Goal: Information Seeking & Learning: Learn about a topic

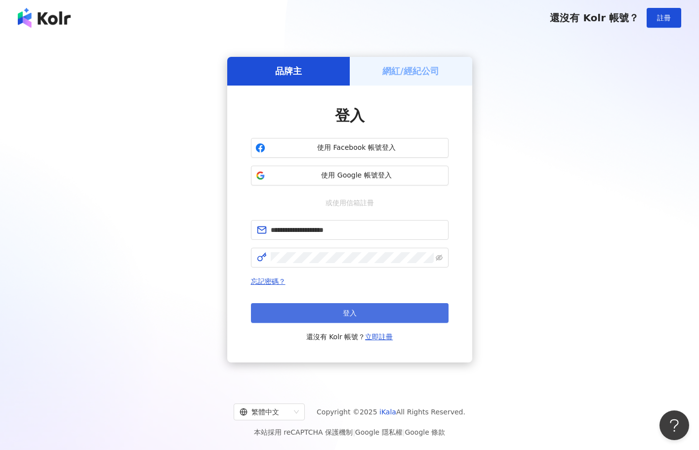
click at [336, 311] on button "登入" at bounding box center [350, 313] width 198 height 20
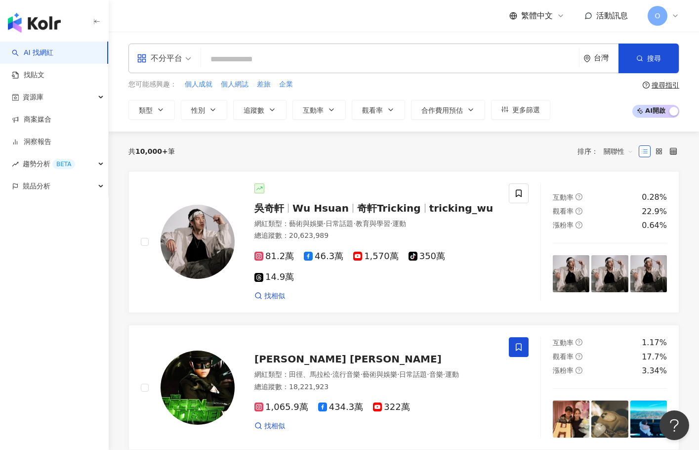
click at [193, 54] on div "不分平台" at bounding box center [163, 58] width 65 height 29
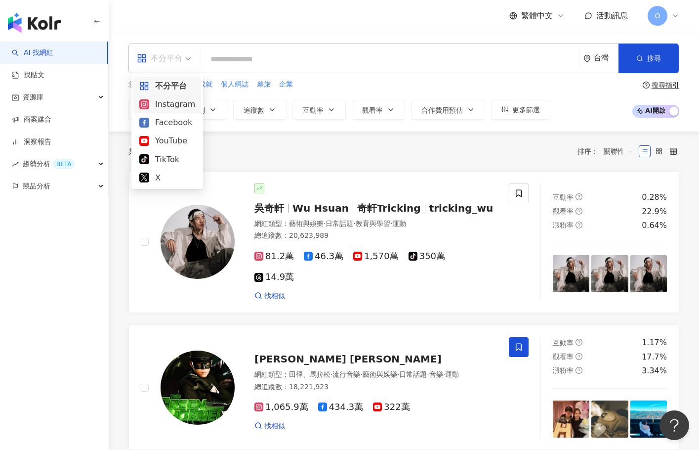
click at [180, 106] on div "Instagram" at bounding box center [167, 104] width 56 height 12
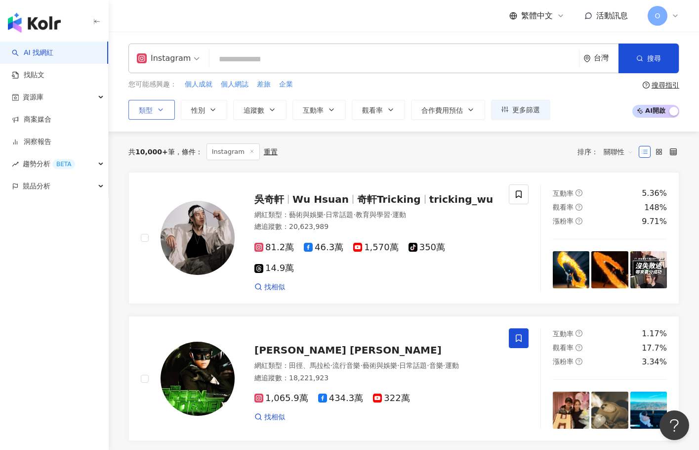
click at [154, 114] on button "類型" at bounding box center [152, 110] width 46 height 20
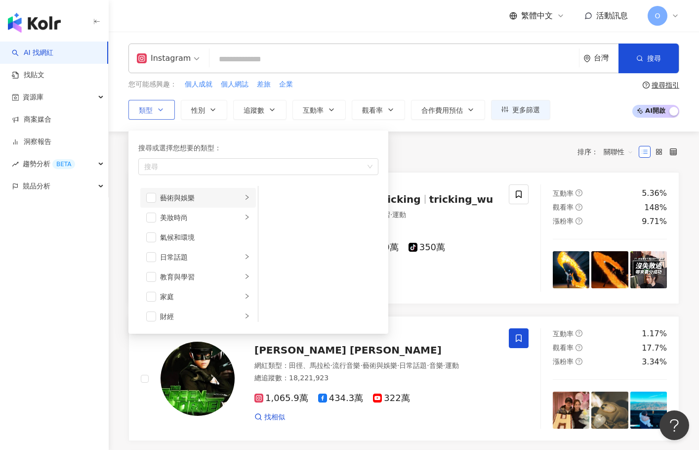
click at [244, 196] on icon "right" at bounding box center [247, 197] width 6 height 6
click at [149, 196] on span "button" at bounding box center [151, 198] width 10 height 10
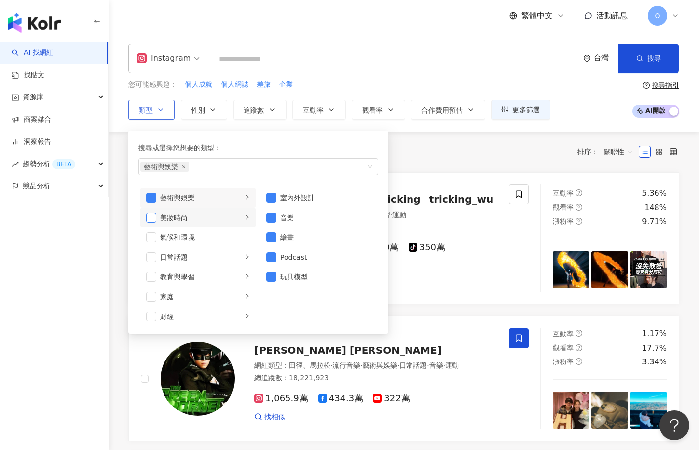
click at [153, 217] on span "button" at bounding box center [151, 218] width 10 height 10
click at [244, 216] on icon "right" at bounding box center [247, 217] width 6 height 6
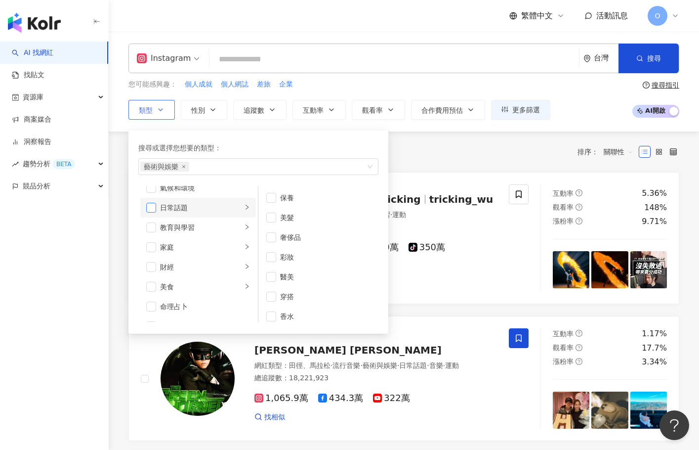
click at [156, 207] on span "button" at bounding box center [151, 208] width 10 height 10
click at [244, 245] on icon "right" at bounding box center [247, 247] width 6 height 6
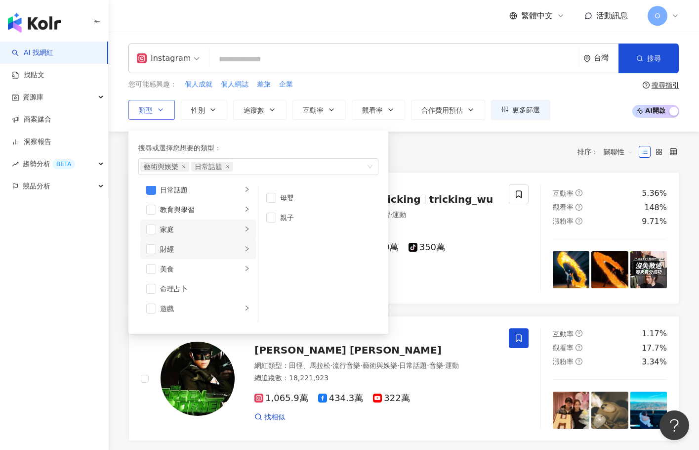
scroll to position [99, 0]
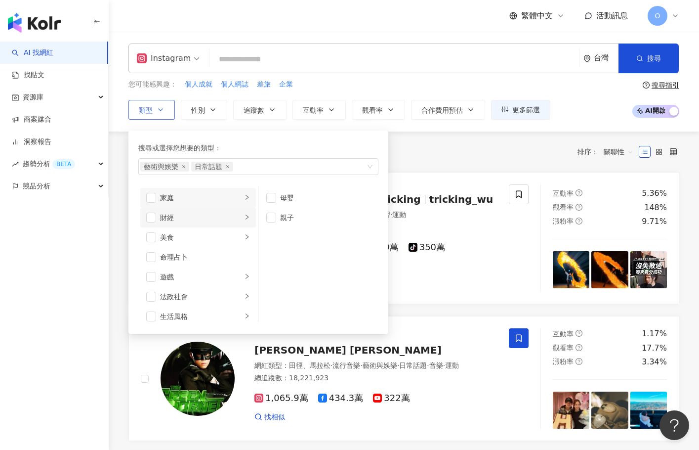
click at [244, 218] on icon "right" at bounding box center [247, 217] width 6 height 6
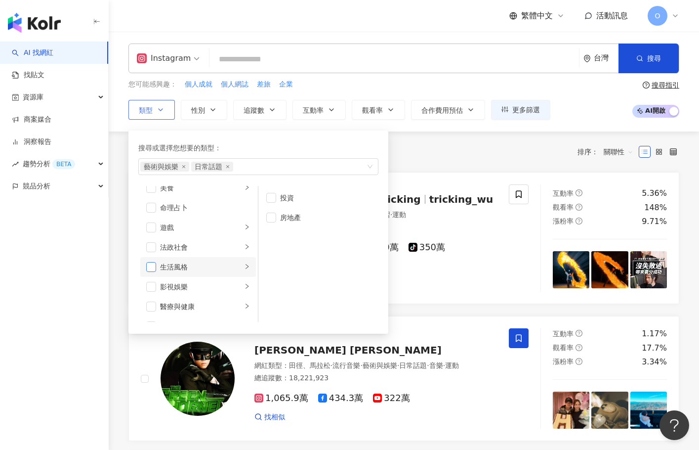
click at [152, 266] on span "button" at bounding box center [151, 267] width 10 height 10
click at [244, 264] on icon "right" at bounding box center [247, 266] width 6 height 6
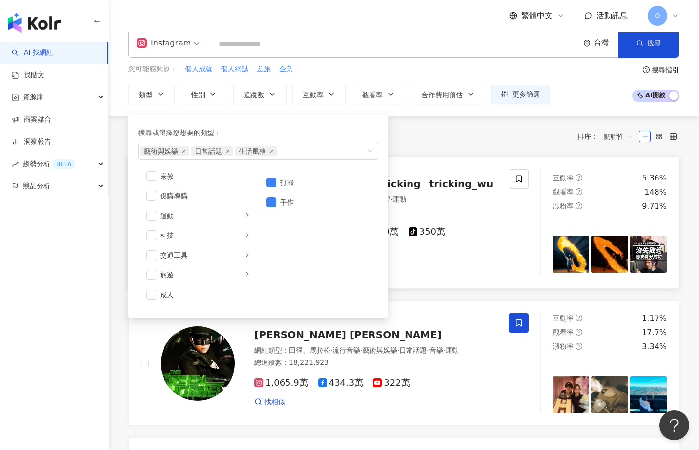
scroll to position [0, 0]
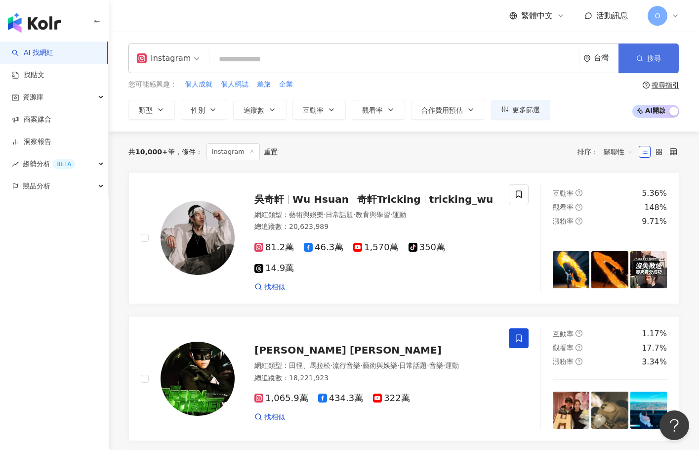
click at [650, 58] on span "搜尋" at bounding box center [655, 58] width 14 height 8
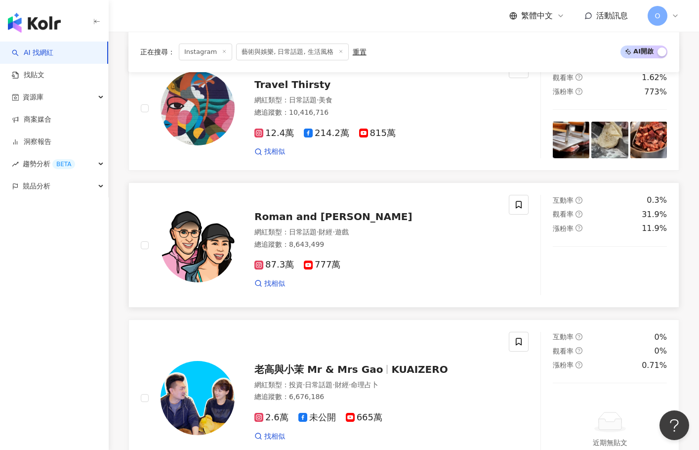
scroll to position [692, 0]
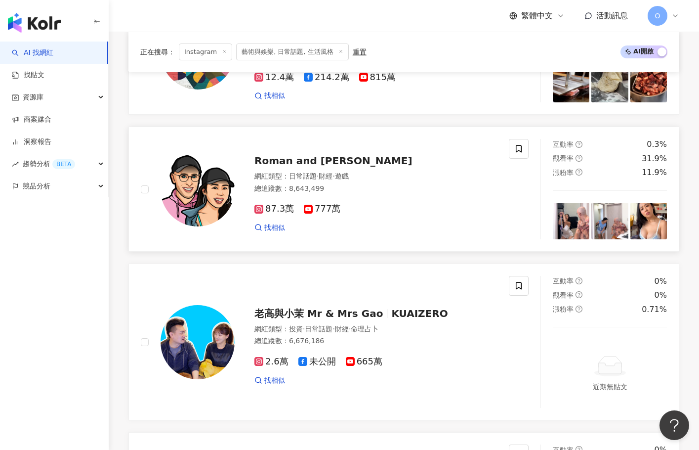
click at [295, 160] on span "Roman and Sharon" at bounding box center [334, 161] width 158 height 12
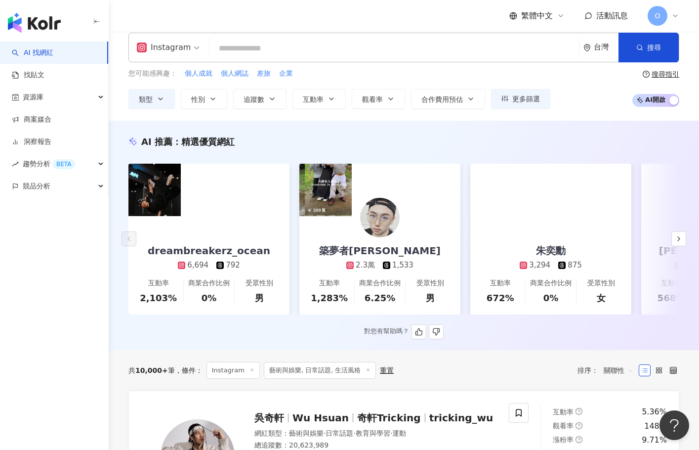
scroll to position [0, 0]
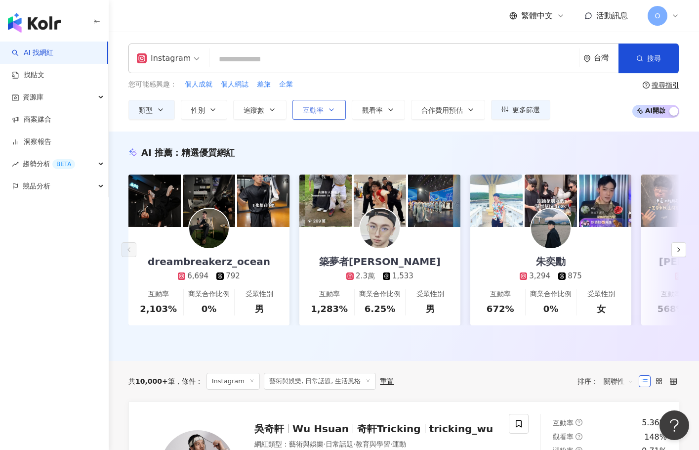
click at [331, 111] on icon "button" at bounding box center [332, 110] width 8 height 8
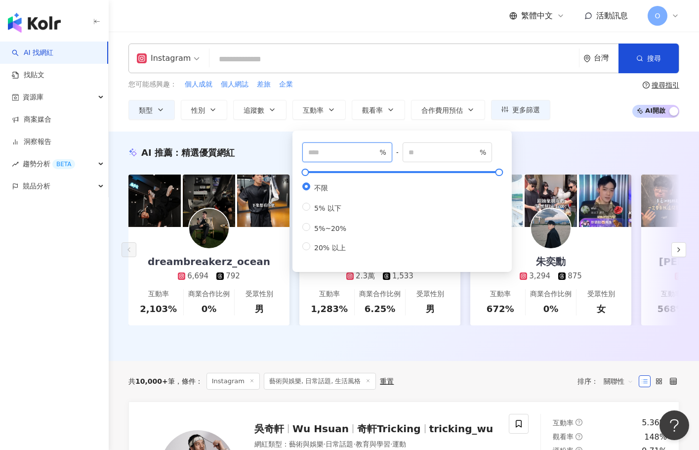
click at [352, 152] on input "number" at bounding box center [342, 152] width 69 height 11
type input "***"
click at [555, 148] on div "AI 推薦 ： 精選優質網紅" at bounding box center [404, 152] width 551 height 12
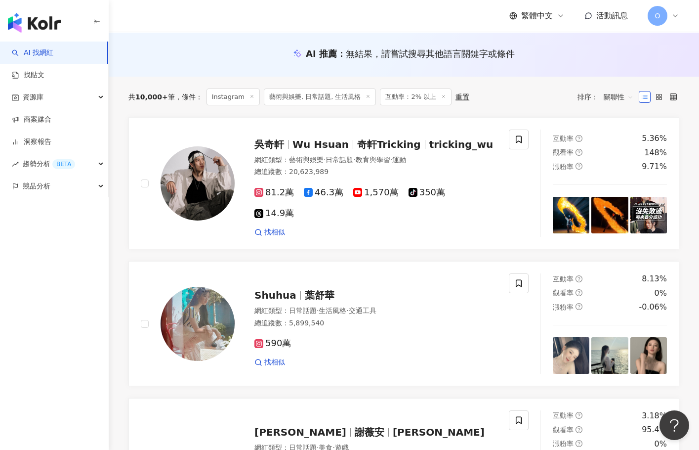
scroll to position [148, 0]
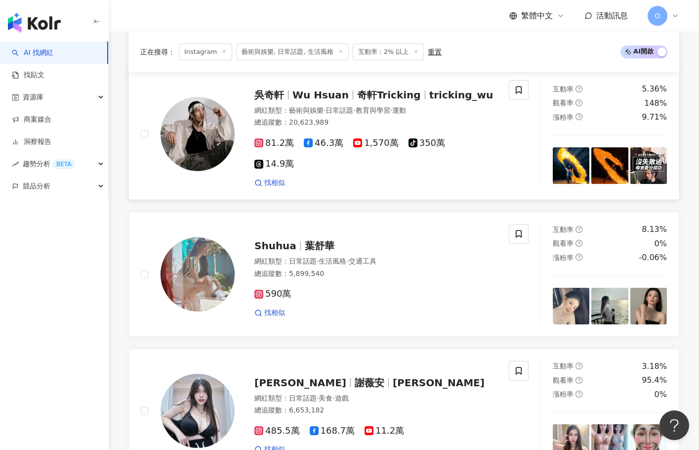
click at [302, 98] on span "Wu Hsuan" at bounding box center [321, 95] width 56 height 12
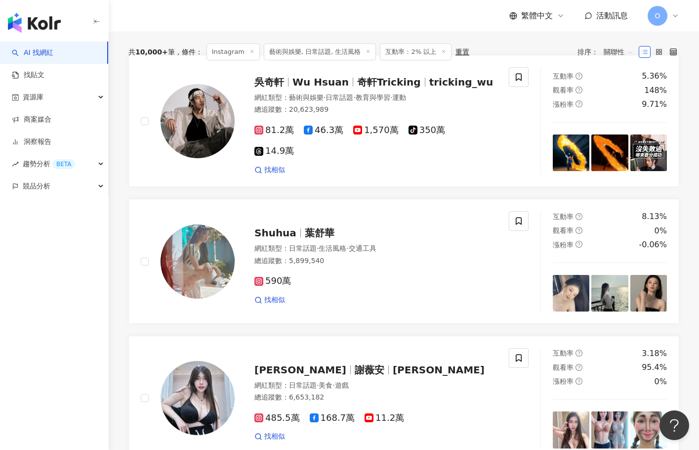
scroll to position [0, 0]
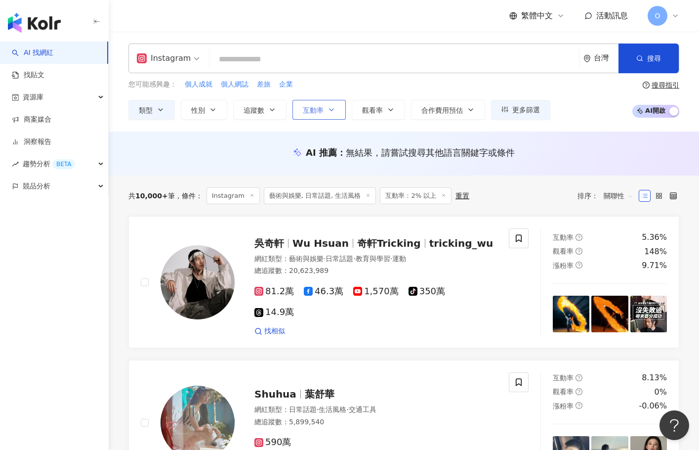
click at [329, 107] on icon "button" at bounding box center [332, 110] width 8 height 8
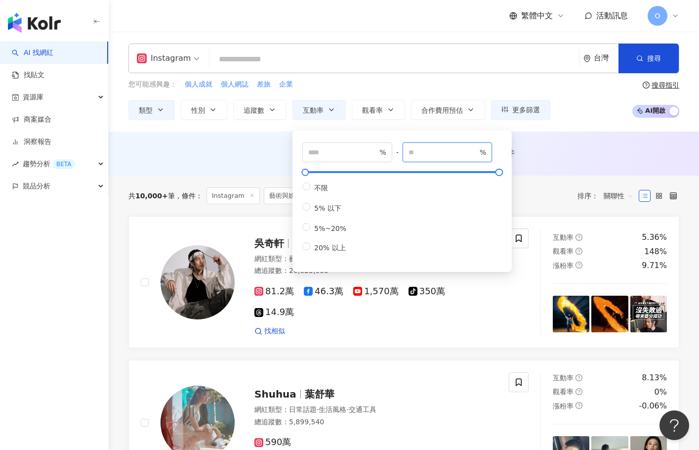
click at [426, 151] on input "number" at bounding box center [443, 152] width 69 height 11
drag, startPoint x: 433, startPoint y: 148, endPoint x: 382, endPoint y: 148, distance: 50.9
click at [382, 148] on div "*** % - ** % 不限 5% 以下 5%~20% 20% 以上" at bounding box center [403, 197] width 200 height 111
type input "**"
click at [562, 144] on div "AI 推薦 ： 無結果，請嘗試搜尋其他語言關鍵字或條件" at bounding box center [404, 153] width 591 height 44
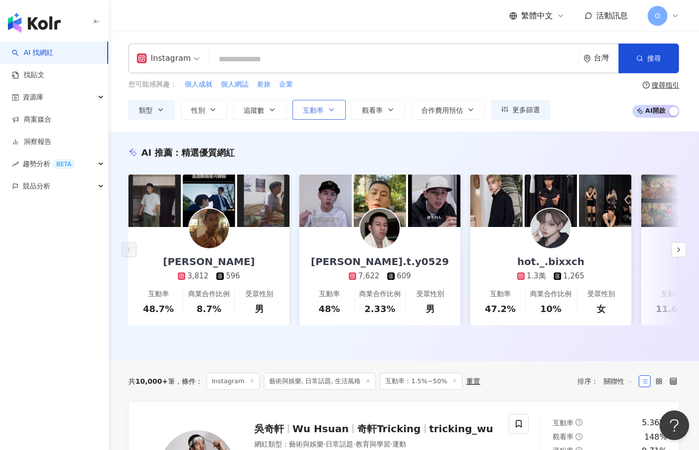
click at [336, 114] on button "互動率" at bounding box center [319, 110] width 53 height 20
click at [571, 142] on div "AI 推薦 ： 精選優質網紅 黃小惟 3,812 596 互動率 48.7% 商業合作比例 8.7% 受眾性別 男 wang.t.y0529 7,622 60…" at bounding box center [404, 245] width 591 height 229
click at [167, 113] on button "類型" at bounding box center [152, 110] width 46 height 20
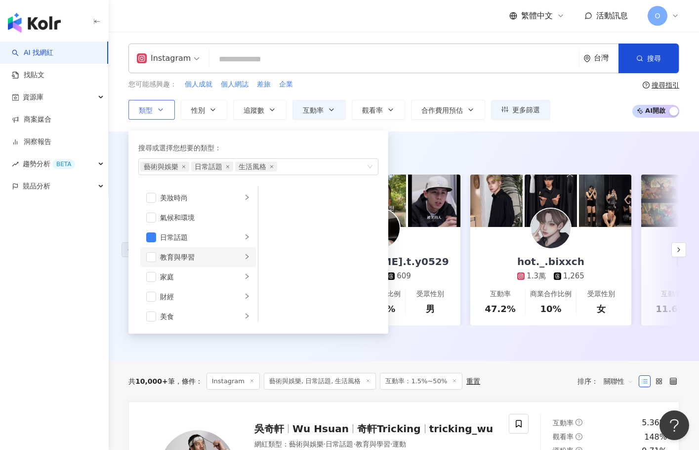
scroll to position [49, 0]
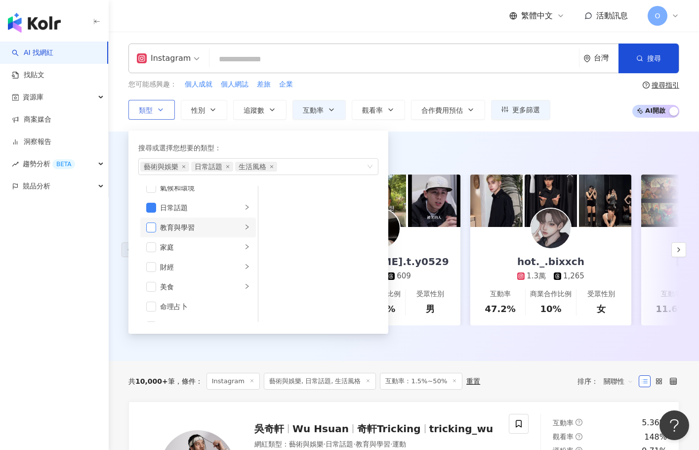
click at [152, 228] on span "button" at bounding box center [151, 227] width 10 height 10
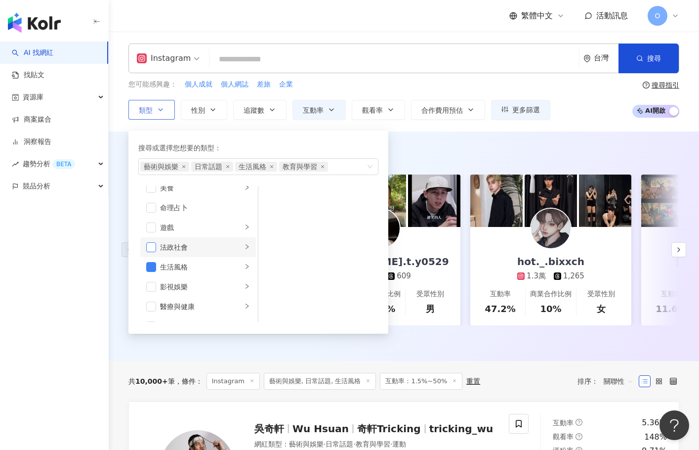
click at [154, 246] on span "button" at bounding box center [151, 247] width 10 height 10
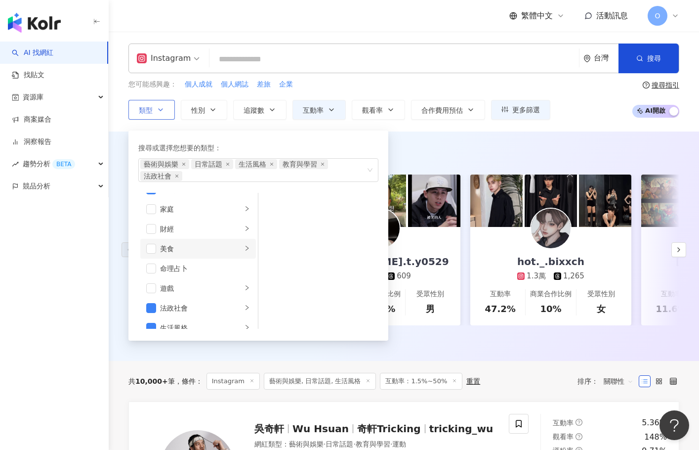
scroll to position [99, 0]
click at [153, 224] on span "button" at bounding box center [151, 224] width 10 height 10
click at [155, 208] on span "button" at bounding box center [151, 205] width 10 height 10
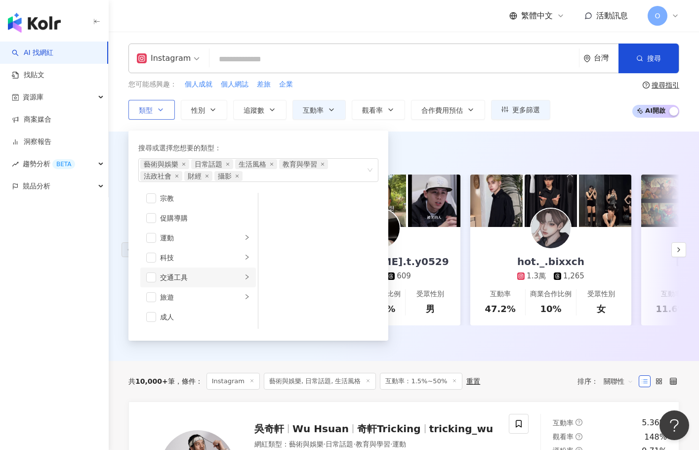
scroll to position [49, 0]
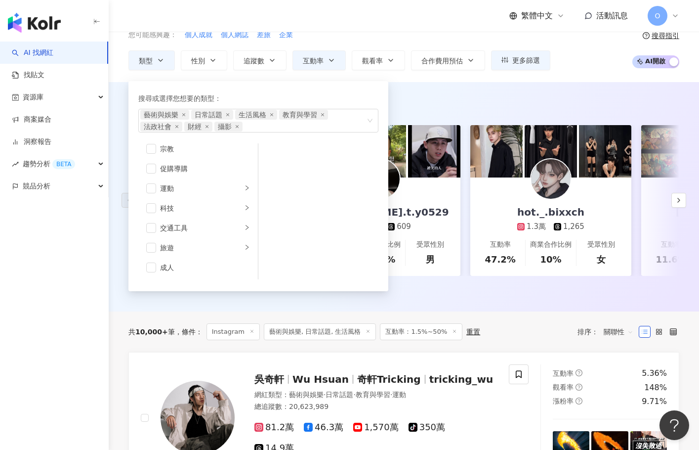
click at [466, 92] on div "AI 推薦 ： 精選優質網紅 黃小惟 3,812 596 互動率 48.7% 商業合作比例 8.7% 受眾性別 男 wang.t.y0529 7,622 60…" at bounding box center [404, 196] width 591 height 229
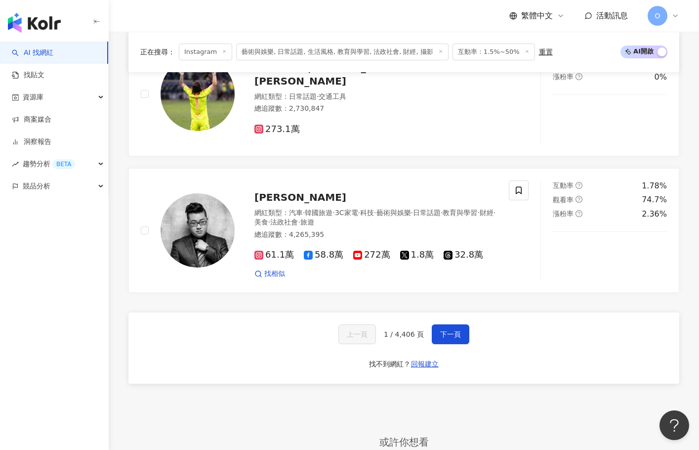
scroll to position [1780, 0]
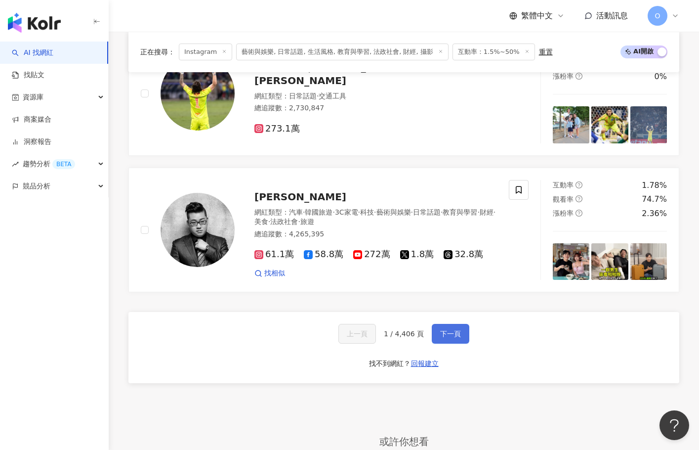
click at [442, 330] on span "下一頁" at bounding box center [450, 334] width 21 height 8
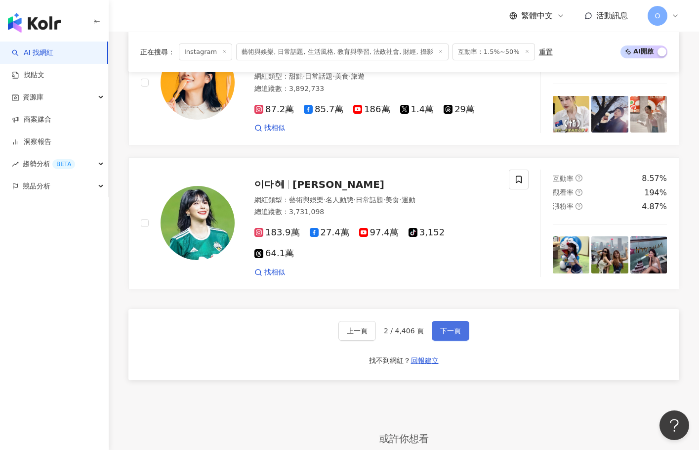
click at [446, 321] on button "下一頁" at bounding box center [451, 331] width 38 height 20
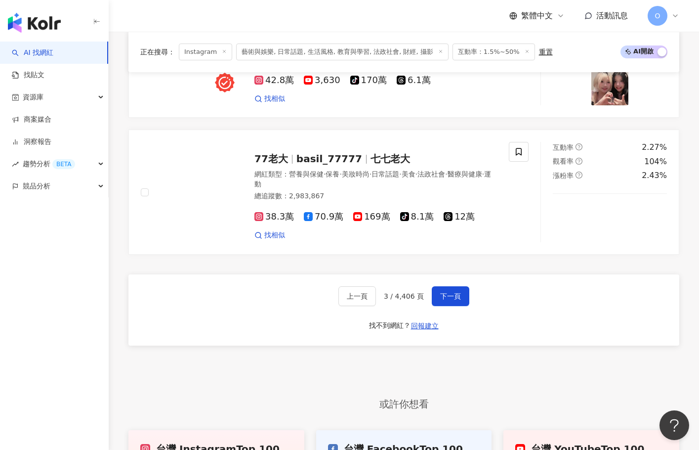
scroll to position [1806, 0]
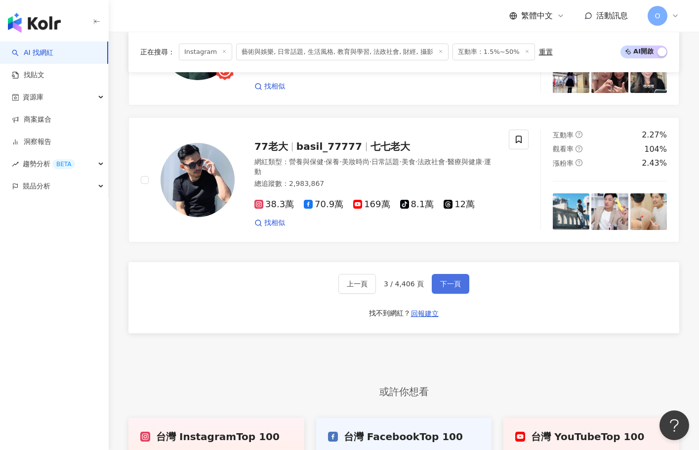
click at [443, 274] on button "下一頁" at bounding box center [451, 284] width 38 height 20
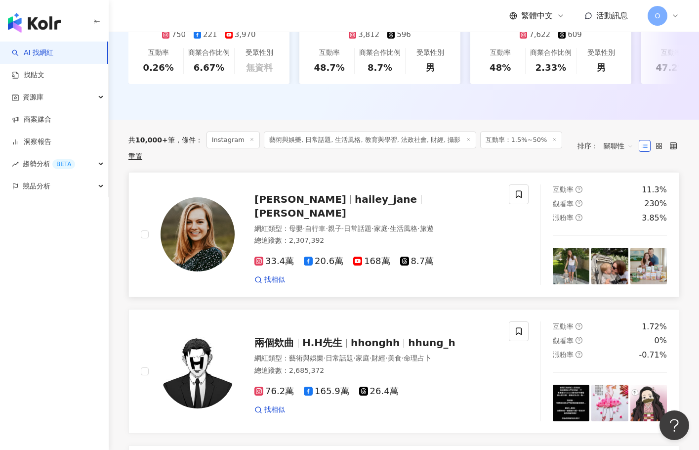
scroll to position [297, 0]
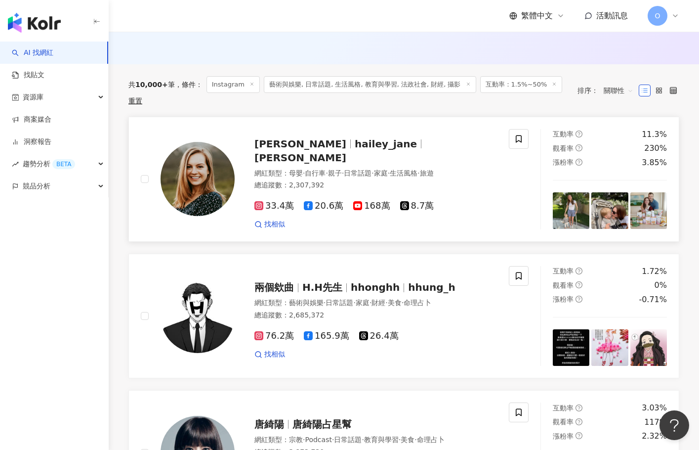
click at [355, 145] on span "hailey_jane" at bounding box center [386, 144] width 62 height 12
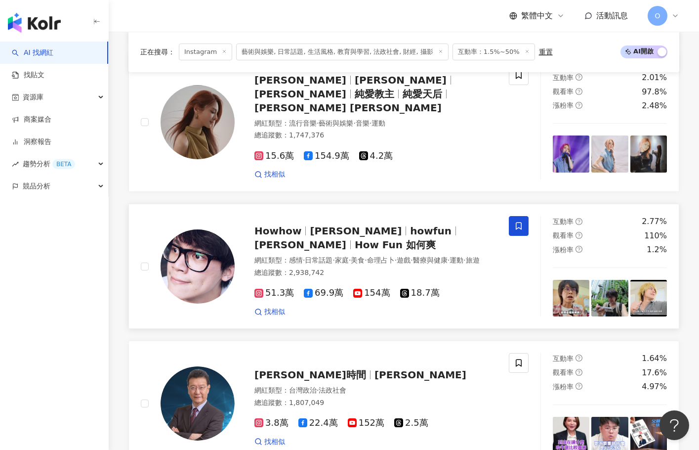
scroll to position [1780, 0]
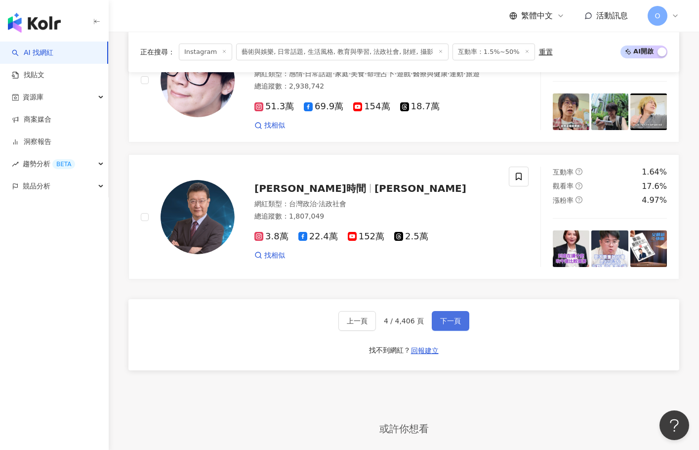
click at [455, 317] on span "下一頁" at bounding box center [450, 321] width 21 height 8
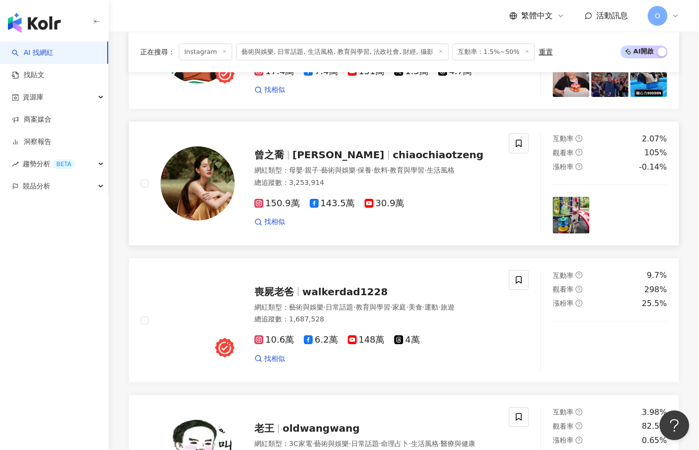
scroll to position [553, 0]
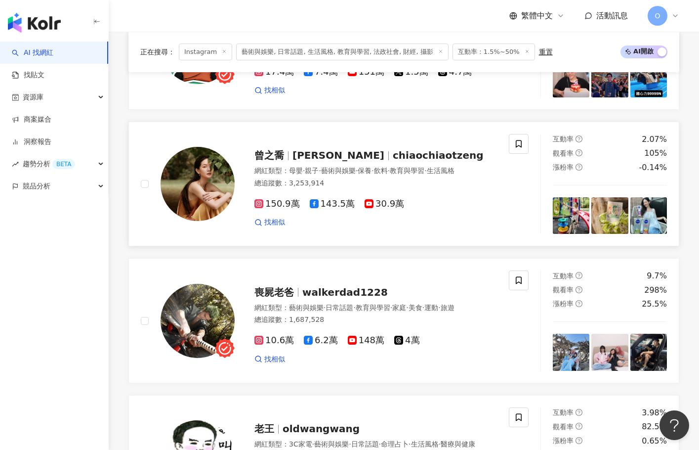
click at [393, 161] on span "chiaochiaotzeng" at bounding box center [438, 155] width 91 height 12
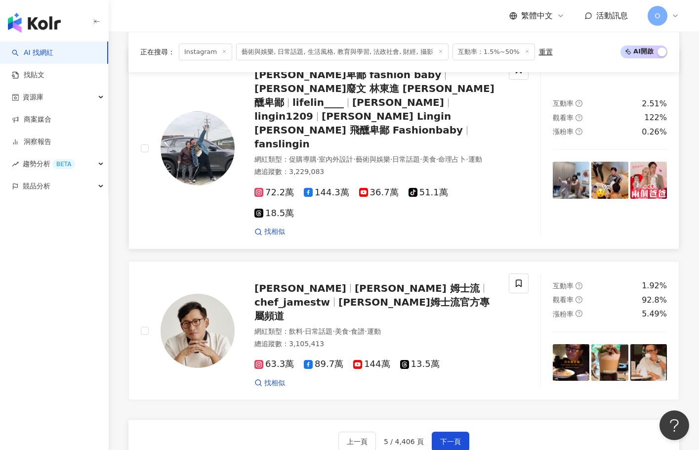
scroll to position [1641, 0]
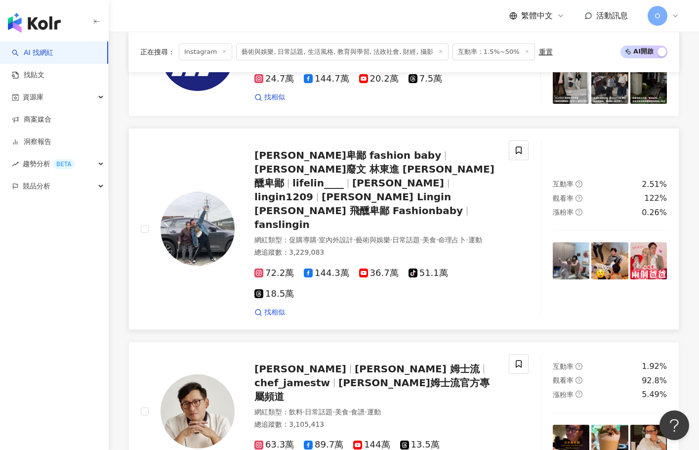
click at [427, 163] on span "林進發廢文 林東進 林進 飛醺卑鄙" at bounding box center [375, 176] width 240 height 26
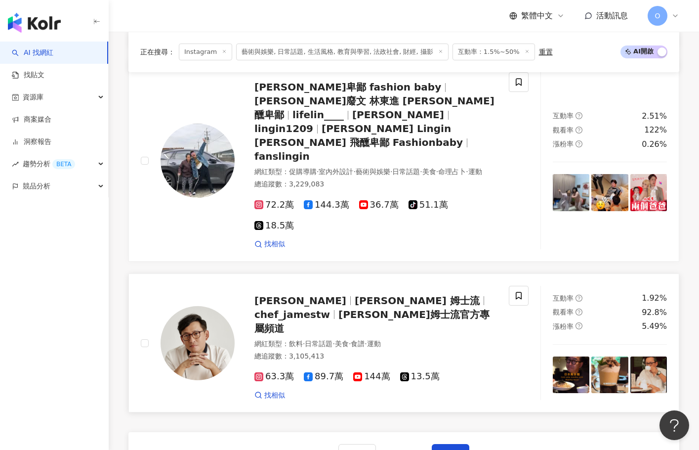
scroll to position [1789, 0]
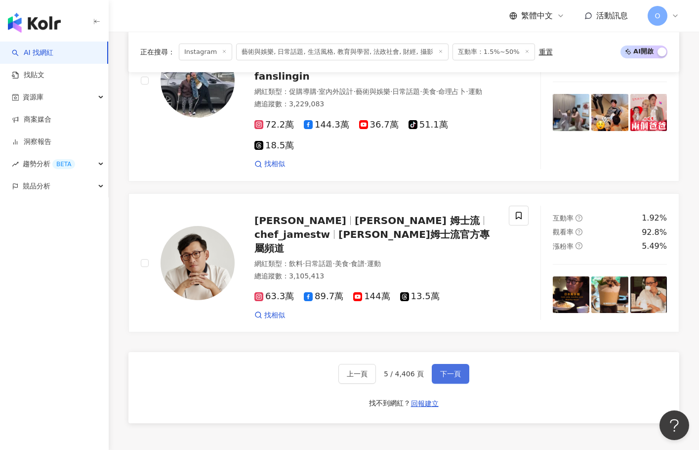
click at [451, 364] on button "下一頁" at bounding box center [451, 374] width 38 height 20
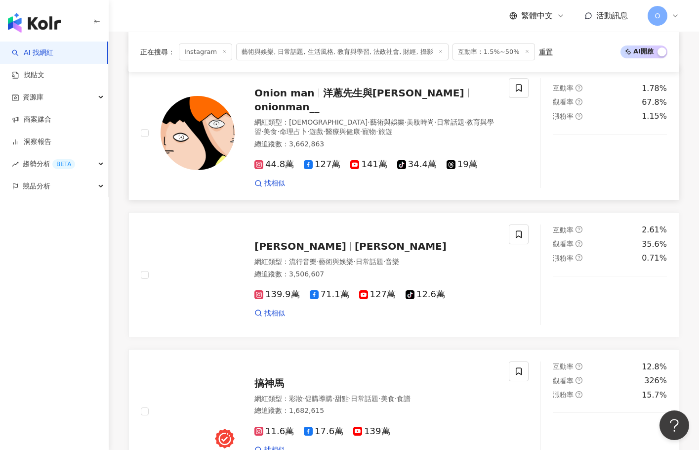
scroll to position [459, 0]
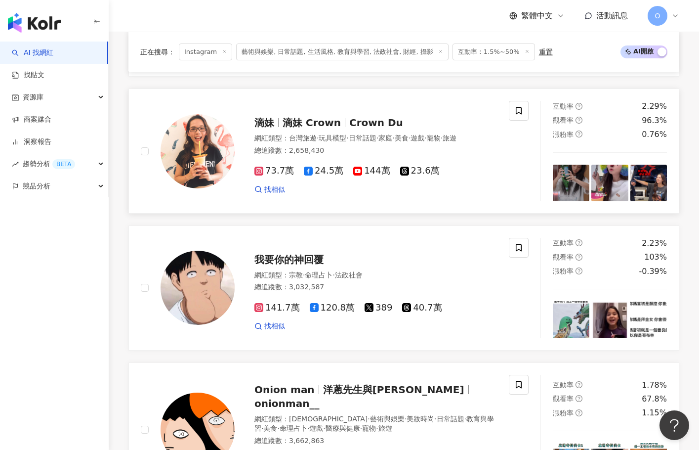
click at [302, 122] on span "滴妹 Crown" at bounding box center [312, 123] width 58 height 12
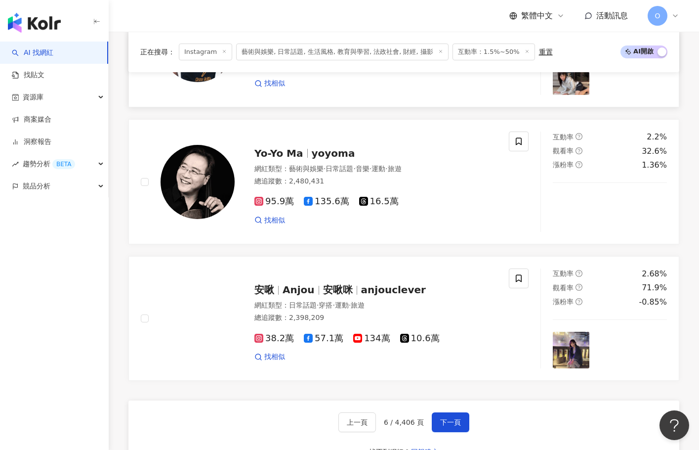
scroll to position [1794, 0]
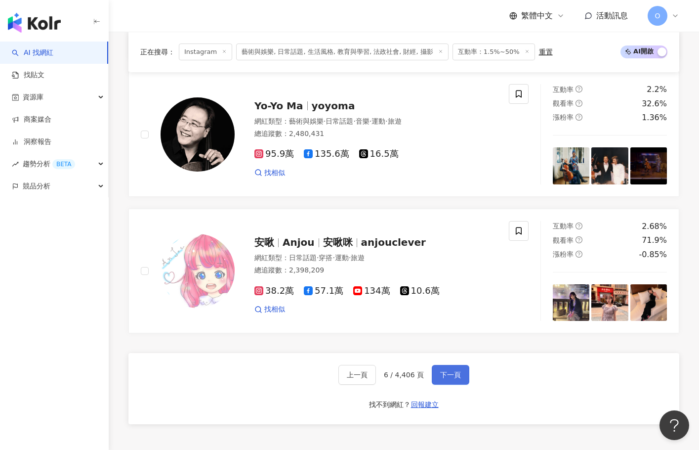
click at [459, 365] on button "下一頁" at bounding box center [451, 375] width 38 height 20
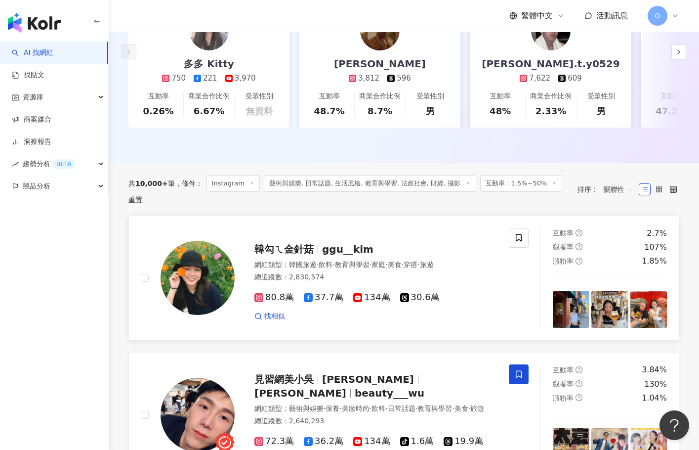
scroll to position [297, 0]
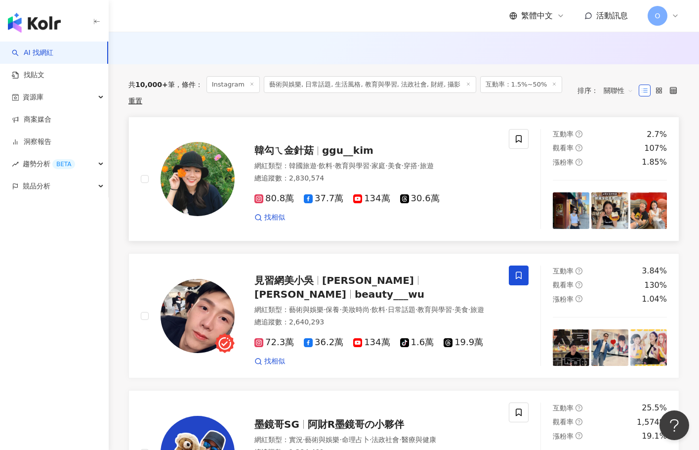
click at [301, 144] on span "韓勾ㄟ金針菇" at bounding box center [284, 150] width 59 height 12
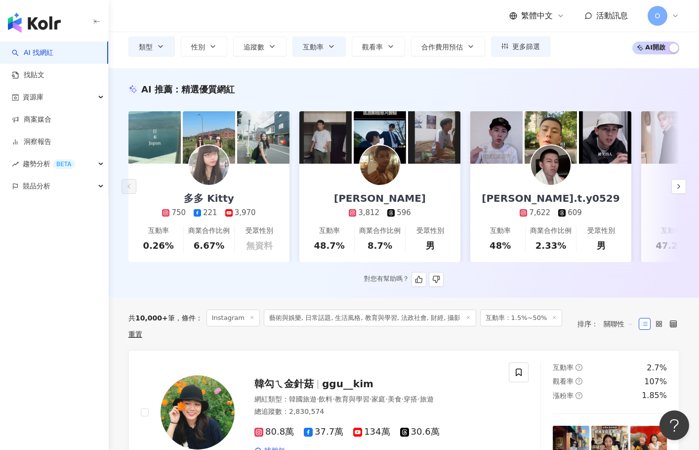
scroll to position [49, 0]
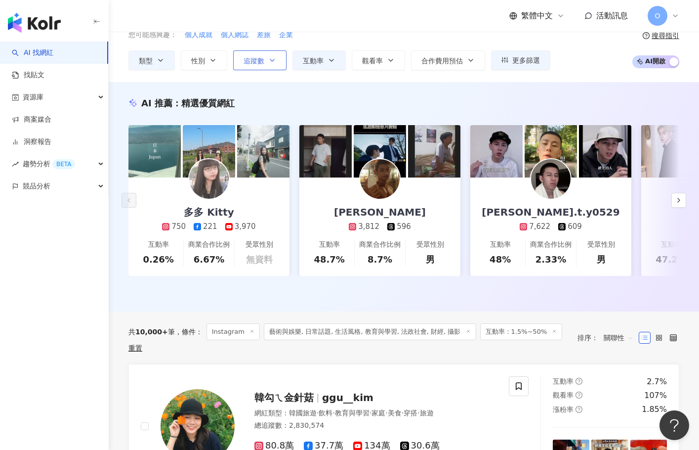
click at [274, 58] on icon "button" at bounding box center [272, 60] width 8 height 8
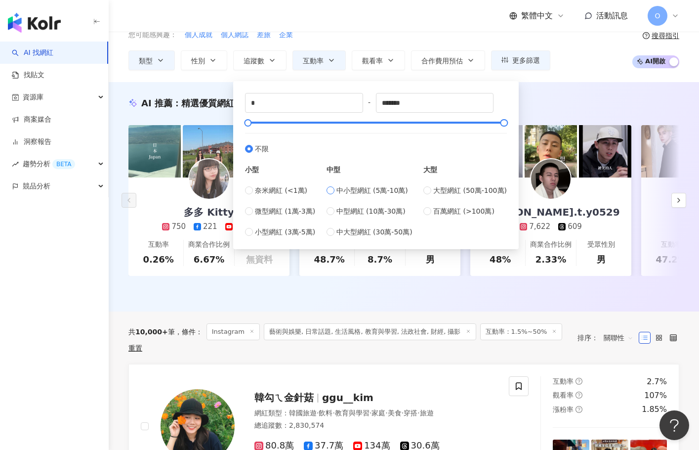
type input "*****"
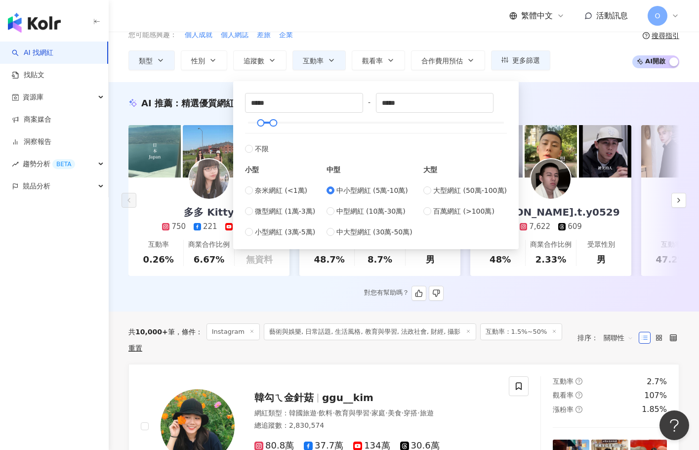
click at [543, 98] on div "AI 推薦 ： 精選優質網紅" at bounding box center [404, 103] width 551 height 12
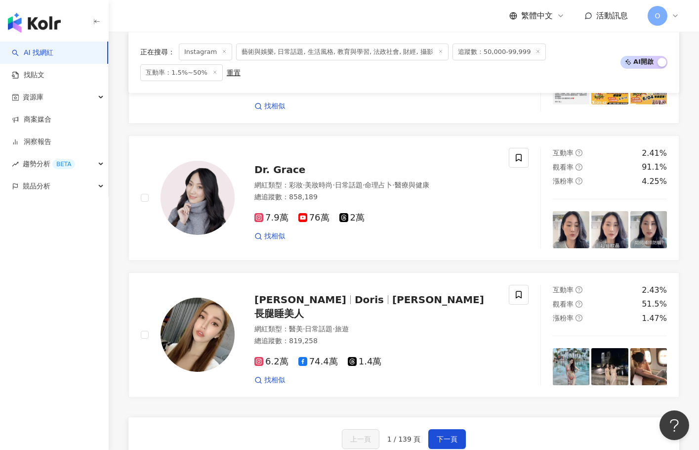
scroll to position [1829, 0]
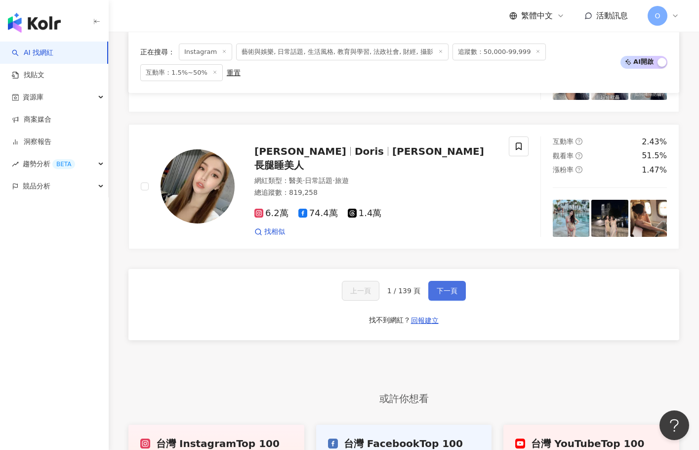
click at [455, 287] on span "下一頁" at bounding box center [447, 291] width 21 height 8
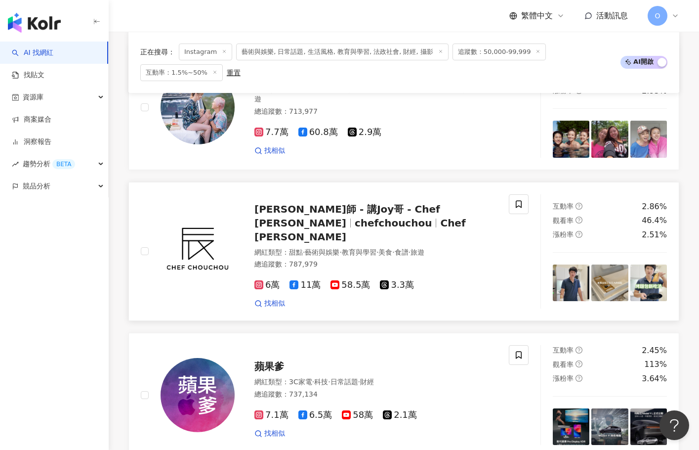
scroll to position [1878, 0]
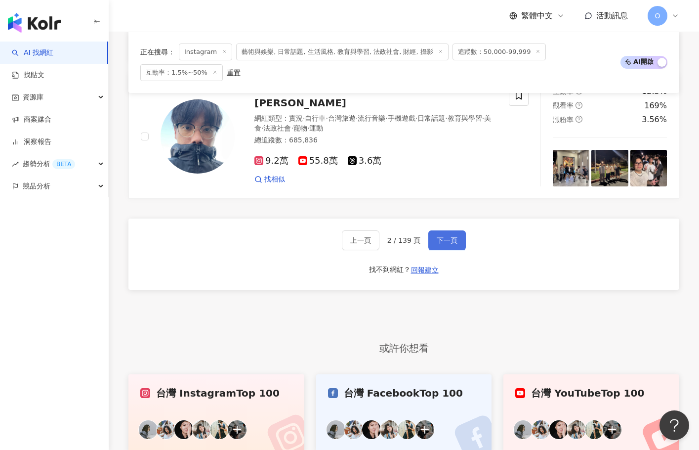
click at [444, 236] on span "下一頁" at bounding box center [447, 240] width 21 height 8
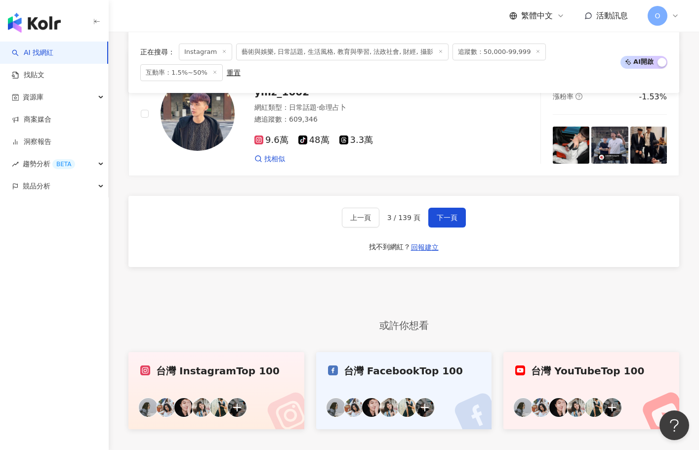
scroll to position [1928, 0]
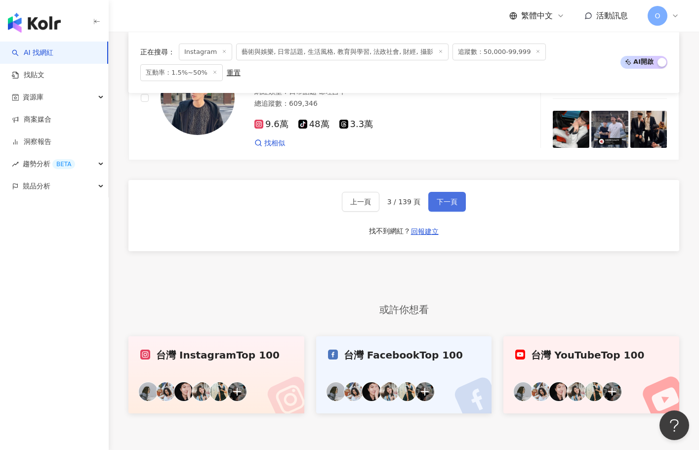
click at [448, 198] on span "下一頁" at bounding box center [447, 202] width 21 height 8
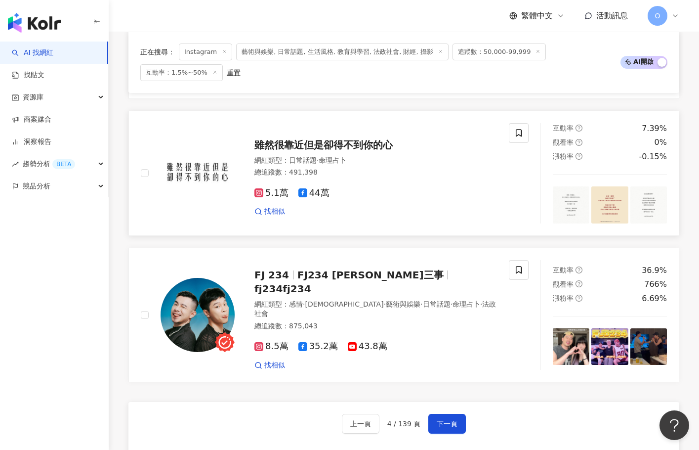
scroll to position [1817, 0]
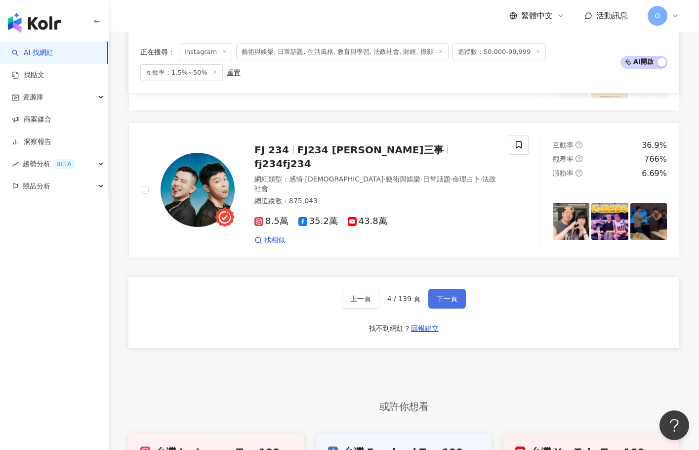
click at [437, 295] on span "下一頁" at bounding box center [447, 299] width 21 height 8
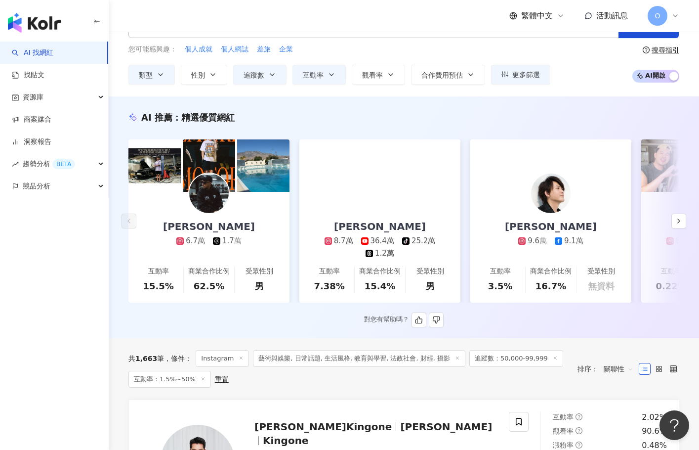
scroll to position [34, 0]
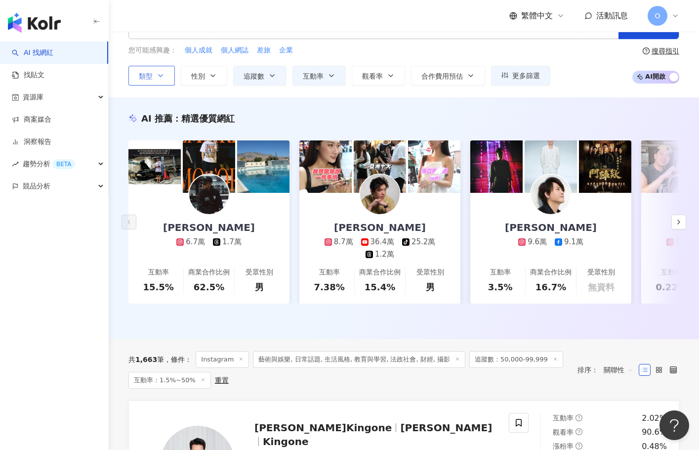
click at [168, 76] on button "類型" at bounding box center [152, 76] width 46 height 20
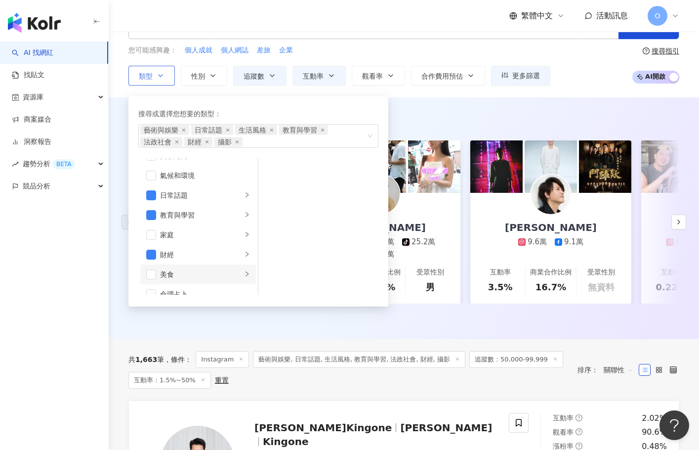
scroll to position [49, 0]
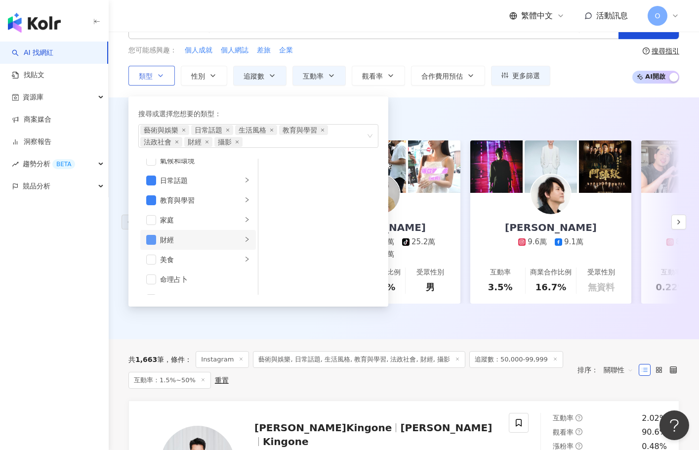
click at [154, 239] on span "button" at bounding box center [151, 240] width 10 height 10
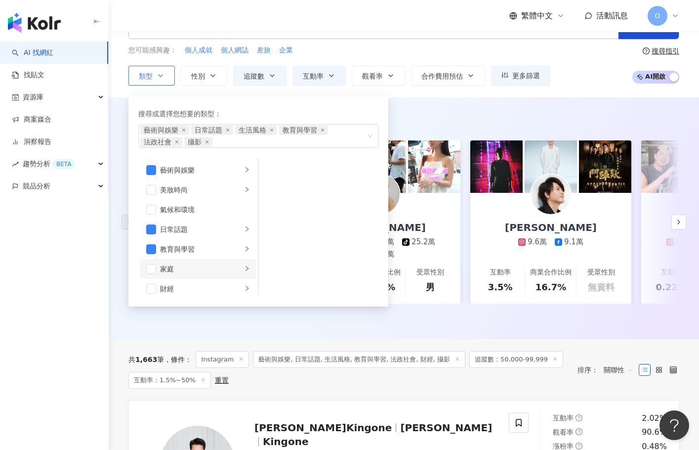
scroll to position [0, 0]
click at [155, 248] on span "button" at bounding box center [151, 250] width 10 height 10
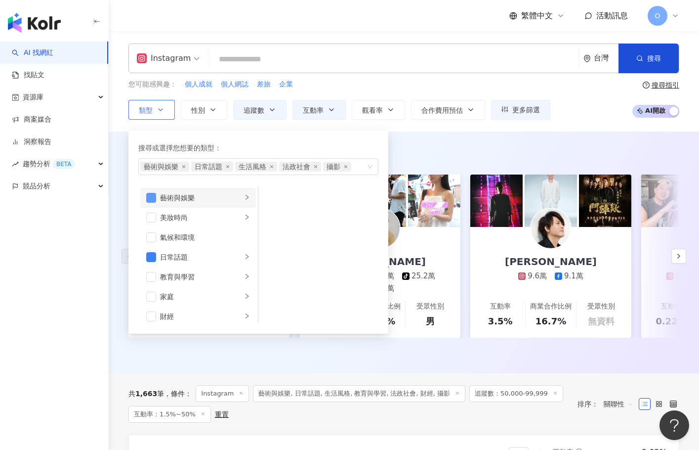
click at [156, 193] on span "button" at bounding box center [151, 198] width 10 height 10
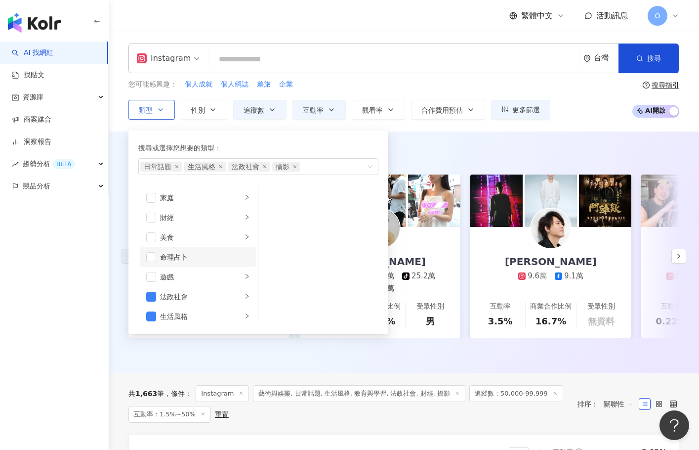
scroll to position [198, 0]
click at [154, 198] on span "button" at bounding box center [151, 198] width 10 height 10
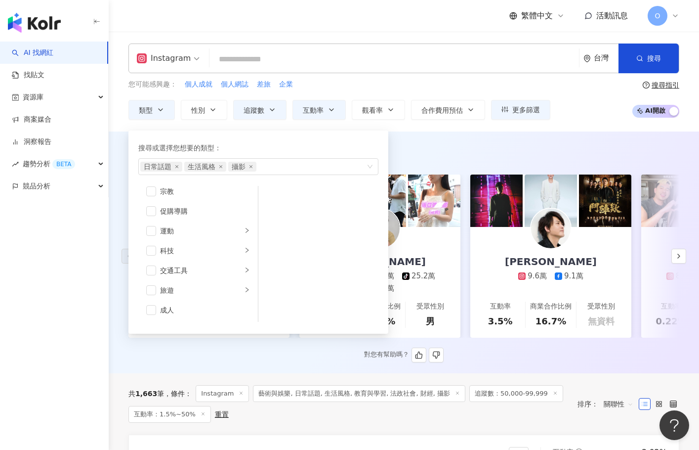
click at [444, 147] on div "AI 推薦 ： 精選優質網紅" at bounding box center [404, 152] width 551 height 12
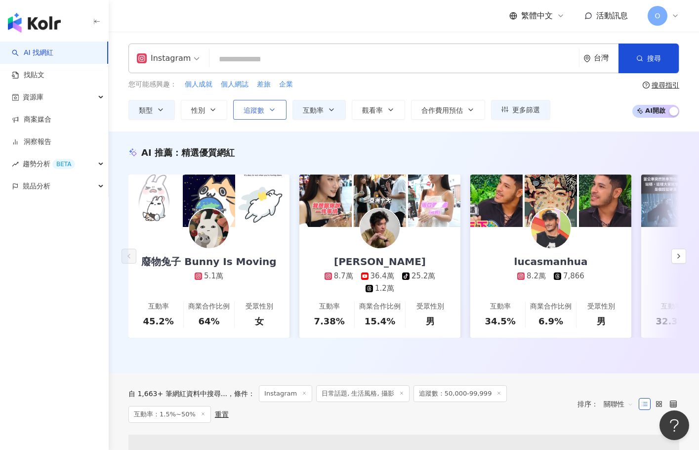
click at [272, 108] on icon "button" at bounding box center [272, 110] width 8 height 8
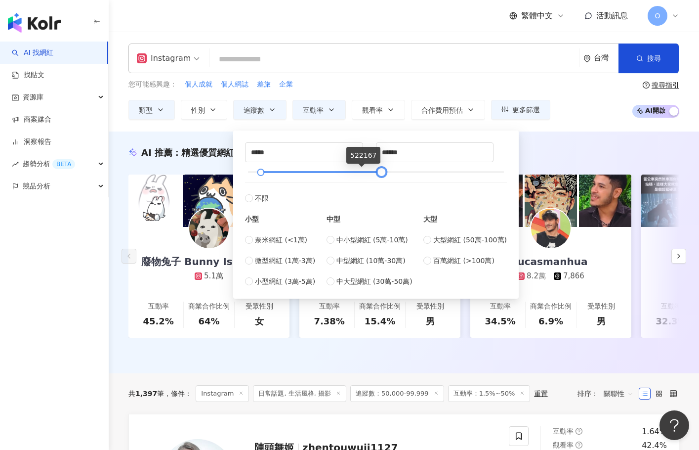
drag, startPoint x: 274, startPoint y: 171, endPoint x: 417, endPoint y: 168, distance: 142.4
click at [385, 170] on div at bounding box center [381, 172] width 5 height 5
type input "*******"
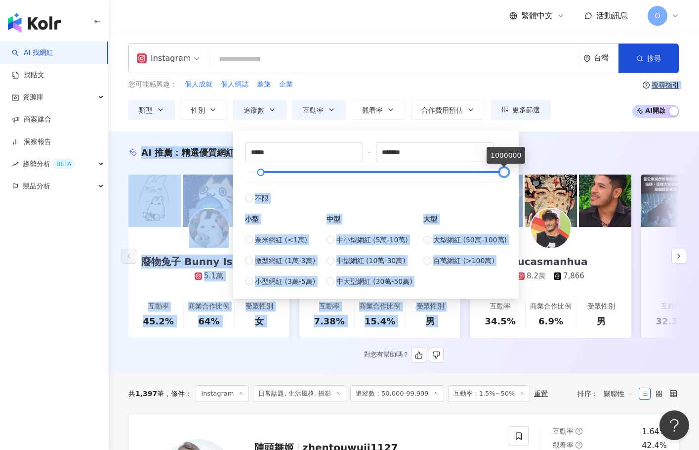
drag, startPoint x: 414, startPoint y: 168, endPoint x: 520, endPoint y: 167, distance: 105.8
click at [536, 149] on div "AI 推薦 ： 精選優質網紅" at bounding box center [404, 152] width 551 height 12
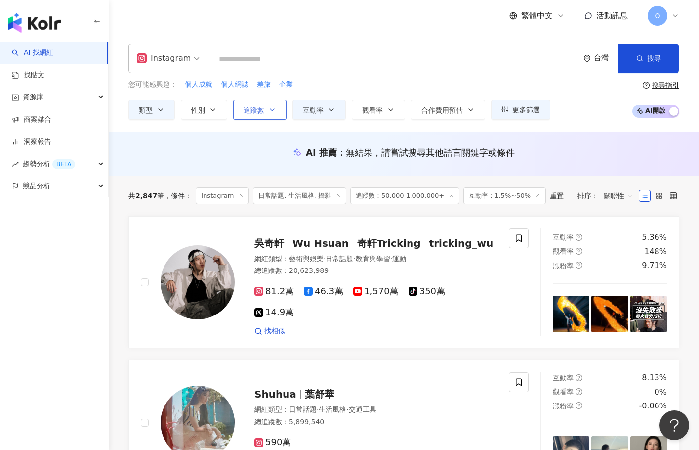
click at [263, 108] on span "追蹤數" at bounding box center [254, 110] width 21 height 8
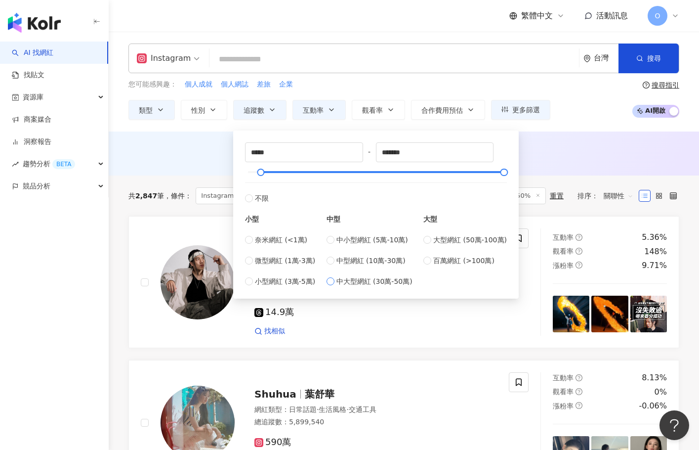
type input "******"
click at [273, 149] on input "******" at bounding box center [304, 152] width 117 height 19
type input "*****"
click at [575, 113] on div "您可能感興趣： 個人成就 個人網誌 差旅 企業 類型 性別 追蹤數 互動率 觀看率 合作費用預估 更多篩選 *** % - ** % 不限 5% 以下 5%~…" at bounding box center [404, 99] width 551 height 41
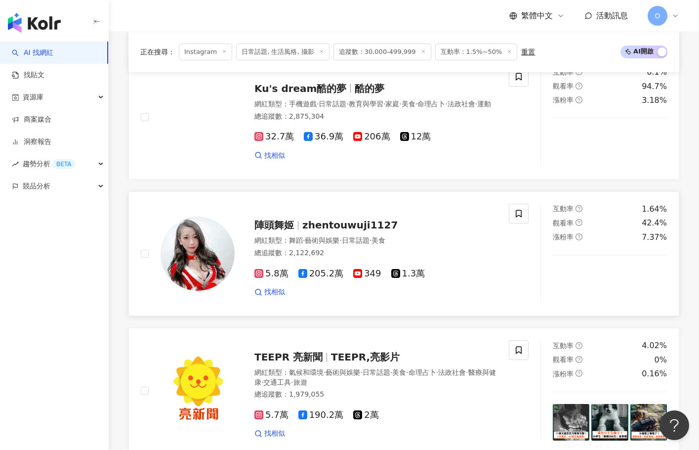
scroll to position [1088, 0]
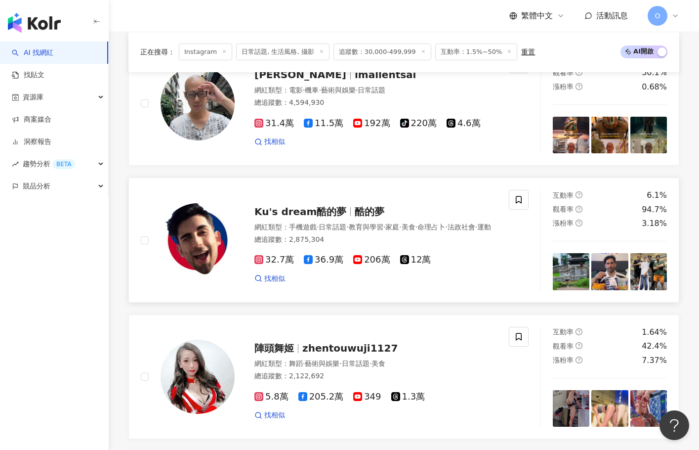
click at [200, 228] on img at bounding box center [198, 240] width 74 height 74
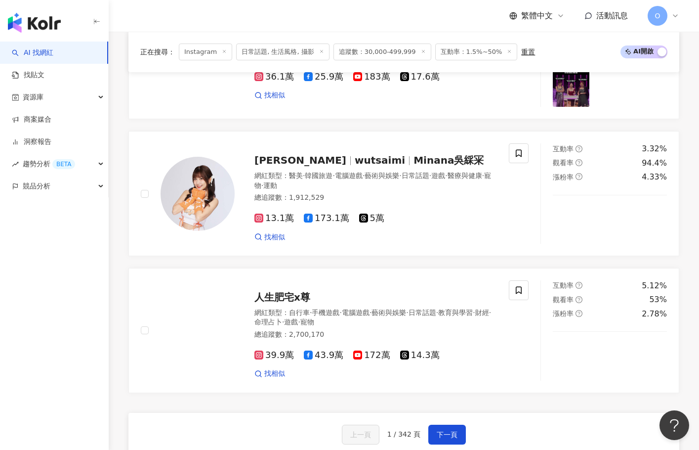
scroll to position [1829, 0]
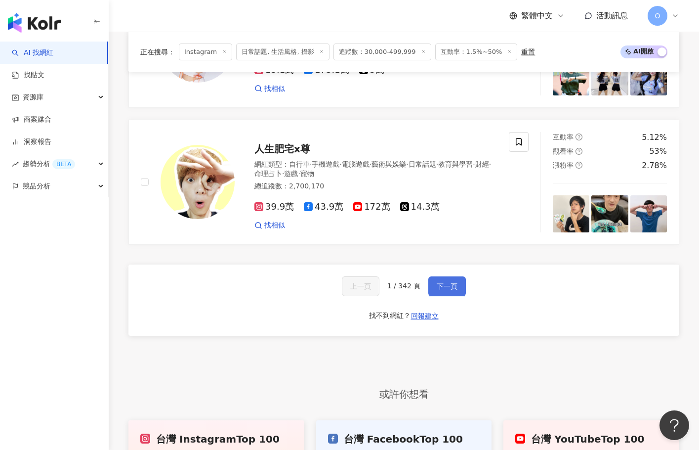
click at [443, 282] on span "下一頁" at bounding box center [447, 286] width 21 height 8
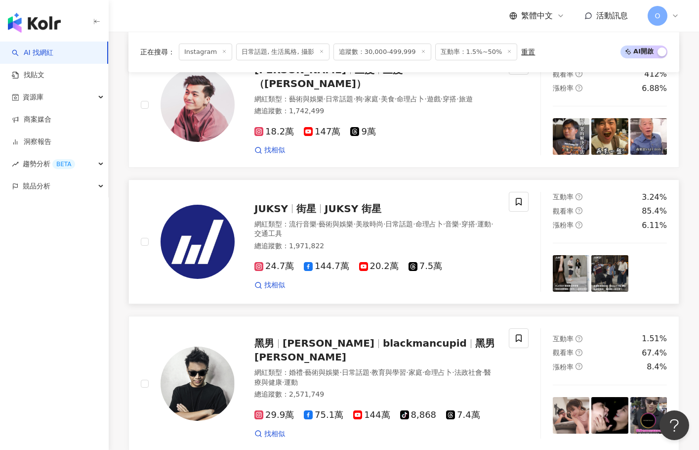
scroll to position [1814, 0]
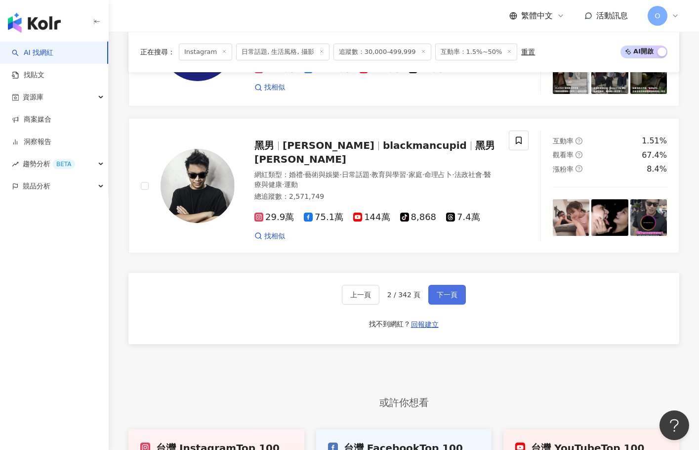
click at [444, 291] on span "下一頁" at bounding box center [447, 295] width 21 height 8
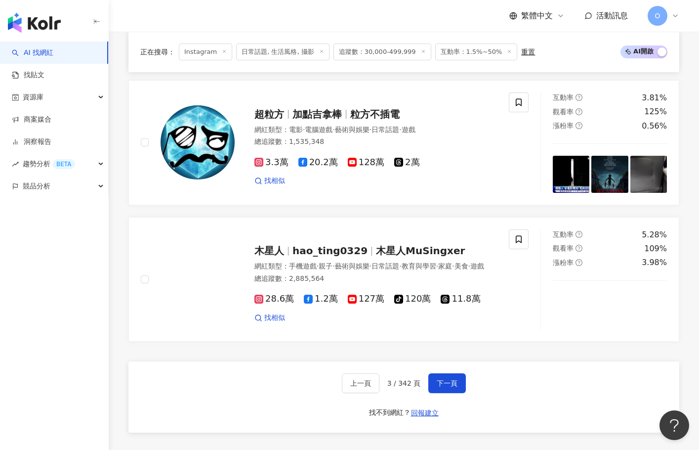
scroll to position [1809, 0]
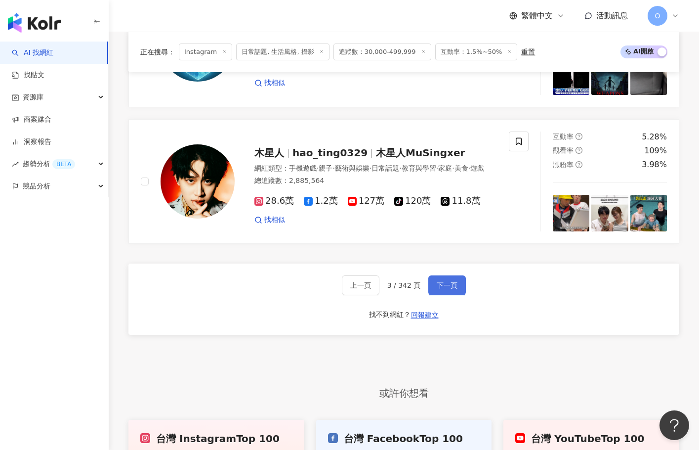
click at [446, 281] on span "下一頁" at bounding box center [447, 285] width 21 height 8
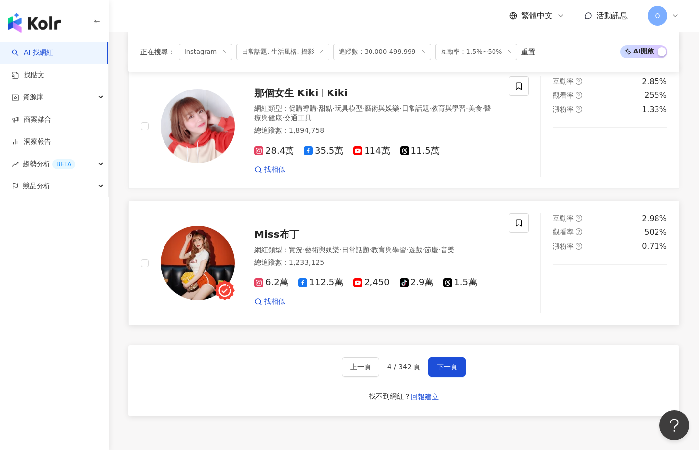
scroll to position [1710, 0]
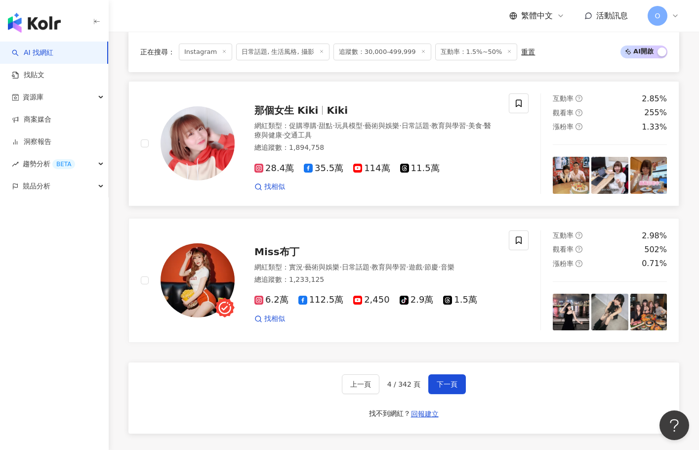
click at [302, 104] on span "那個女生 Kiki" at bounding box center [287, 110] width 64 height 12
click at [447, 383] on span "下一頁" at bounding box center [447, 384] width 21 height 8
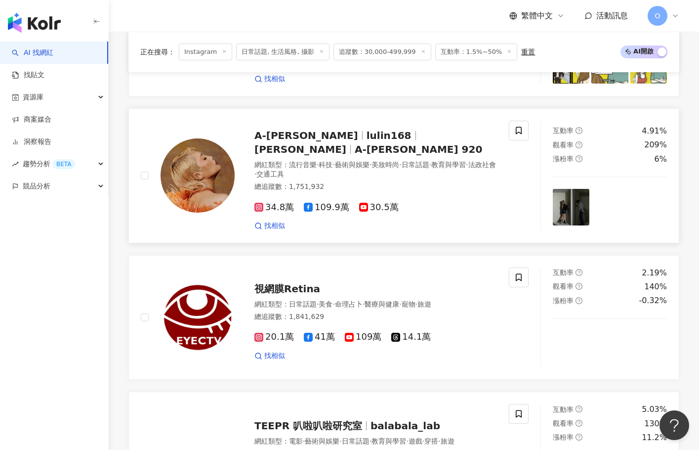
scroll to position [434, 0]
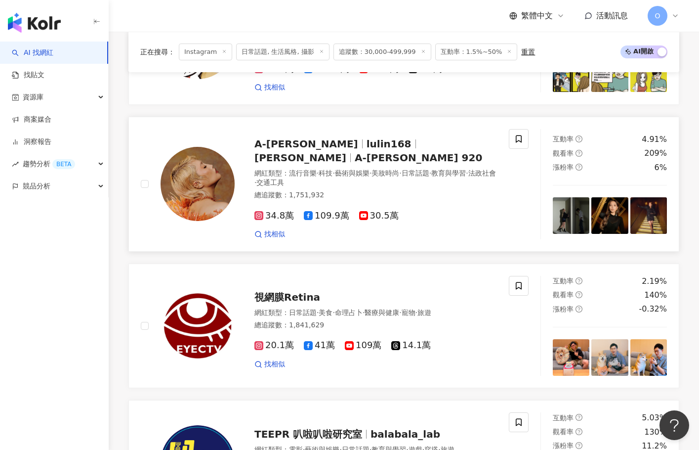
click at [367, 150] on span "lulin168" at bounding box center [393, 144] width 53 height 12
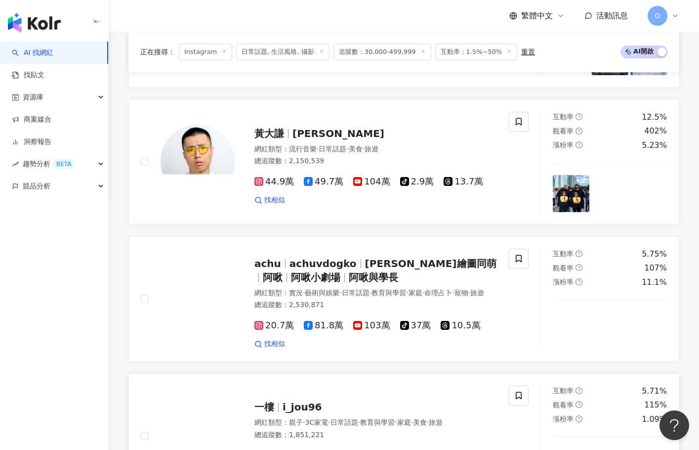
scroll to position [1274, 0]
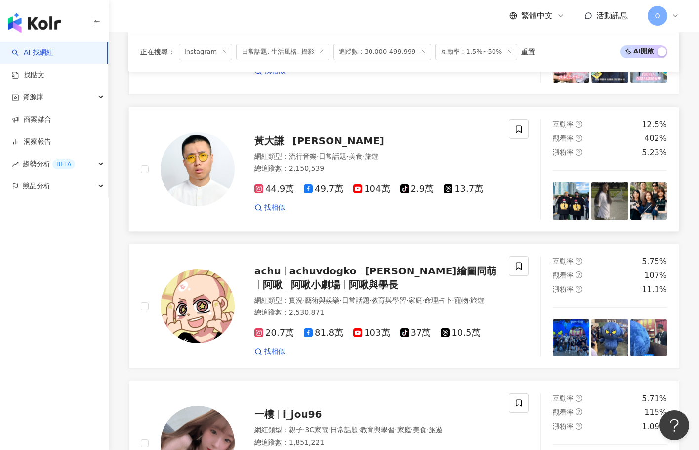
click at [277, 141] on span "黃大謙" at bounding box center [270, 141] width 30 height 12
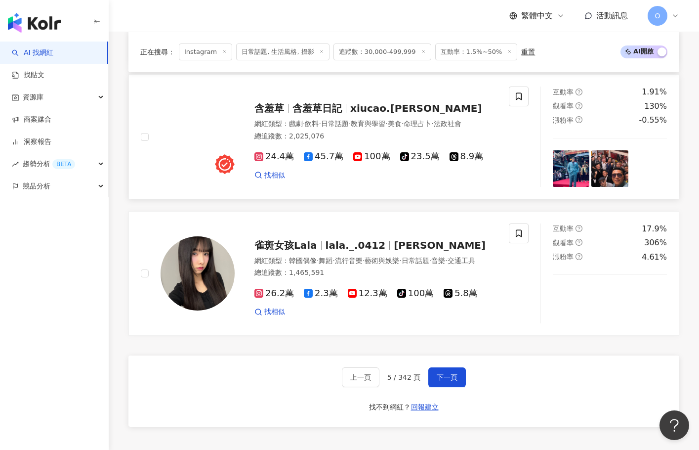
scroll to position [1769, 0]
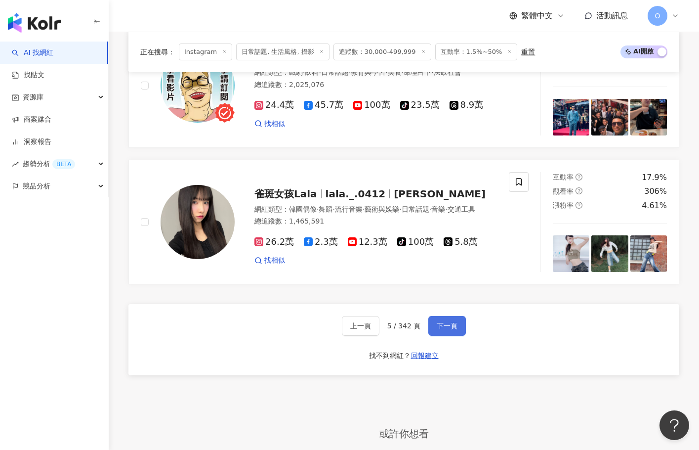
click at [447, 330] on span "下一頁" at bounding box center [447, 326] width 21 height 8
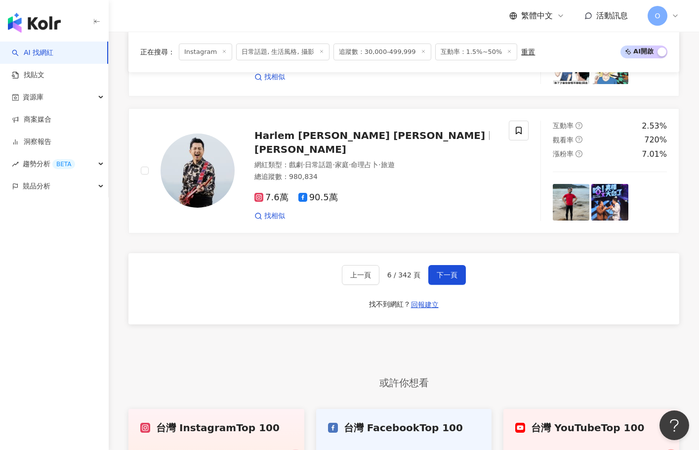
scroll to position [1829, 0]
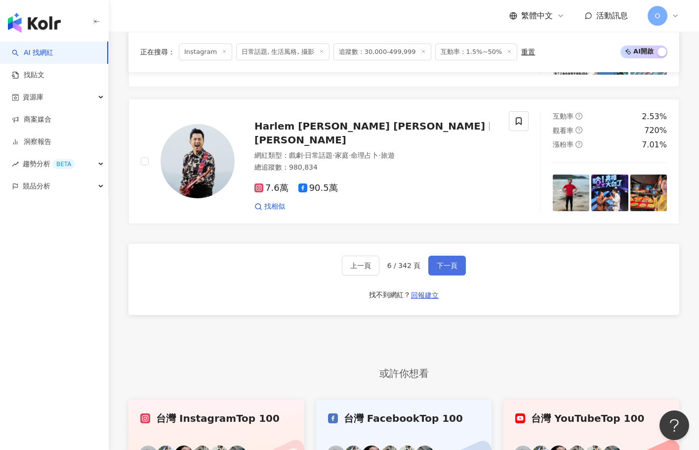
click at [460, 256] on button "下一頁" at bounding box center [448, 266] width 38 height 20
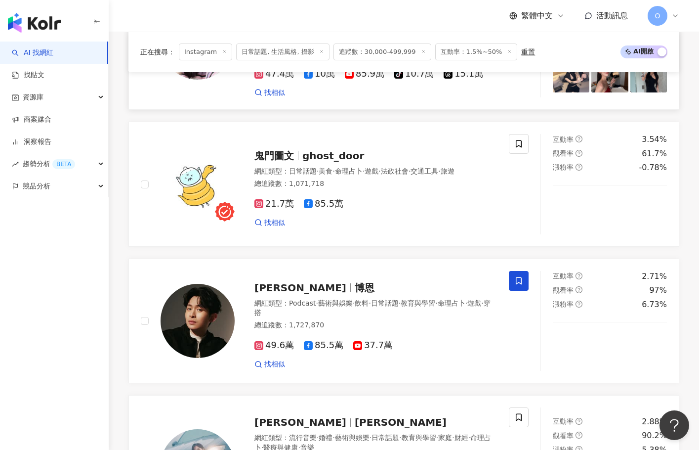
scroll to position [1183, 0]
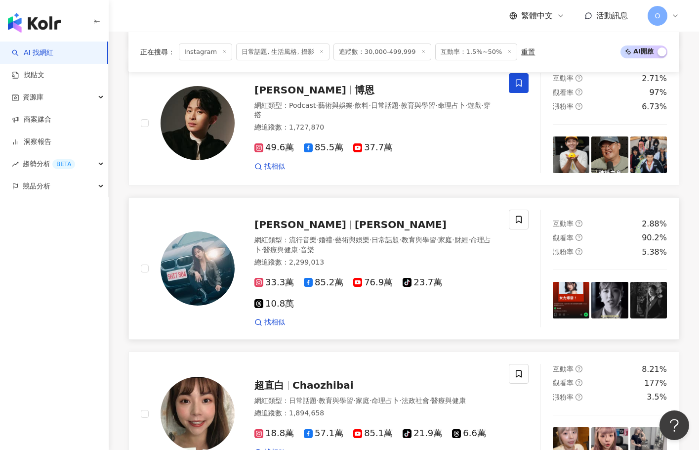
click at [355, 222] on span "Ariel Tsai" at bounding box center [401, 224] width 92 height 12
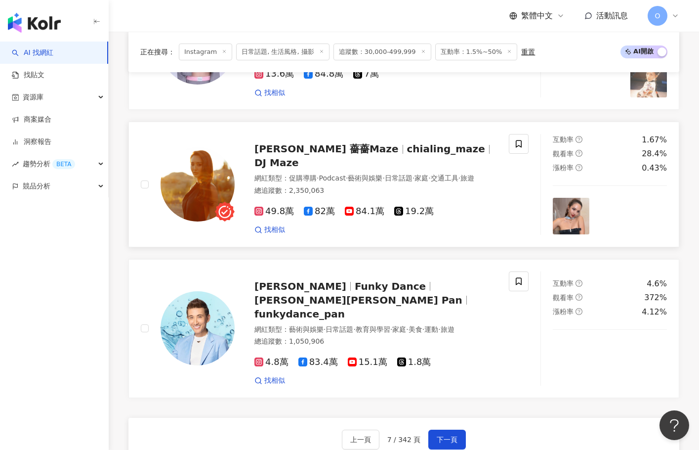
scroll to position [1727, 0]
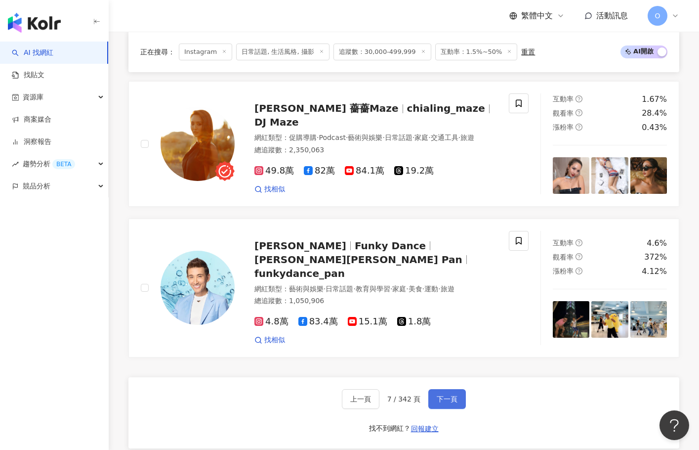
click at [455, 395] on span "下一頁" at bounding box center [447, 399] width 21 height 8
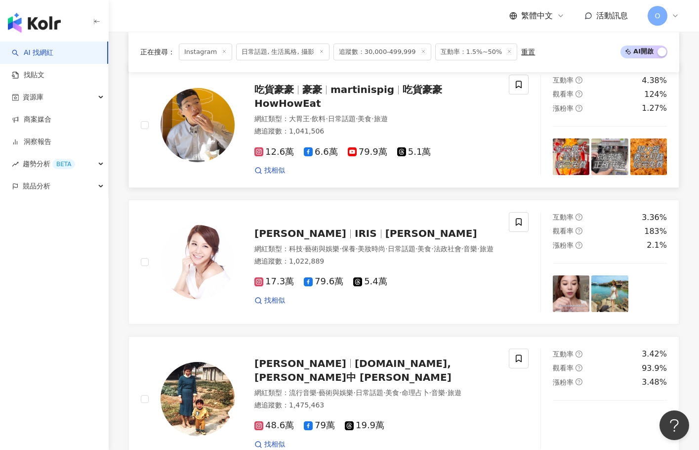
scroll to position [1730, 0]
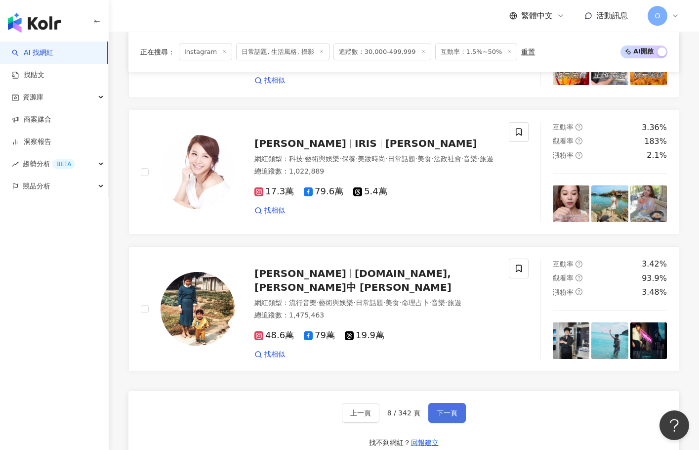
click at [445, 409] on span "下一頁" at bounding box center [447, 413] width 21 height 8
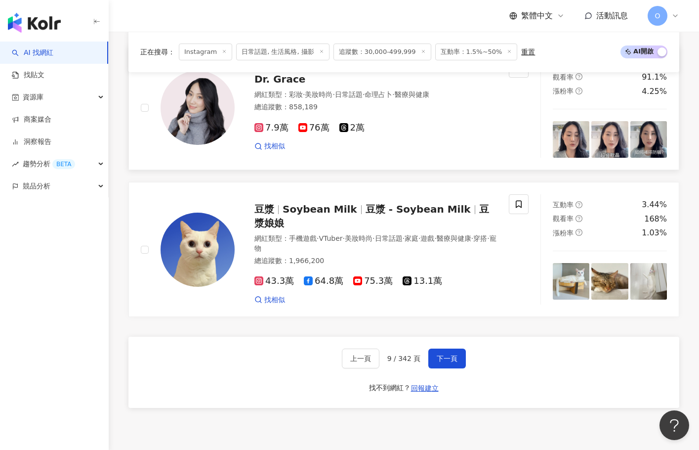
scroll to position [1757, 0]
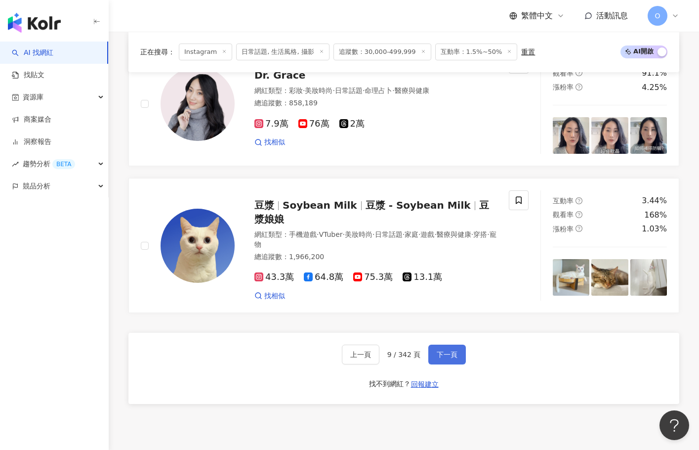
click at [456, 345] on button "下一頁" at bounding box center [448, 355] width 38 height 20
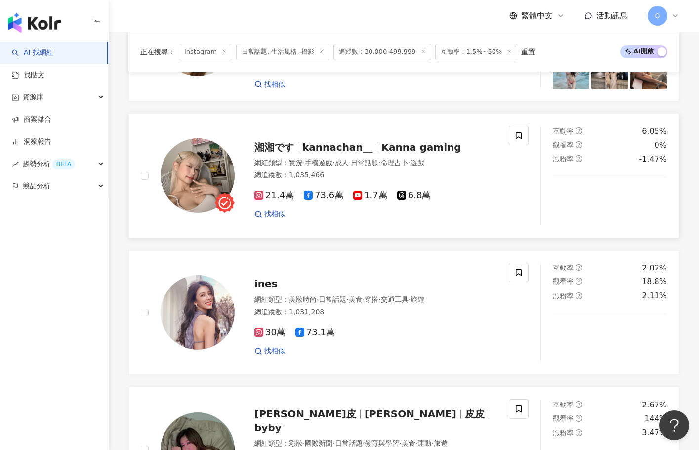
scroll to position [905, 0]
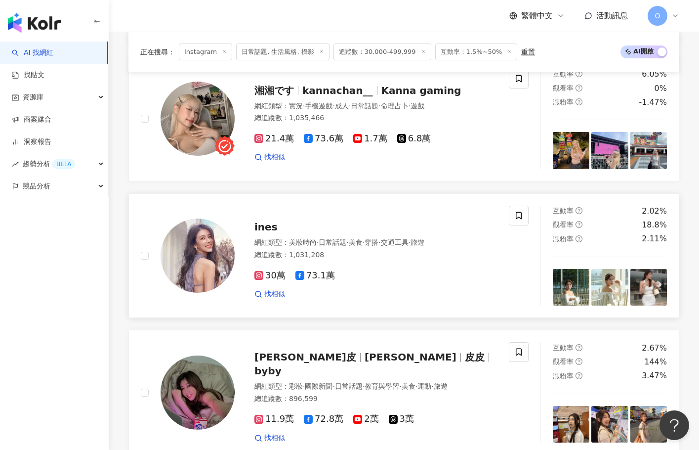
click at [252, 230] on div "ines 網紅類型 ： 美妝時尚 · 日常話題 · 美食 · 穿搭 · 交通工具 · 旅遊 總追蹤數 ： 1,031,208 30萬 73.1萬 找相似" at bounding box center [366, 255] width 262 height 87
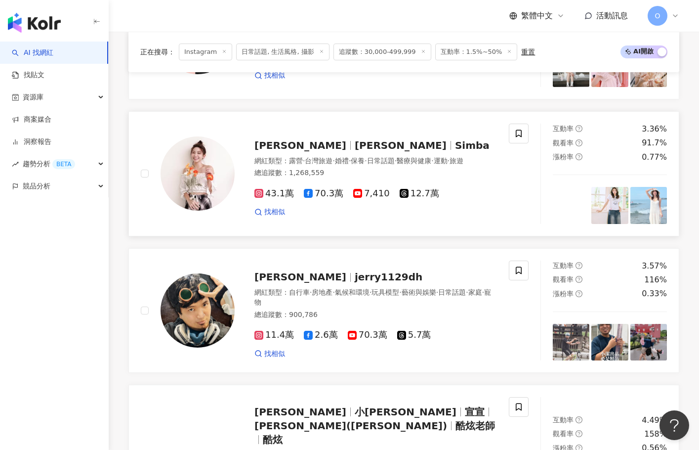
scroll to position [1399, 0]
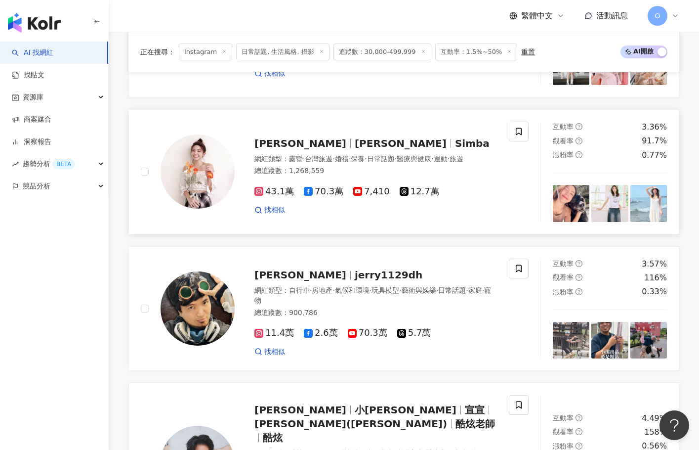
click at [355, 149] on span "曾智希" at bounding box center [401, 143] width 92 height 12
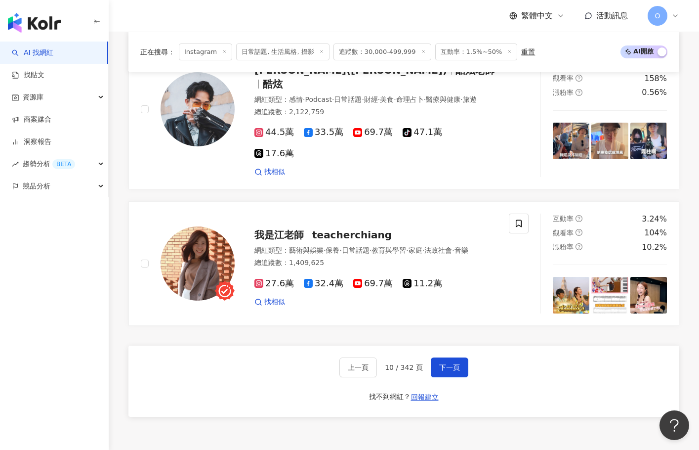
scroll to position [1696, 0]
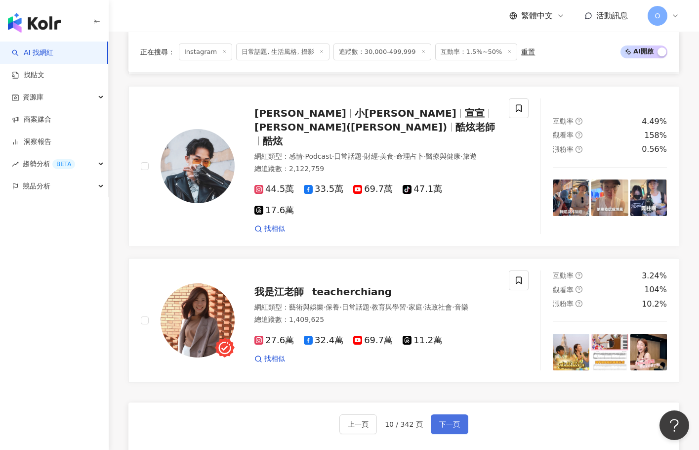
click at [445, 420] on span "下一頁" at bounding box center [449, 424] width 21 height 8
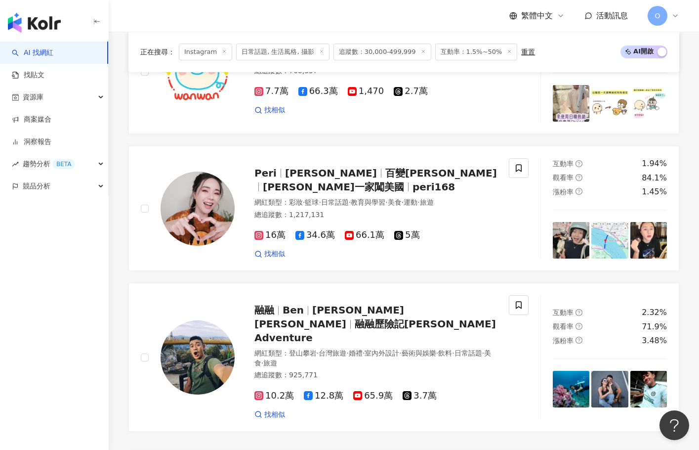
scroll to position [1686, 0]
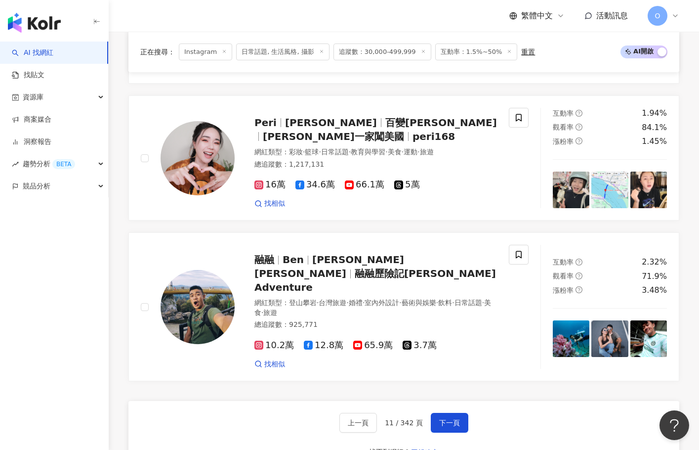
click at [449, 419] on span "下一頁" at bounding box center [449, 423] width 21 height 8
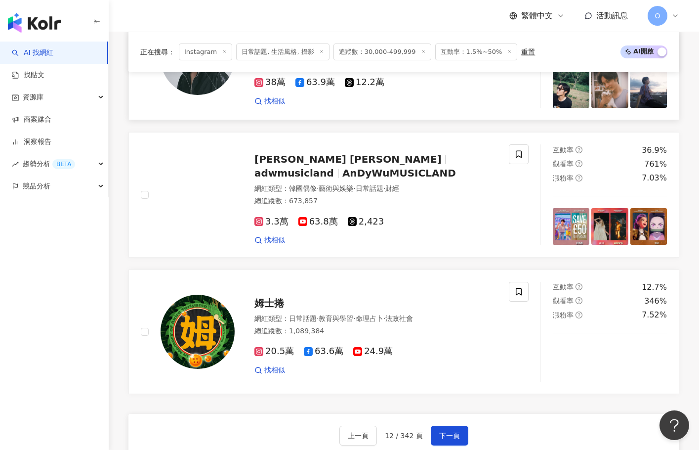
scroll to position [1736, 0]
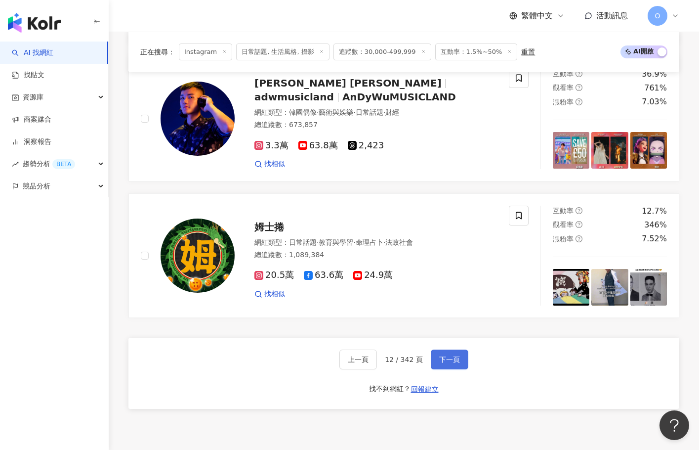
click at [462, 350] on button "下一頁" at bounding box center [450, 359] width 38 height 20
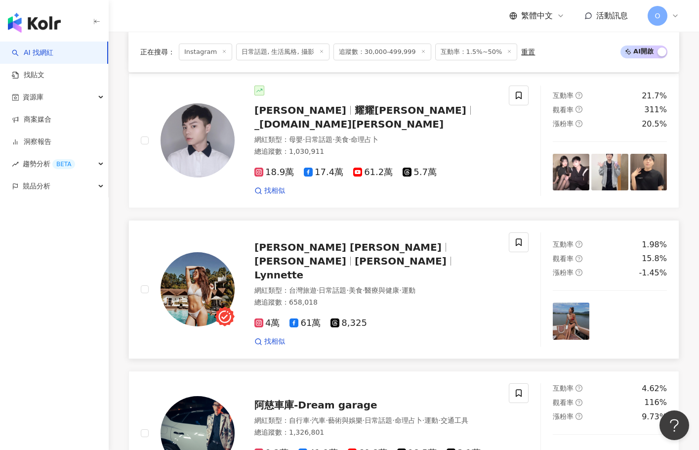
scroll to position [1741, 0]
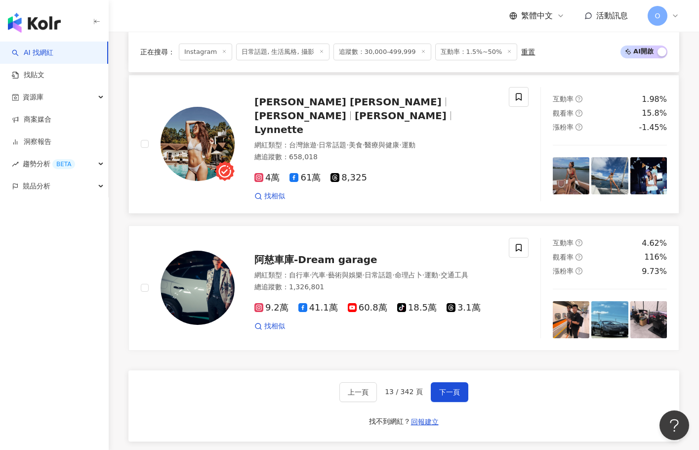
click at [355, 110] on span "林昱" at bounding box center [401, 116] width 92 height 12
click at [442, 388] on span "下一頁" at bounding box center [449, 392] width 21 height 8
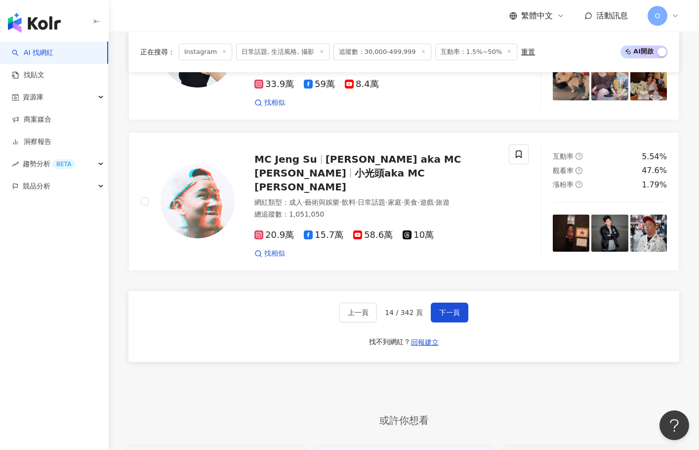
scroll to position [1831, 0]
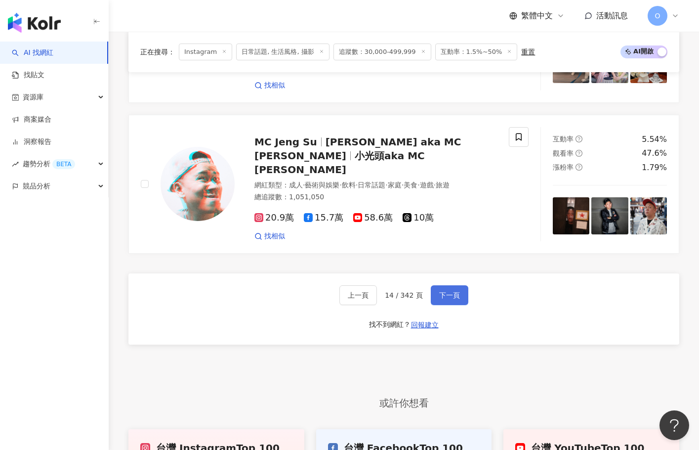
click at [436, 285] on button "下一頁" at bounding box center [450, 295] width 38 height 20
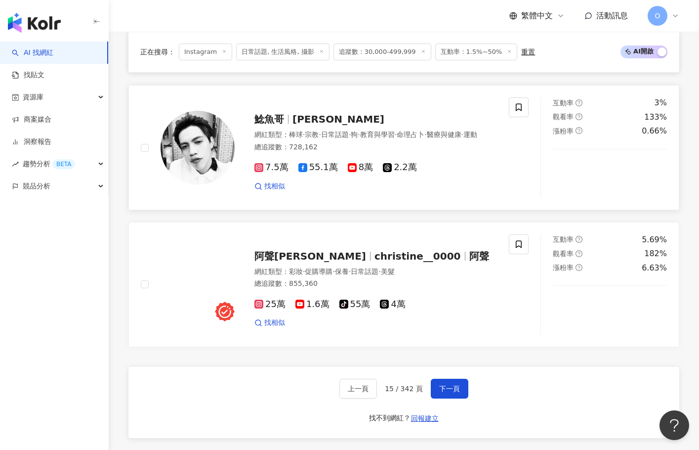
scroll to position [1871, 0]
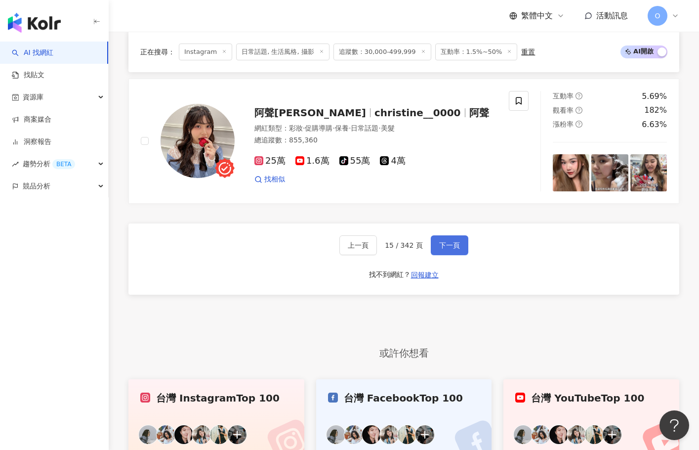
click at [440, 241] on span "下一頁" at bounding box center [449, 245] width 21 height 8
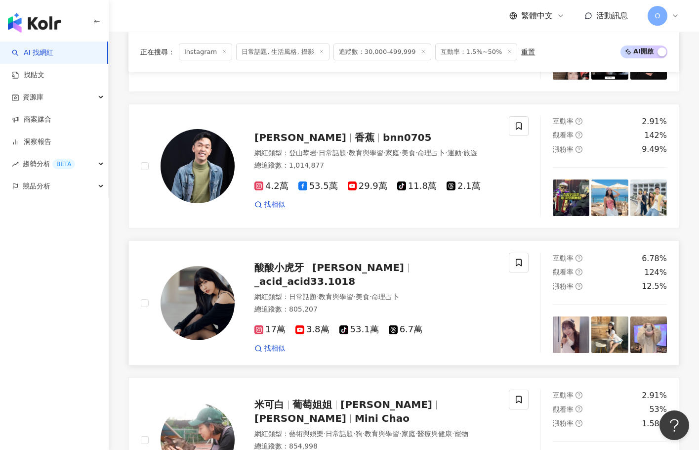
scroll to position [1219, 0]
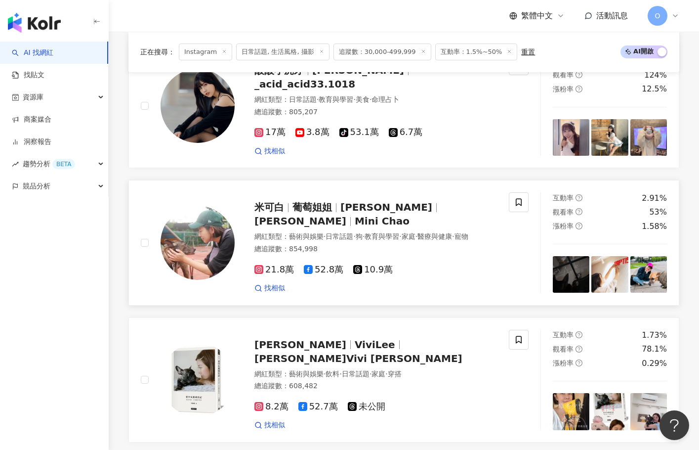
click at [368, 201] on span "趙淑亭" at bounding box center [387, 207] width 92 height 12
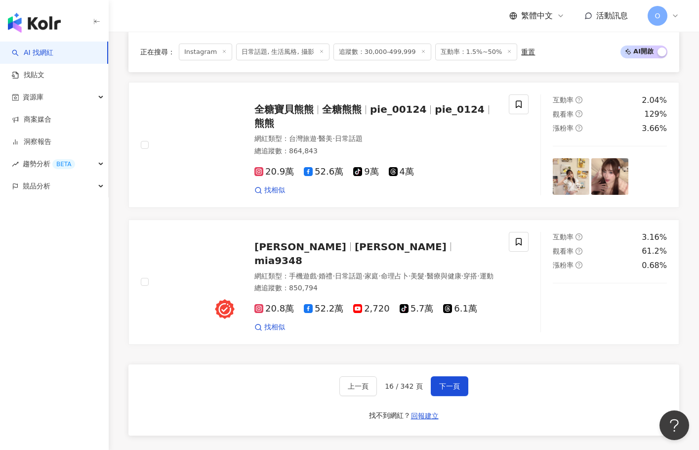
scroll to position [1812, 0]
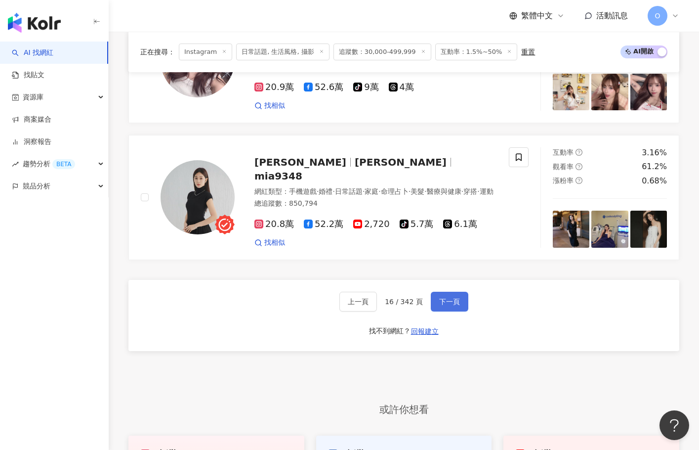
click at [446, 298] on span "下一頁" at bounding box center [449, 302] width 21 height 8
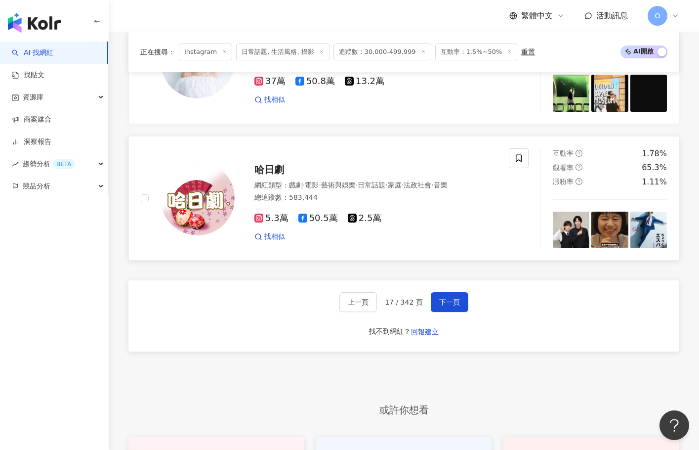
scroll to position [1859, 0]
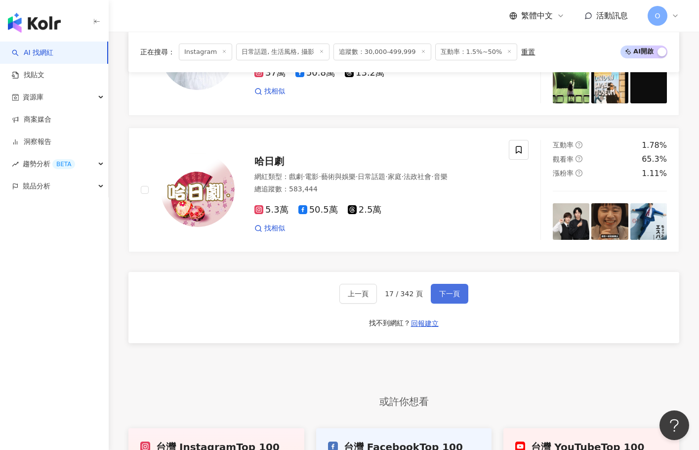
click at [439, 290] on span "下一頁" at bounding box center [449, 294] width 21 height 8
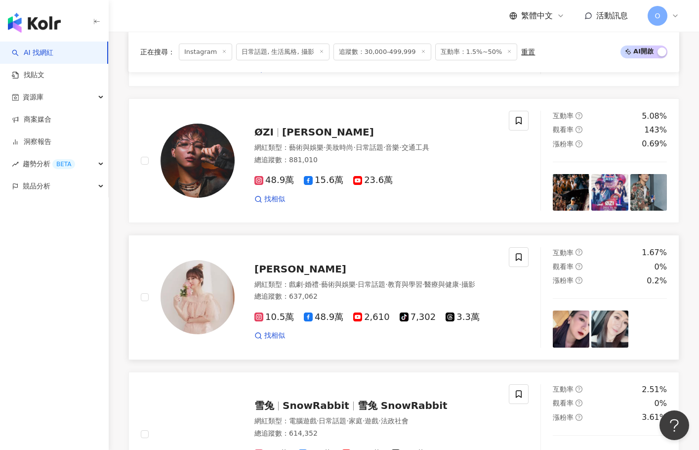
scroll to position [1137, 0]
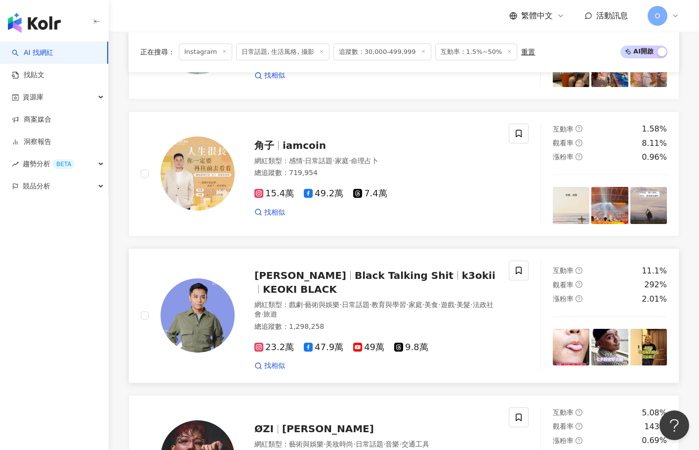
click at [271, 271] on span "布萊克薛薛" at bounding box center [301, 275] width 92 height 12
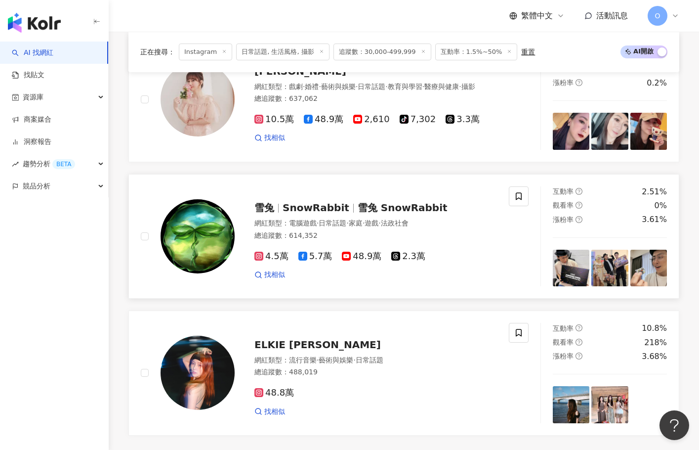
scroll to position [1730, 0]
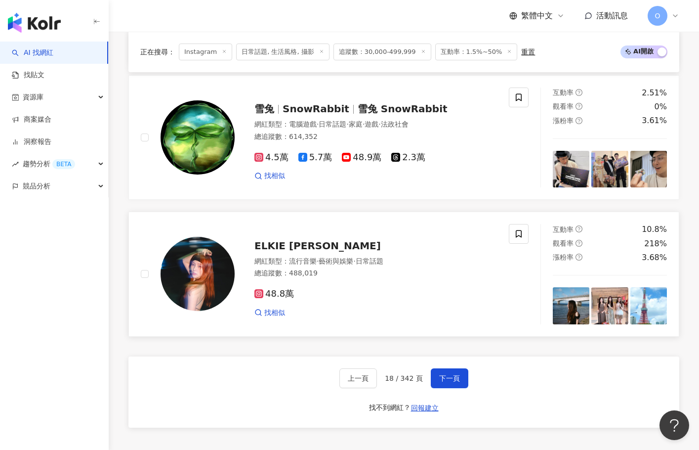
click at [303, 240] on span "ELKIE 莊錠欣" at bounding box center [318, 246] width 127 height 12
click at [462, 371] on button "下一頁" at bounding box center [450, 378] width 38 height 20
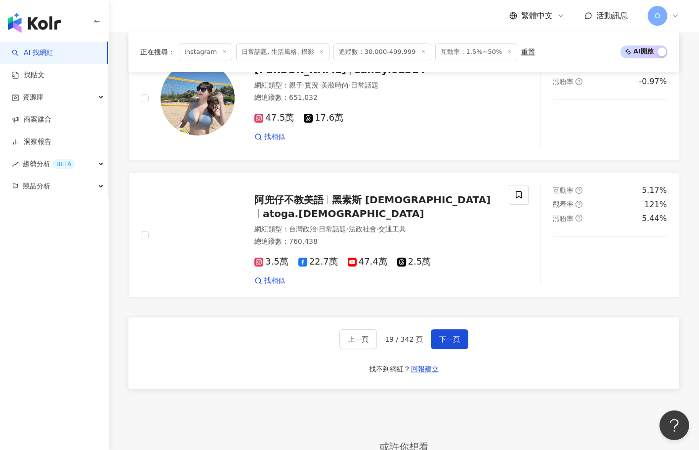
scroll to position [1770, 0]
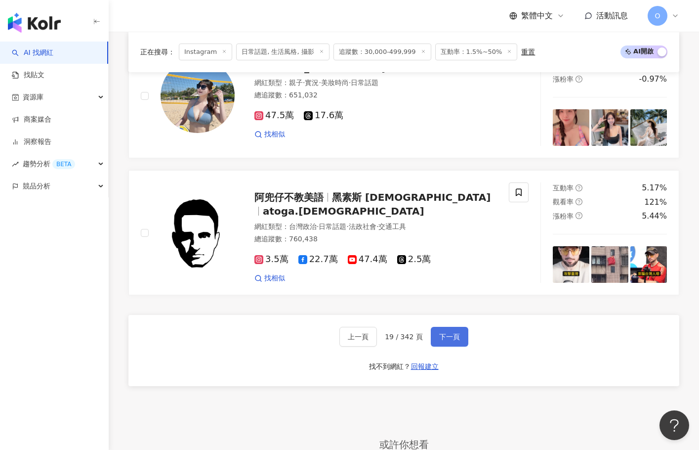
click at [445, 333] on span "下一頁" at bounding box center [449, 337] width 21 height 8
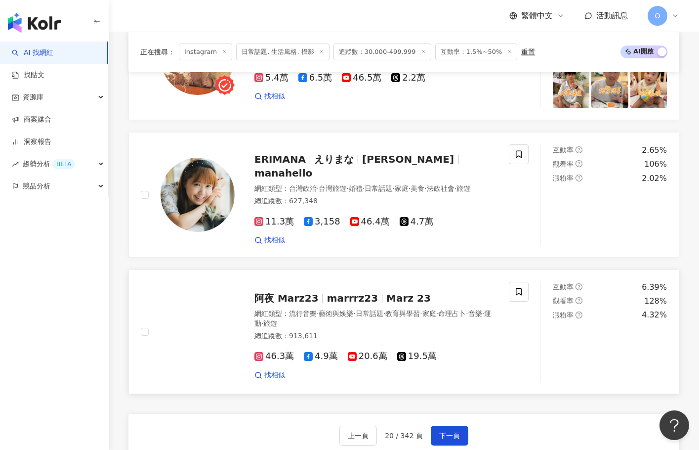
scroll to position [1671, 0]
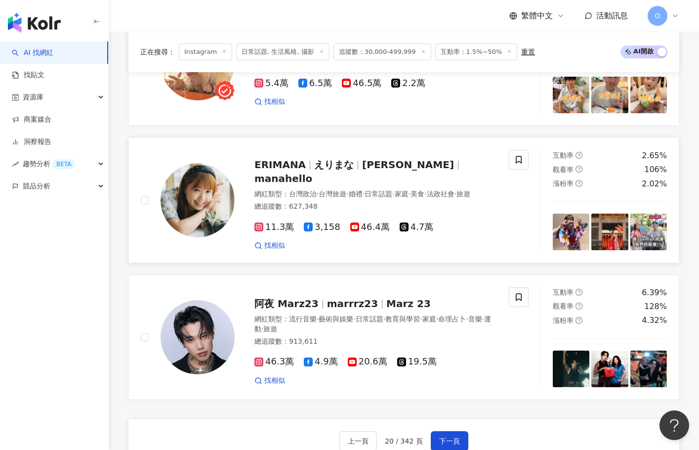
click at [312, 173] on span "manahello" at bounding box center [284, 179] width 58 height 12
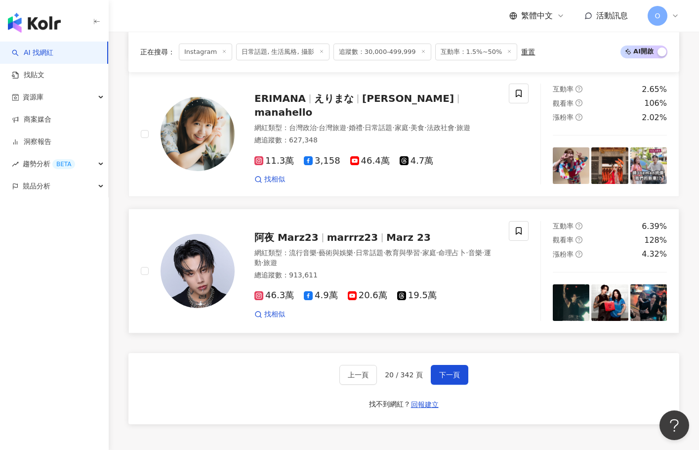
scroll to position [1770, 0]
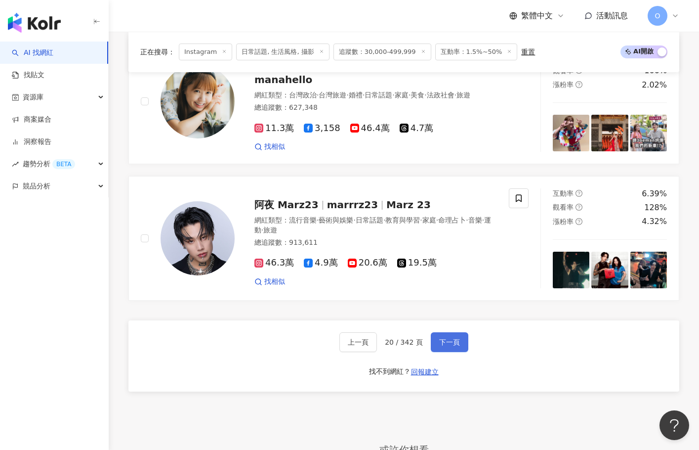
click at [441, 338] on span "下一頁" at bounding box center [449, 342] width 21 height 8
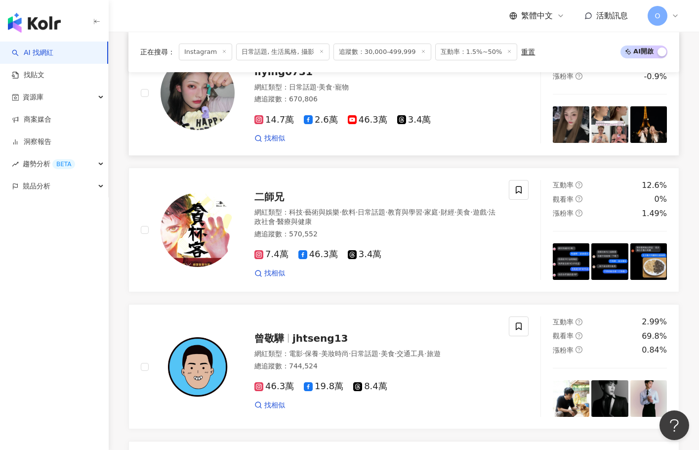
scroll to position [581, 0]
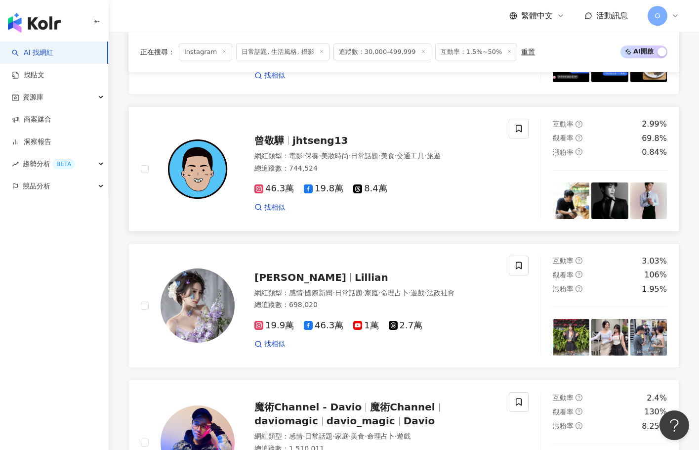
click at [328, 142] on span "jhtseng13" at bounding box center [321, 140] width 56 height 12
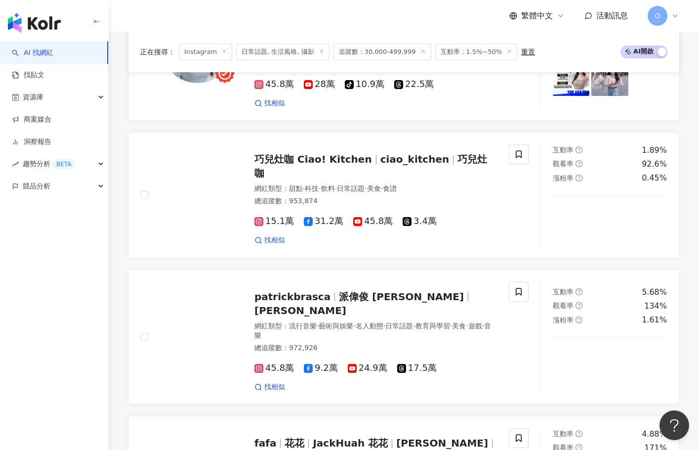
scroll to position [1471, 0]
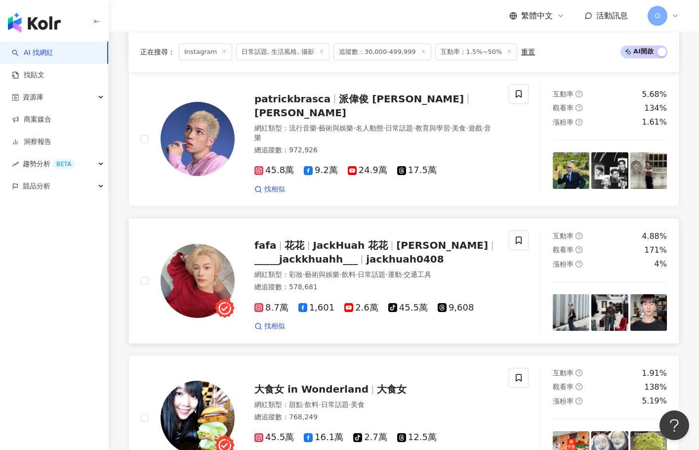
click at [397, 239] on span "Jack Huah" at bounding box center [442, 245] width 92 height 12
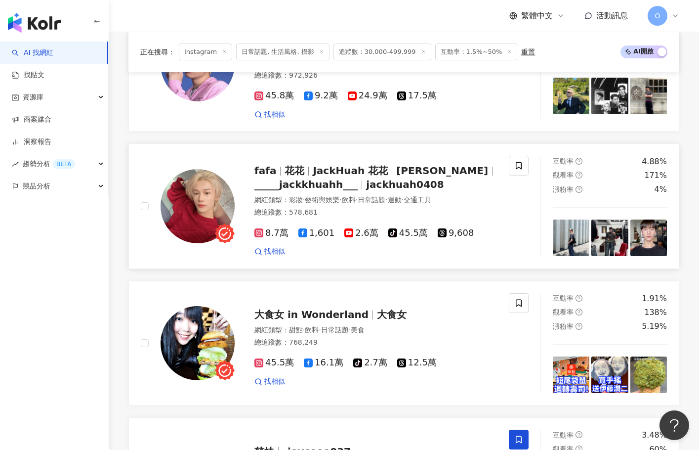
scroll to position [1718, 0]
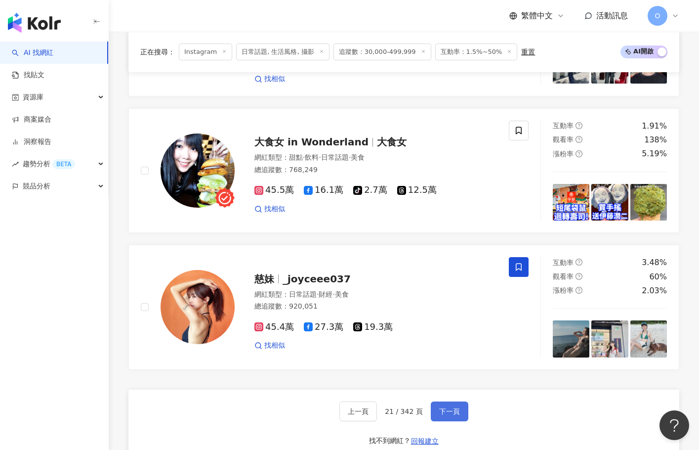
click at [458, 407] on span "下一頁" at bounding box center [449, 411] width 21 height 8
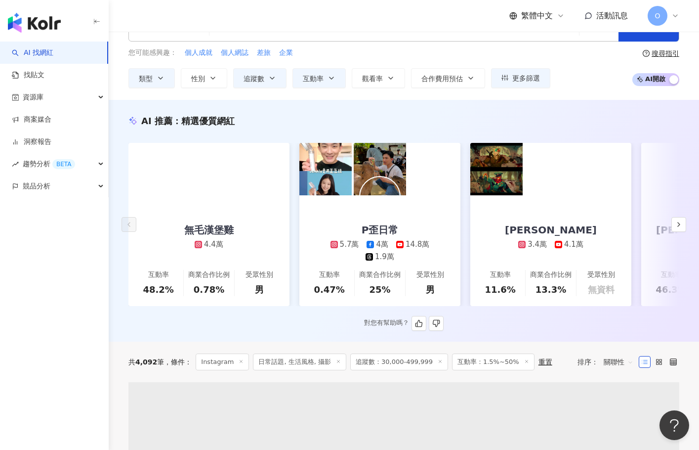
scroll to position [0, 0]
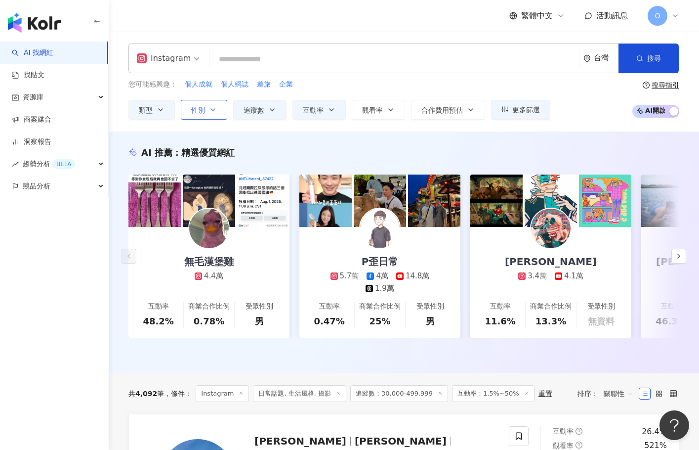
click at [206, 103] on button "性別" at bounding box center [204, 110] width 46 height 20
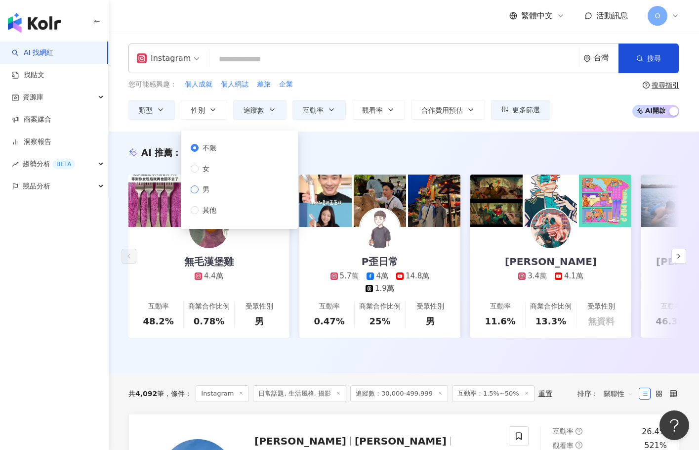
click at [211, 186] on span "男" at bounding box center [206, 189] width 15 height 11
click at [579, 115] on div "您可能感興趣： 個人成就 個人網誌 差旅 企業 類型 性別 追蹤數 互動率 觀看率 合作費用預估 更多篩選 *** % - ** % 不限 5% 以下 5%~…" at bounding box center [404, 99] width 551 height 41
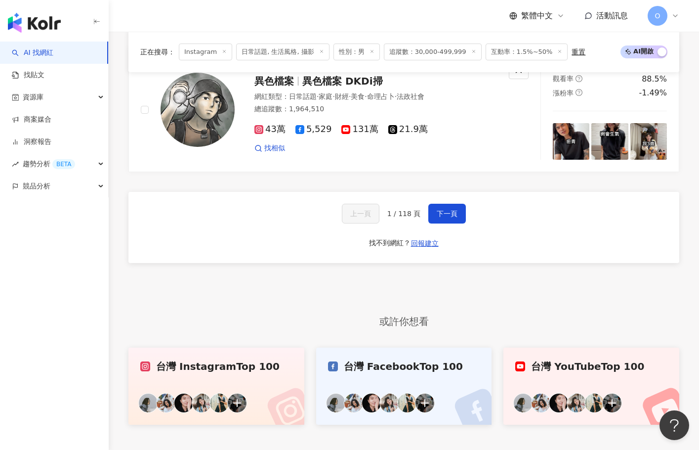
scroll to position [1957, 0]
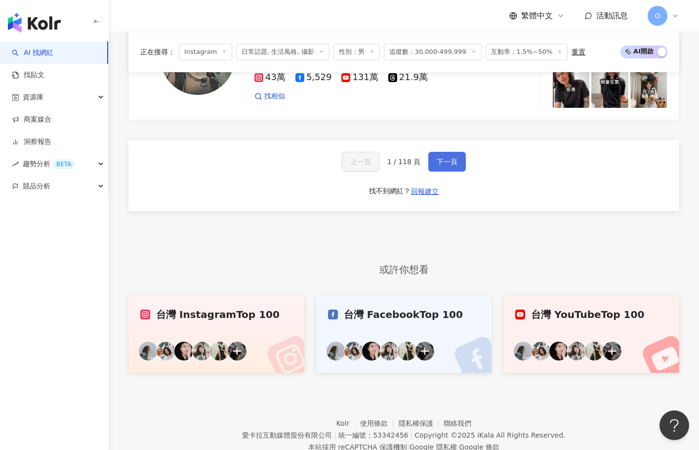
click at [446, 158] on span "下一頁" at bounding box center [447, 162] width 21 height 8
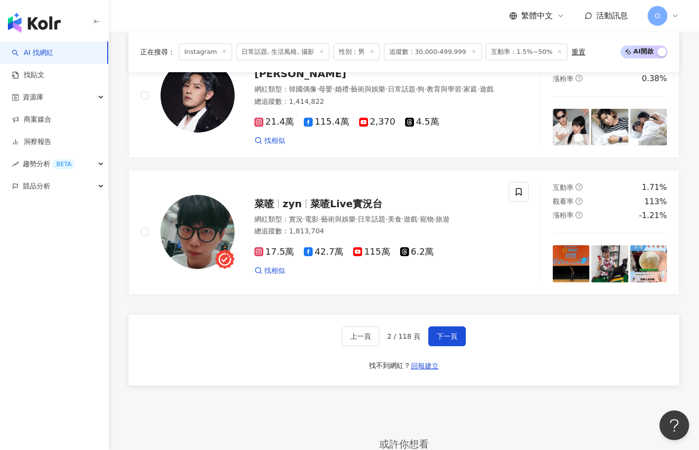
scroll to position [1709, 0]
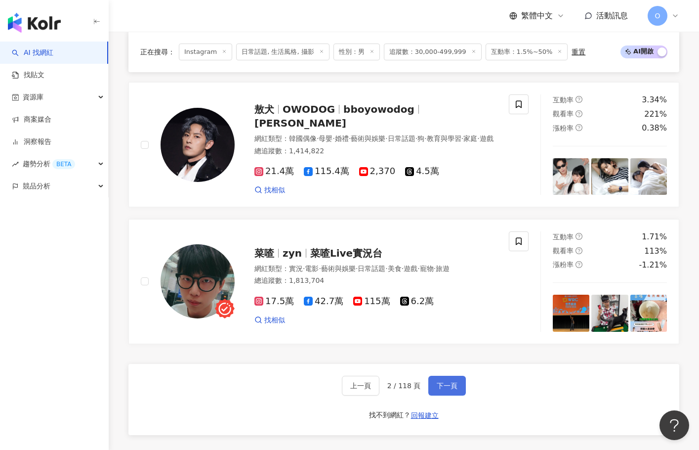
click at [462, 376] on button "下一頁" at bounding box center [448, 386] width 38 height 20
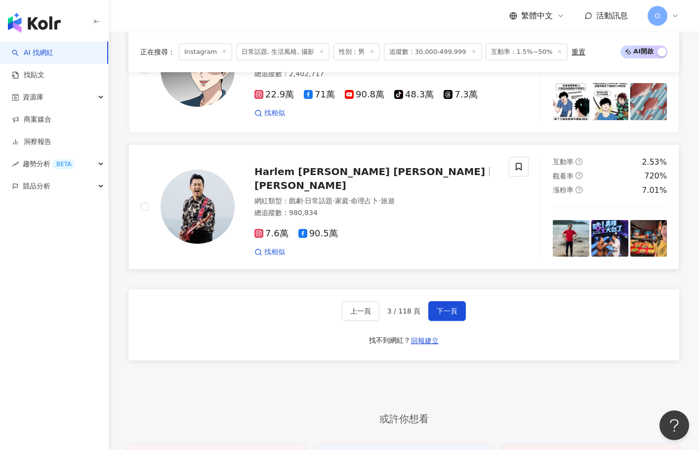
scroll to position [1784, 0]
click at [441, 314] on span "下一頁" at bounding box center [447, 310] width 21 height 8
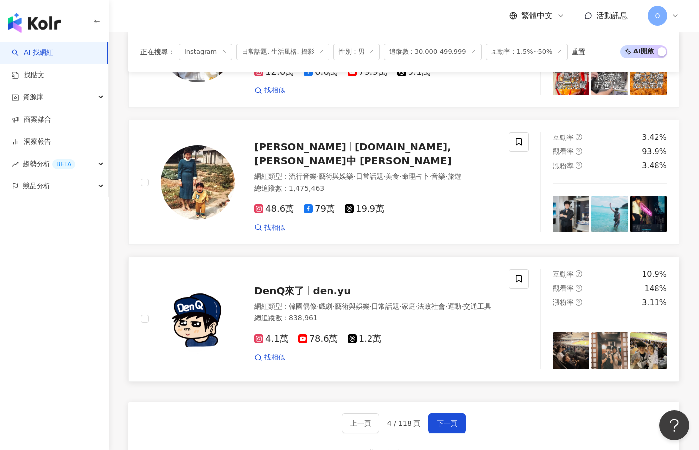
scroll to position [1722, 0]
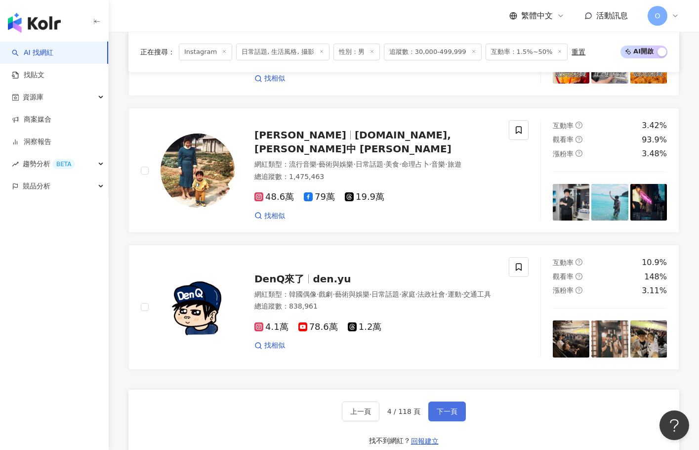
click at [442, 401] on button "下一頁" at bounding box center [448, 411] width 38 height 20
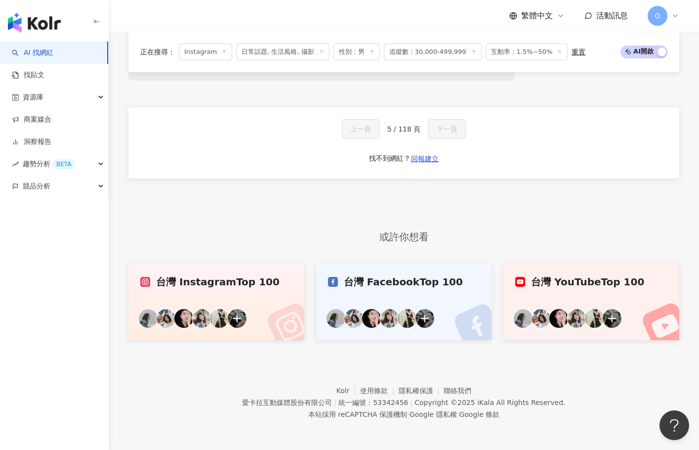
scroll to position [662, 0]
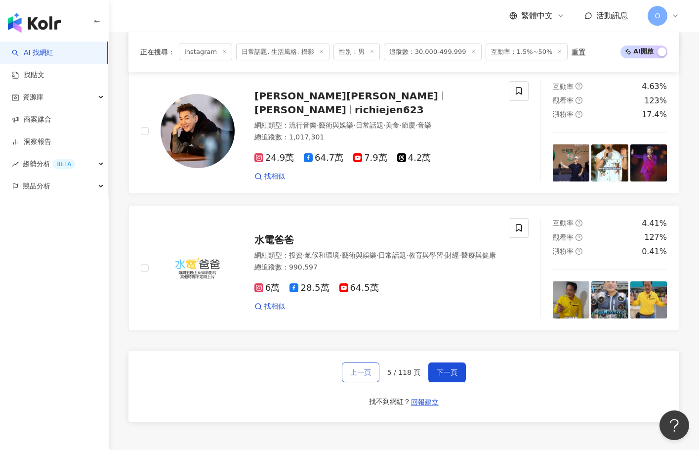
click at [349, 362] on button "上一頁" at bounding box center [361, 372] width 38 height 20
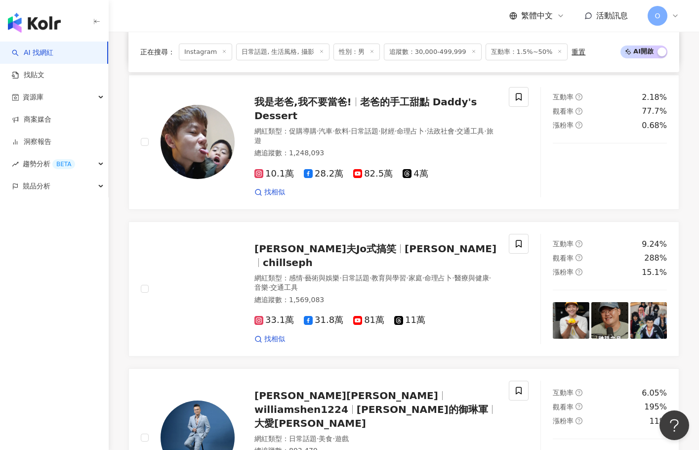
scroll to position [1215, 0]
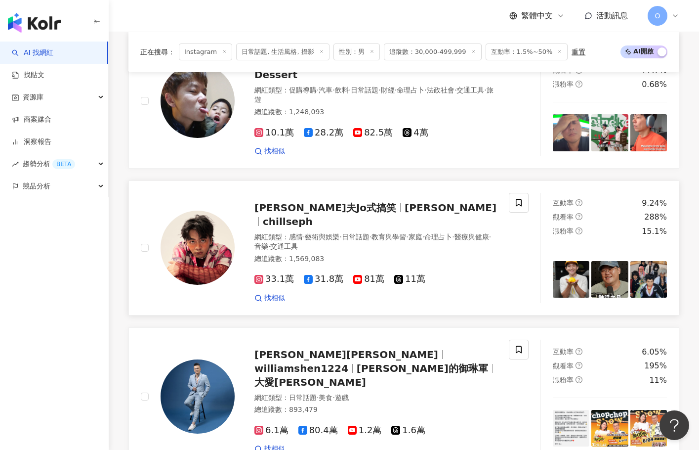
click at [297, 212] on span "喬瑟夫Jo式搞笑" at bounding box center [326, 208] width 142 height 12
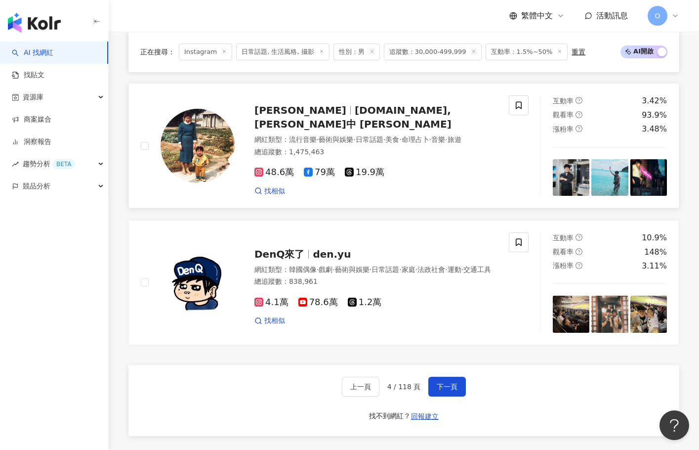
scroll to position [1759, 0]
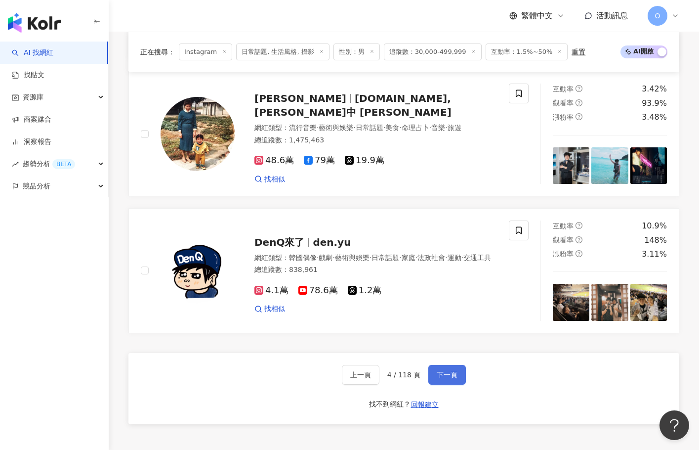
click at [456, 371] on span "下一頁" at bounding box center [447, 375] width 21 height 8
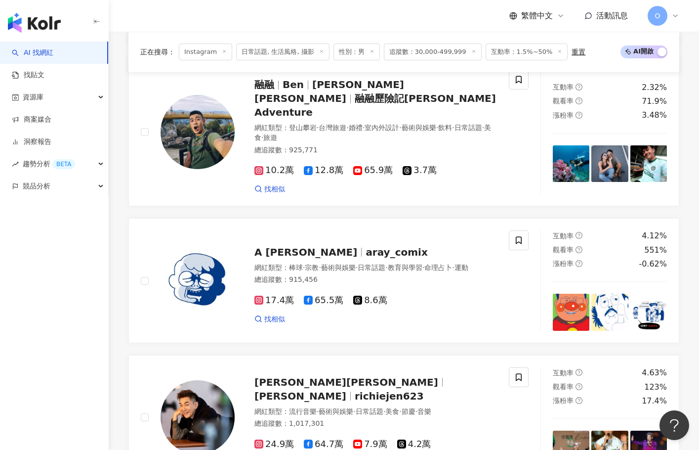
scroll to position [1469, 0]
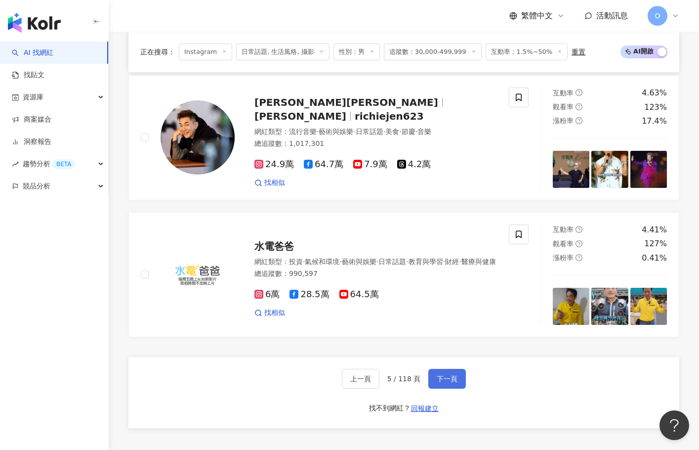
click at [462, 369] on button "下一頁" at bounding box center [448, 379] width 38 height 20
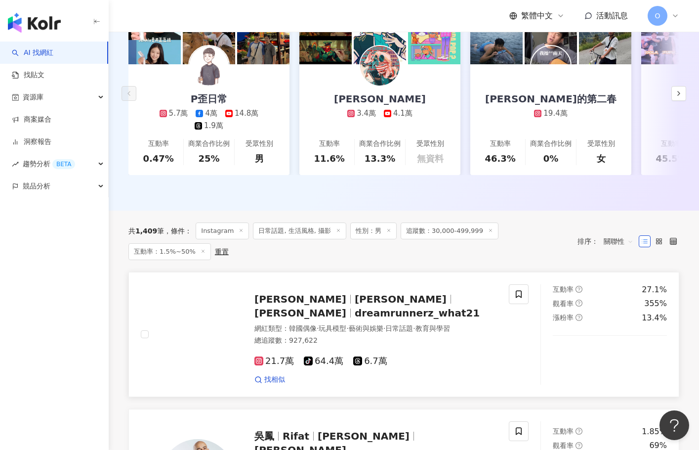
scroll to position [13, 0]
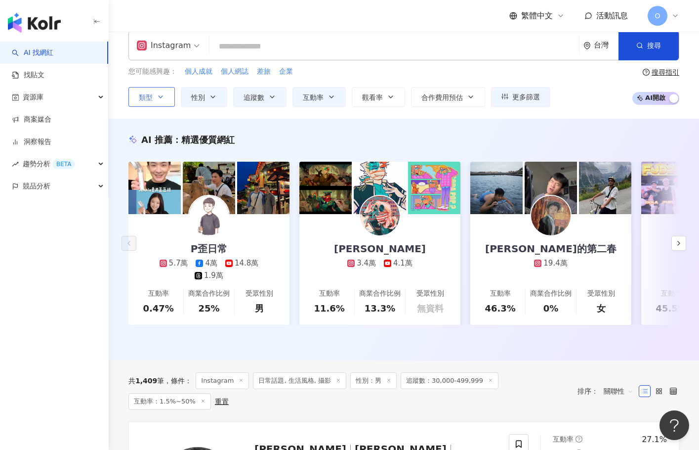
click at [164, 97] on icon "button" at bounding box center [161, 97] width 8 height 8
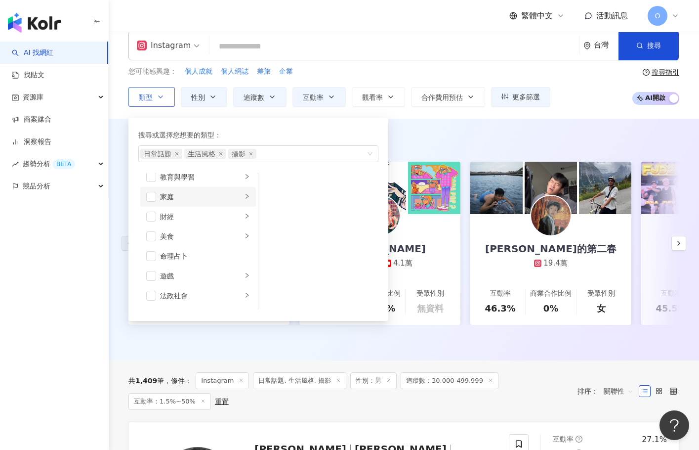
scroll to position [148, 0]
click at [172, 250] on div "生活風格" at bounding box center [201, 254] width 82 height 11
click at [153, 253] on span "button" at bounding box center [151, 254] width 10 height 10
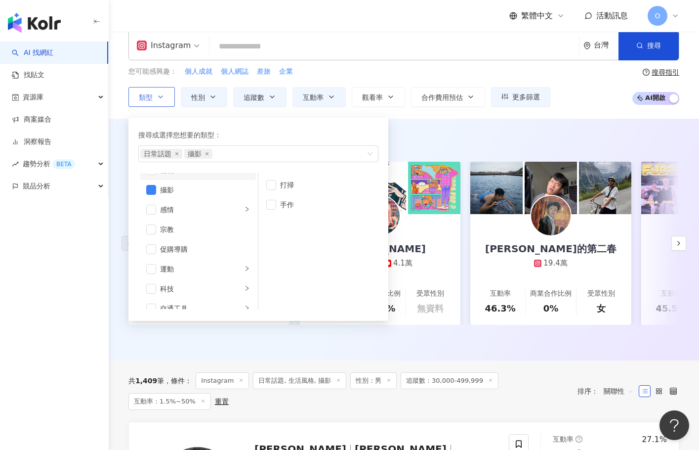
scroll to position [297, 0]
click at [591, 113] on div "Instagram 台灣 搜尋 您可能感興趣： 個人成就 個人網誌 差旅 企業 類型 搜尋或選擇您想要的類型： 日常話題 攝影 藝術與娛樂 美妝時尚 氣候和環…" at bounding box center [404, 69] width 591 height 100
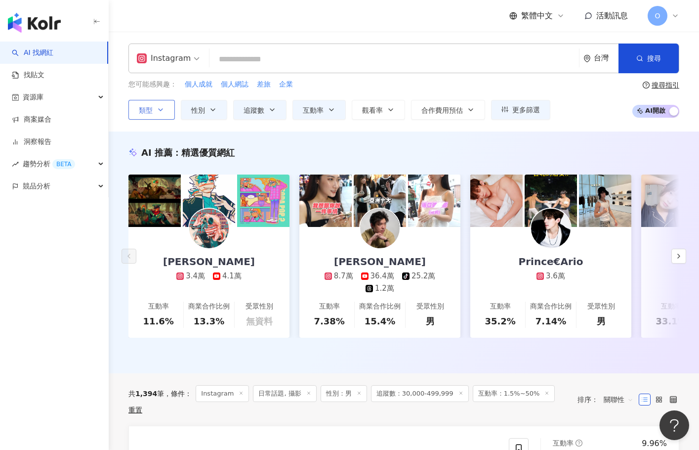
click at [170, 104] on button "類型" at bounding box center [152, 110] width 46 height 20
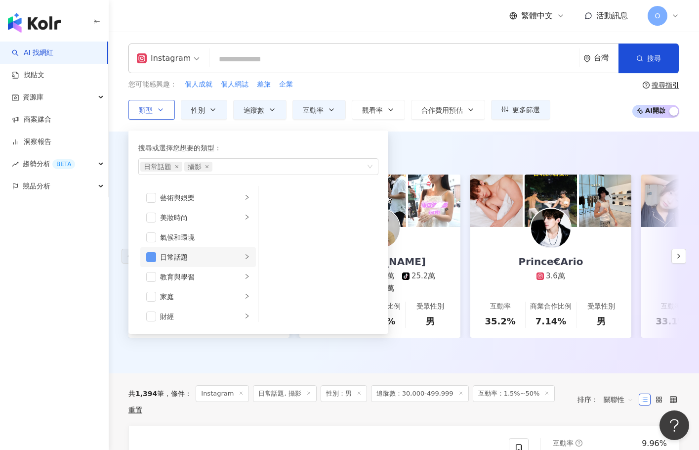
click at [155, 253] on span "button" at bounding box center [151, 257] width 10 height 10
click at [598, 111] on div "您可能感興趣： 個人成就 個人網誌 差旅 企業 類型 搜尋或選擇您想要的類型： 攝影 藝術與娛樂 美妝時尚 氣候和環境 日常話題 教育與學習 家庭 財經 美食…" at bounding box center [404, 99] width 551 height 41
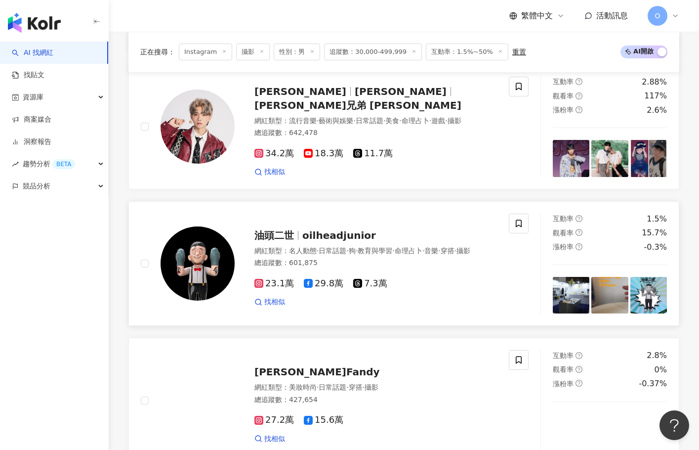
scroll to position [843, 0]
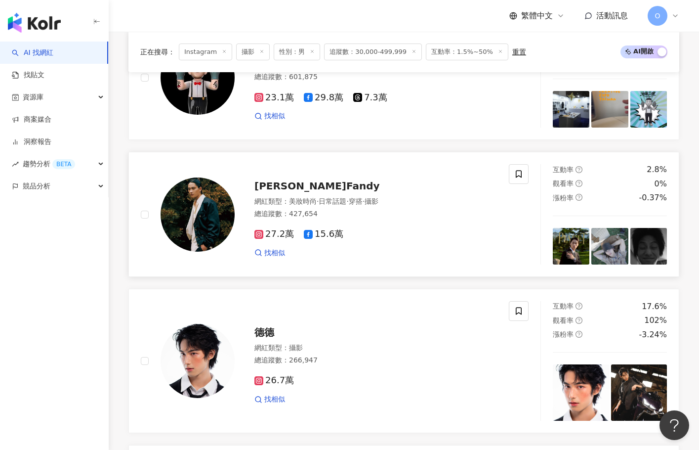
click at [306, 180] on span "范少勳 Fandy" at bounding box center [318, 186] width 126 height 12
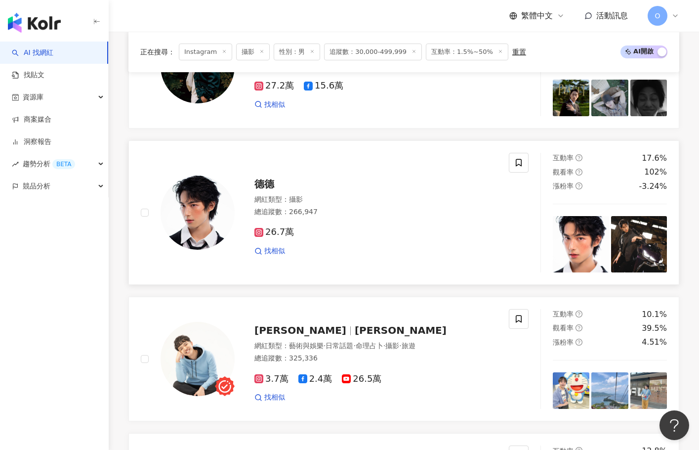
click at [270, 178] on span "德德" at bounding box center [265, 184] width 20 height 12
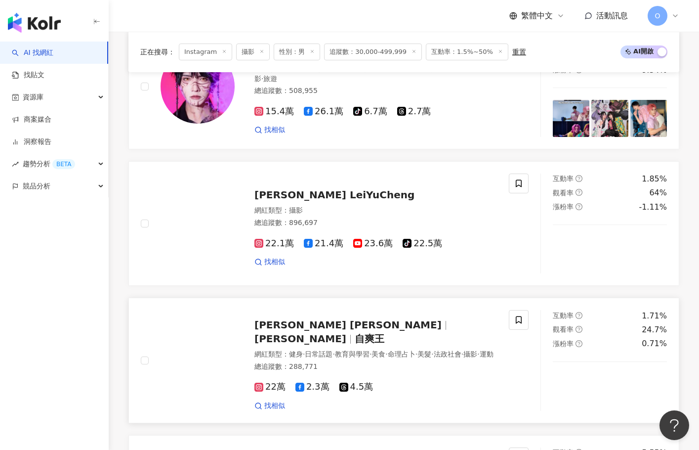
scroll to position [1387, 0]
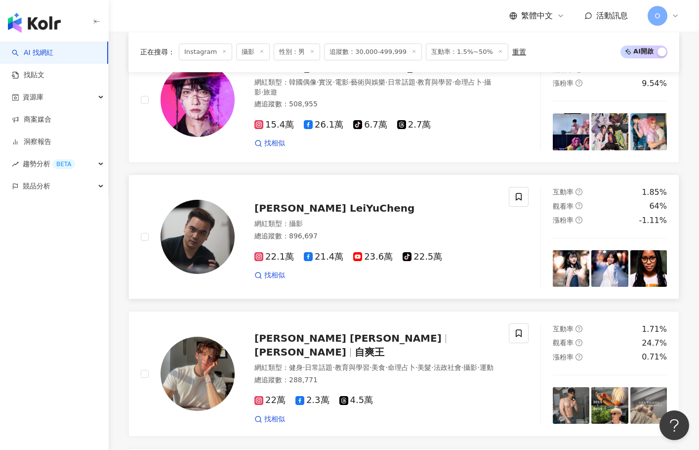
click at [313, 202] on span "雷育承 LeiYuCheng" at bounding box center [335, 208] width 160 height 12
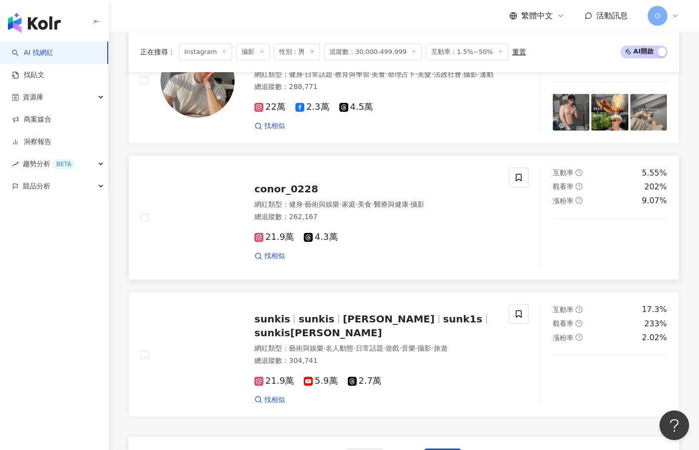
scroll to position [1634, 0]
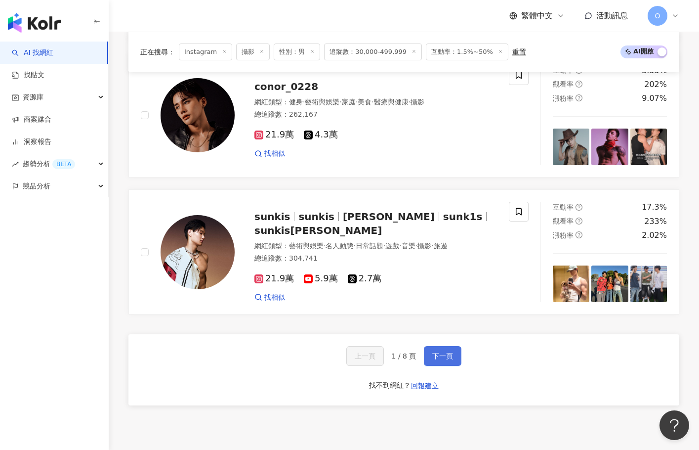
click at [436, 352] on span "下一頁" at bounding box center [443, 356] width 21 height 8
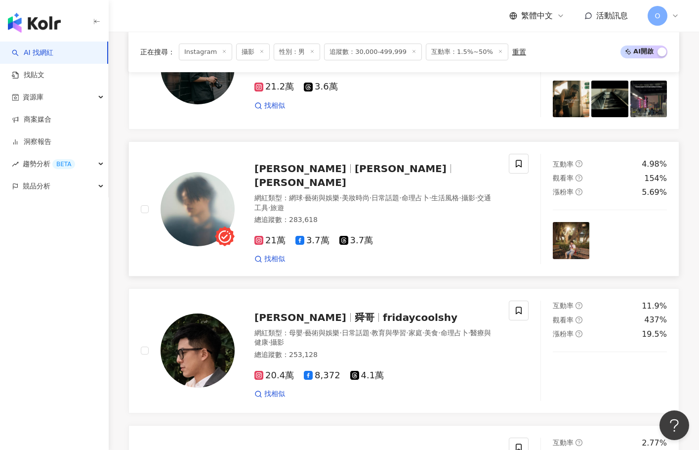
scroll to position [469, 0]
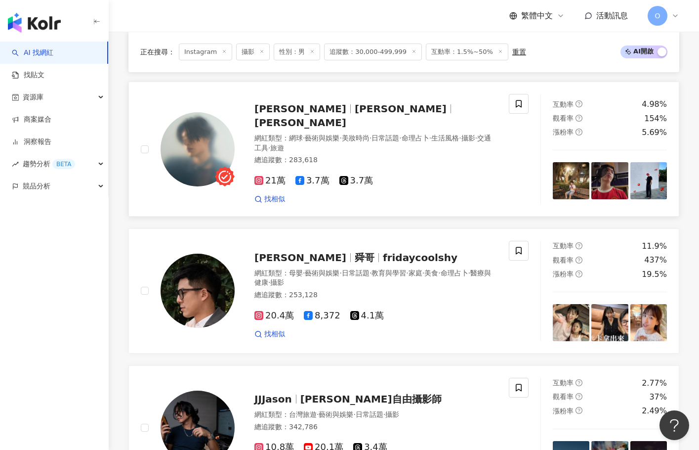
click at [330, 137] on span "藝術與娛樂" at bounding box center [322, 138] width 35 height 8
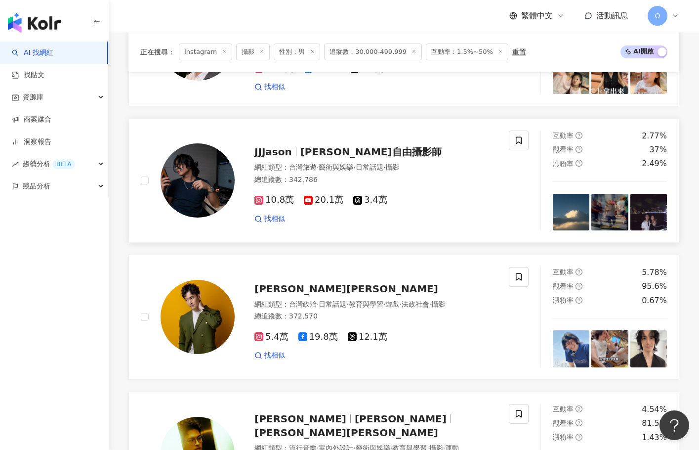
click at [347, 146] on span "JJJason自由攝影師" at bounding box center [371, 152] width 141 height 12
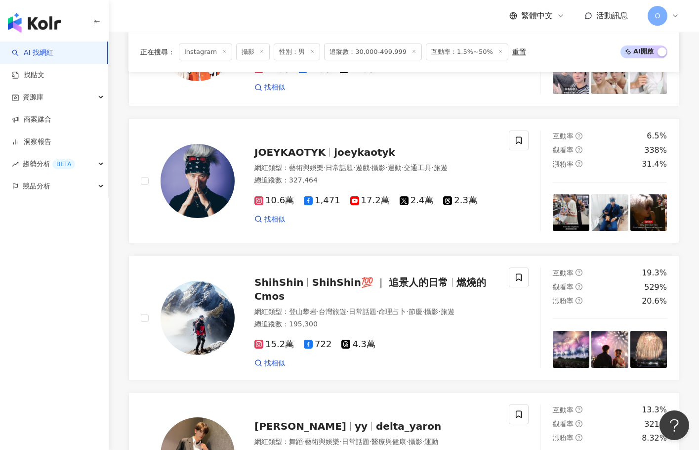
scroll to position [1358, 0]
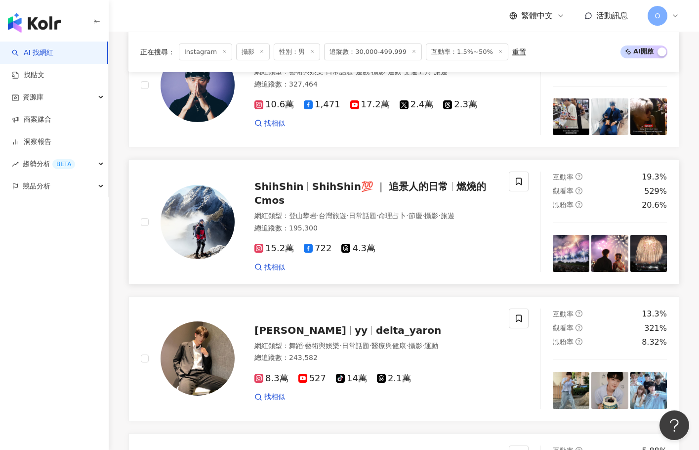
click at [383, 184] on span "ShihShin💯 ❘ 追景人的日常" at bounding box center [380, 186] width 136 height 12
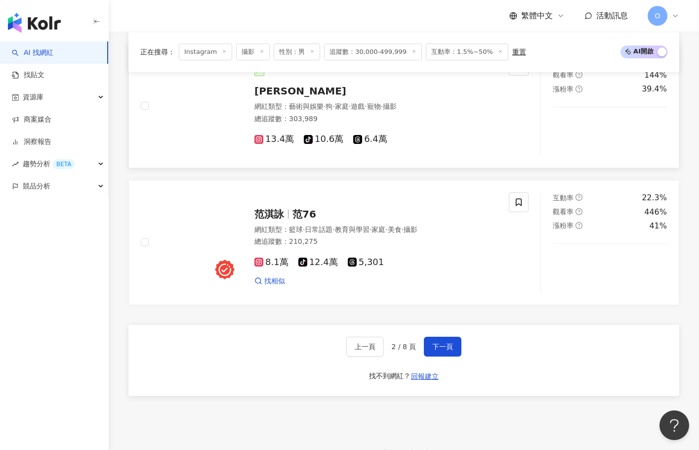
scroll to position [1754, 0]
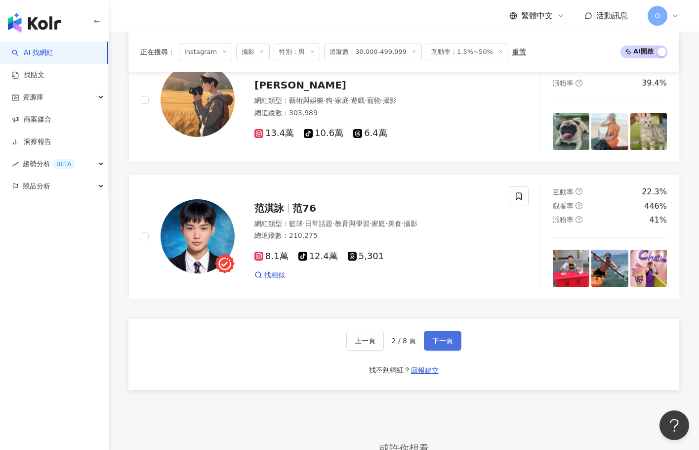
click at [458, 331] on button "下一頁" at bounding box center [443, 341] width 38 height 20
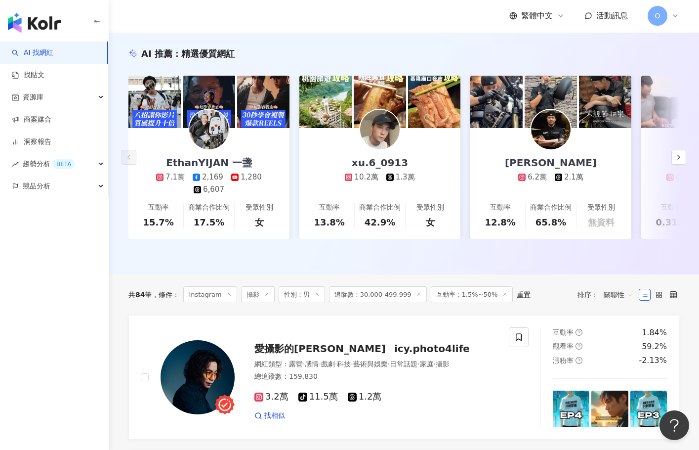
scroll to position [0, 0]
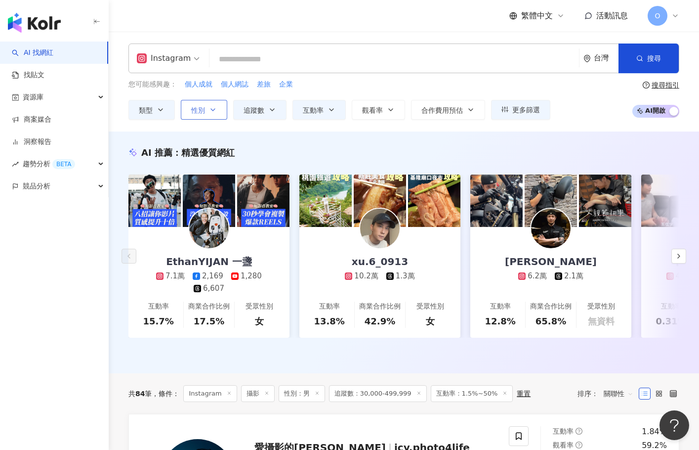
click at [193, 110] on span "性別" at bounding box center [198, 110] width 14 height 8
click at [316, 151] on div "AI 推薦 ： 精選優質網紅" at bounding box center [404, 152] width 551 height 12
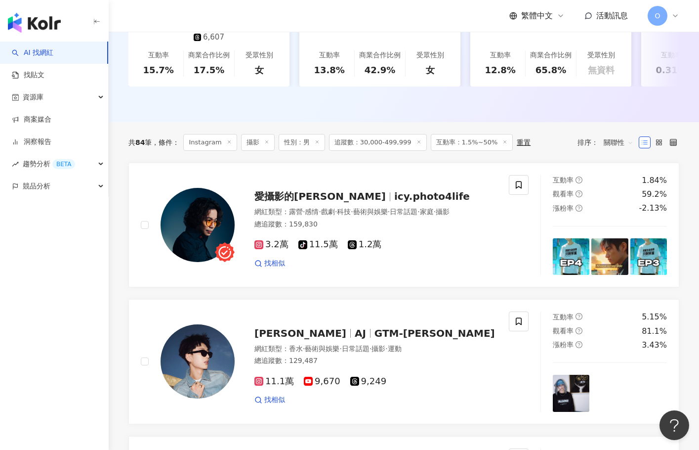
scroll to position [247, 0]
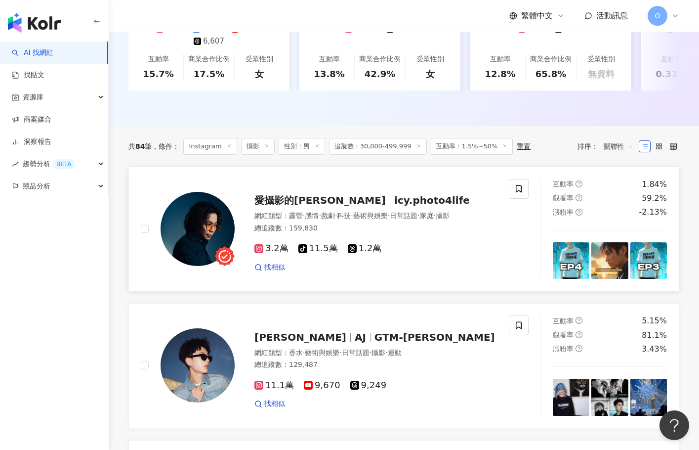
click at [394, 206] on span "icy.photo4life" at bounding box center [432, 200] width 76 height 12
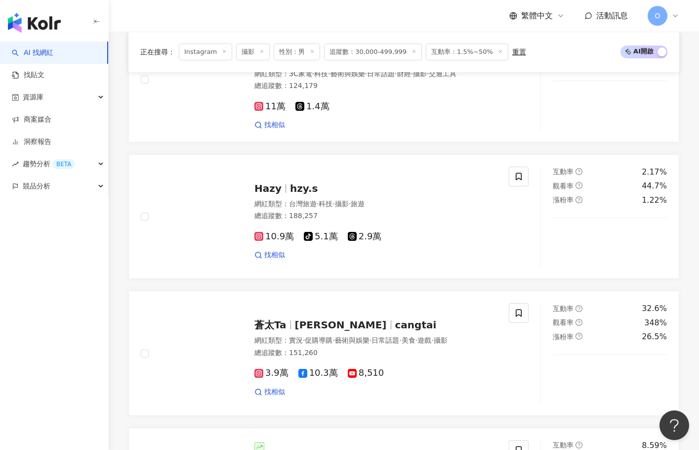
scroll to position [692, 0]
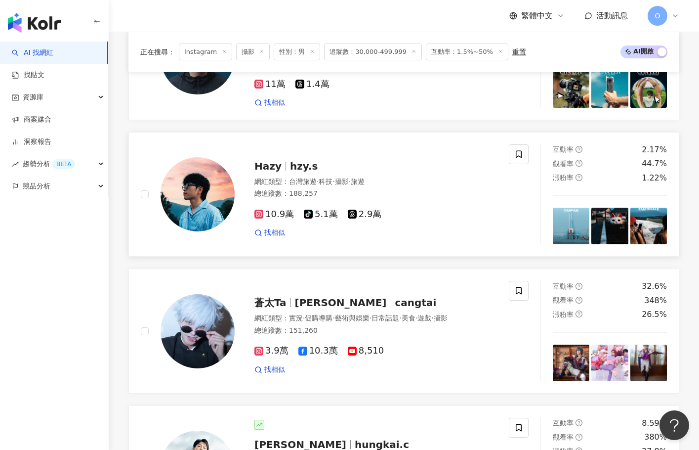
click at [310, 171] on span "hzy.s" at bounding box center [304, 166] width 28 height 12
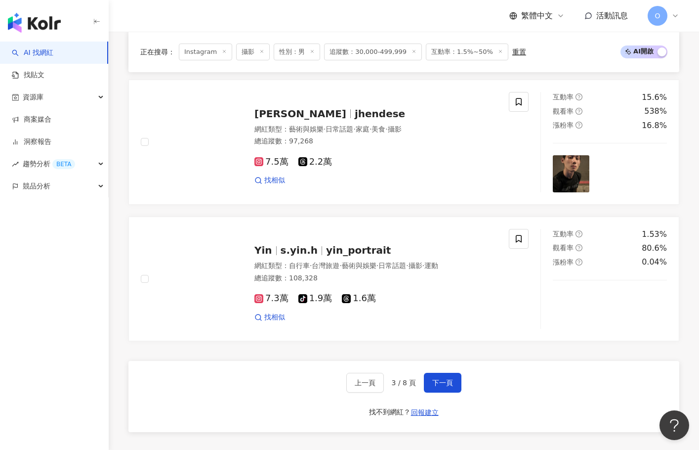
scroll to position [1730, 0]
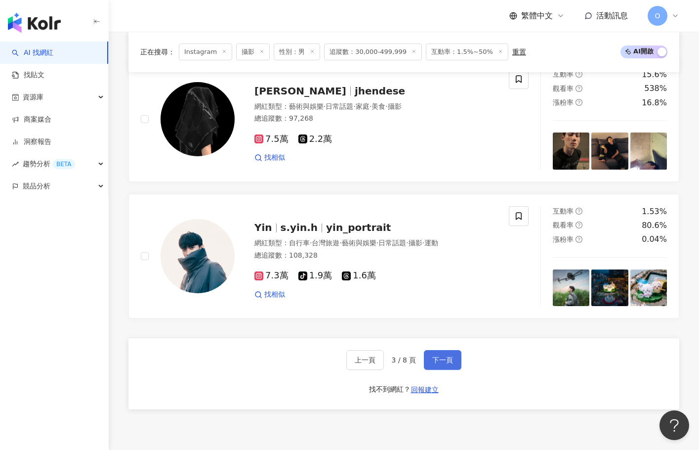
click at [446, 364] on span "下一頁" at bounding box center [443, 360] width 21 height 8
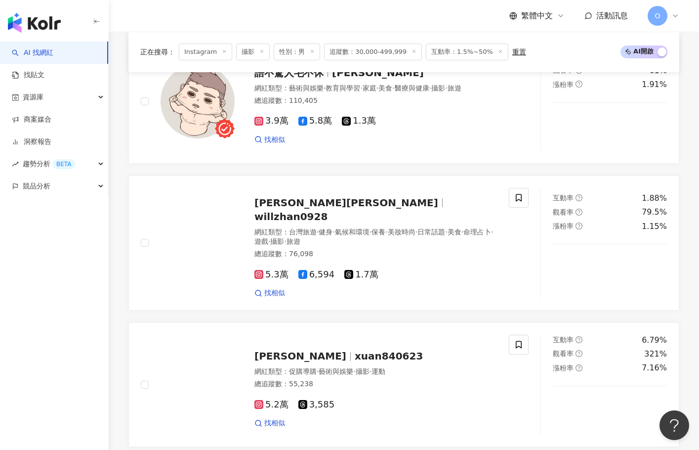
scroll to position [1475, 0]
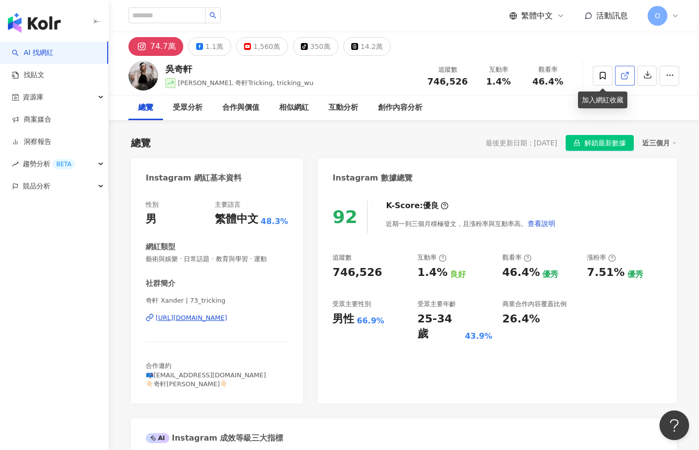
click at [621, 72] on icon at bounding box center [625, 75] width 9 height 9
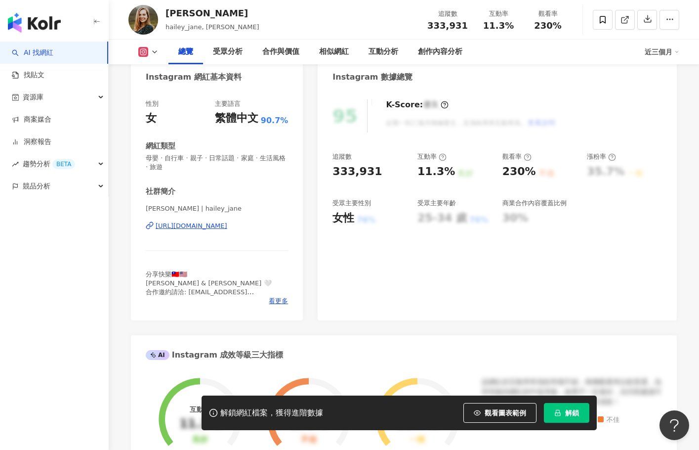
scroll to position [101, 0]
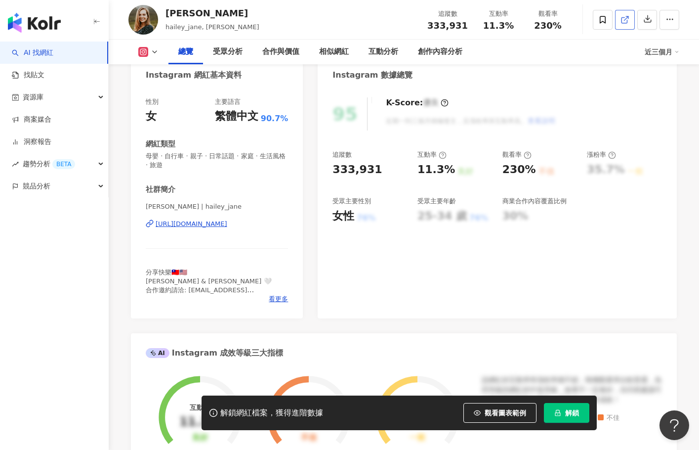
click at [624, 24] on icon at bounding box center [625, 19] width 9 height 9
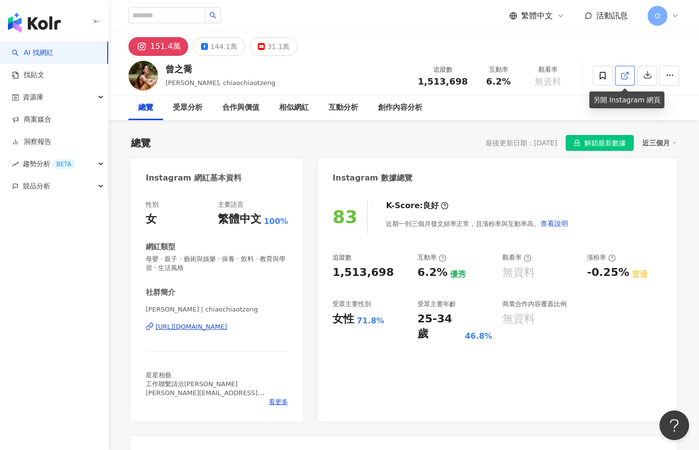
click at [624, 75] on icon at bounding box center [625, 75] width 9 height 9
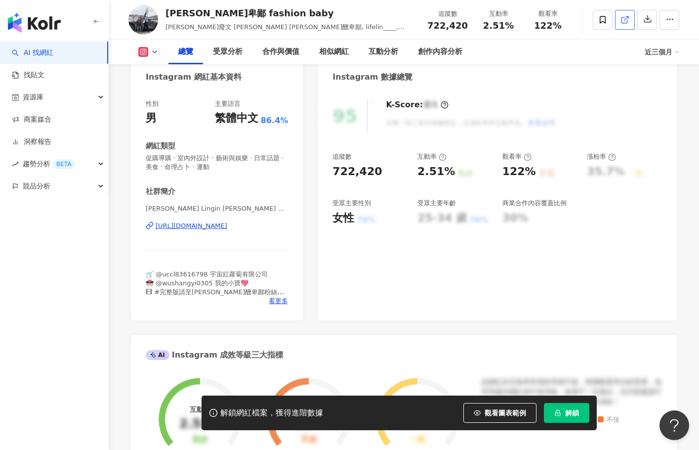
click at [623, 24] on icon at bounding box center [625, 19] width 9 height 9
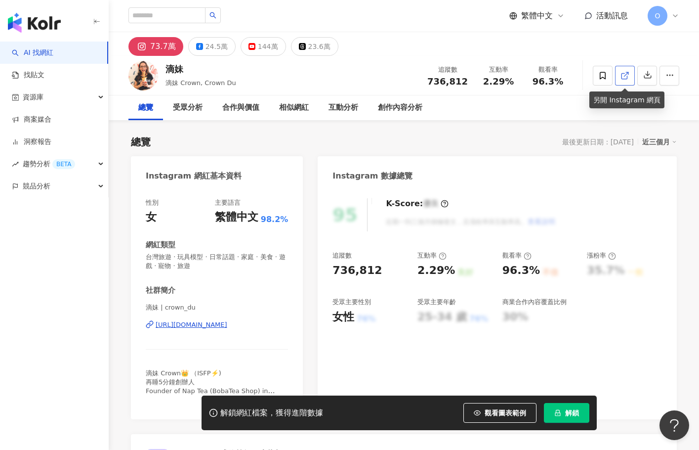
click at [620, 79] on link at bounding box center [625, 76] width 20 height 20
drag, startPoint x: 175, startPoint y: 67, endPoint x: 161, endPoint y: 68, distance: 14.3
click at [161, 68] on div "滴妹 滴妹 Crown, Crown Du 追蹤數 736,812 互動率 2.29% 觀看率 96.3%" at bounding box center [404, 75] width 591 height 39
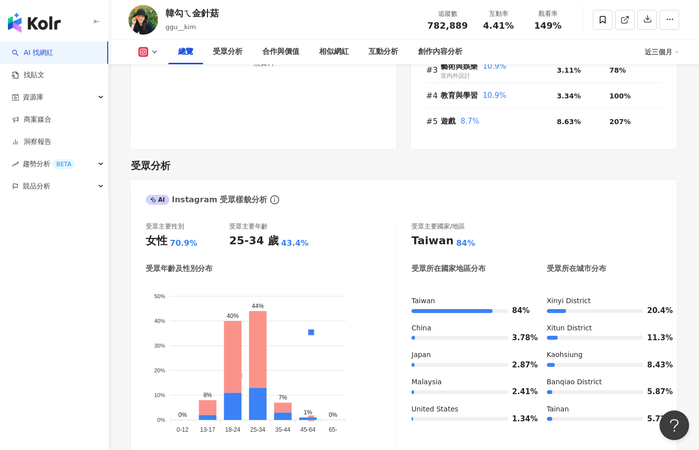
scroll to position [939, 0]
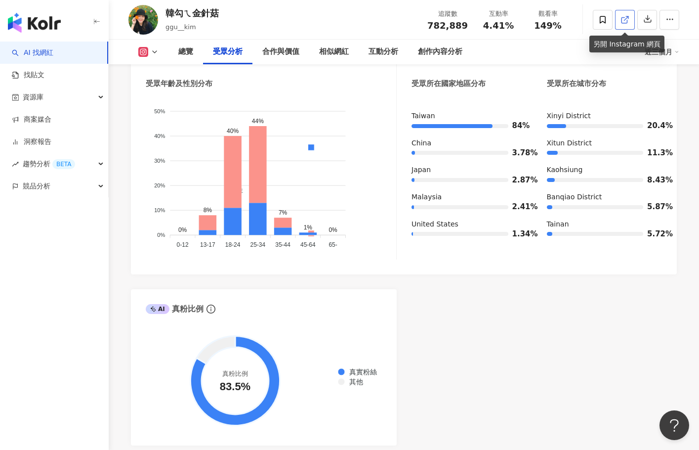
click at [629, 23] on icon at bounding box center [625, 19] width 9 height 9
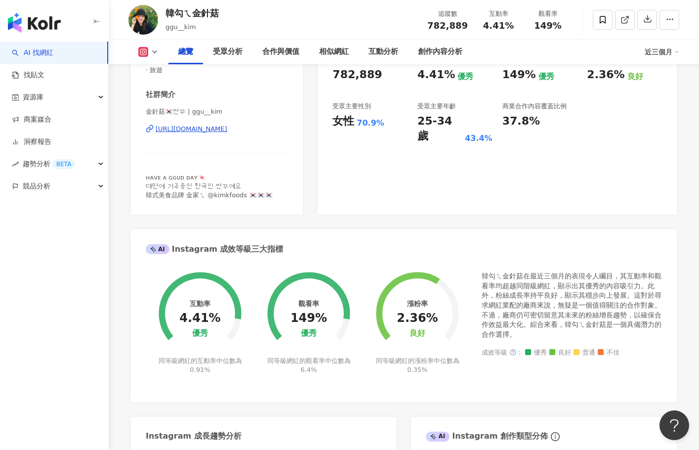
scroll to position [0, 0]
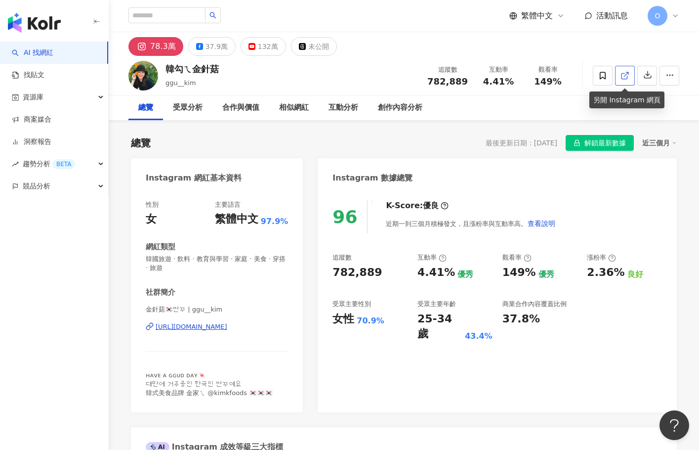
click at [621, 80] on icon at bounding box center [625, 75] width 9 height 9
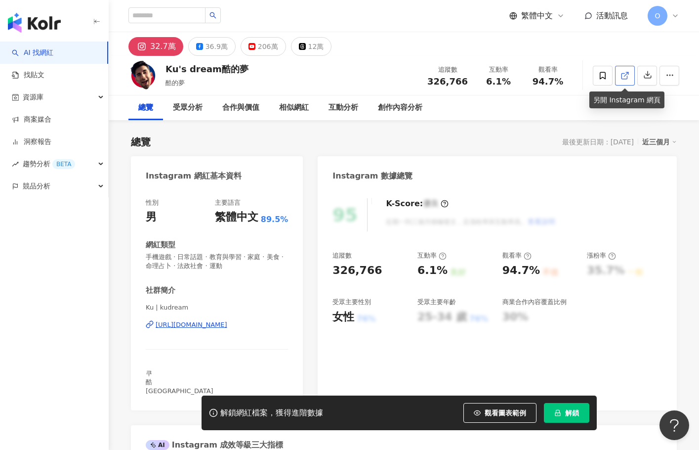
click at [626, 78] on icon at bounding box center [625, 75] width 9 height 9
drag, startPoint x: 241, startPoint y: 68, endPoint x: 165, endPoint y: 65, distance: 76.2
click at [165, 65] on div "Ku's dream酷的夢 酷的夢 追蹤數 326,766 互動率 6.1% 觀看率 94.7%" at bounding box center [404, 75] width 591 height 39
copy div "Ku's dream酷的夢"
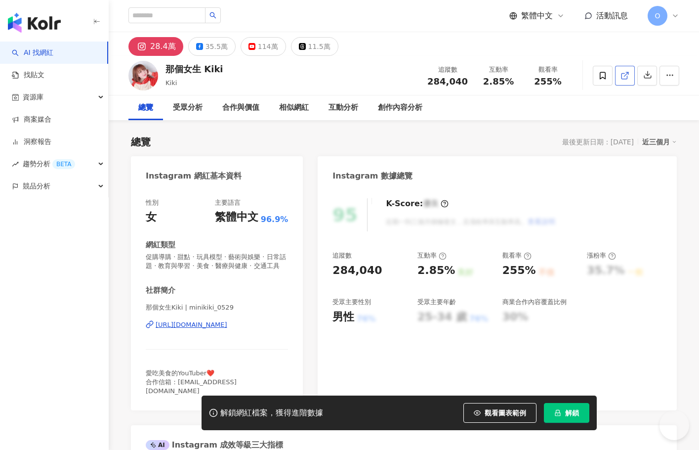
click at [625, 76] on line at bounding box center [627, 74] width 4 height 4
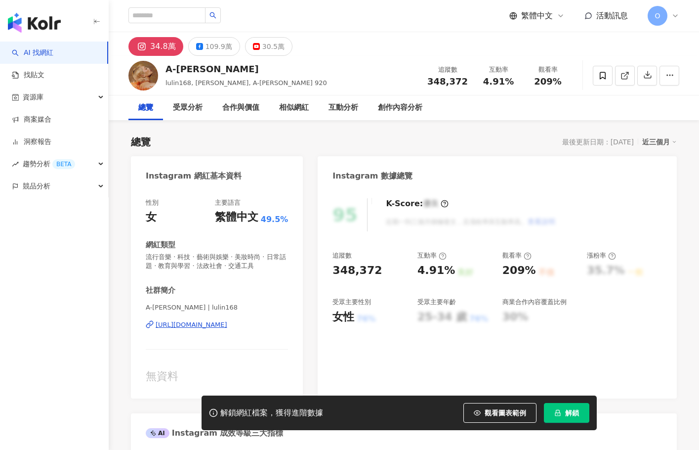
click at [627, 77] on icon at bounding box center [625, 75] width 9 height 9
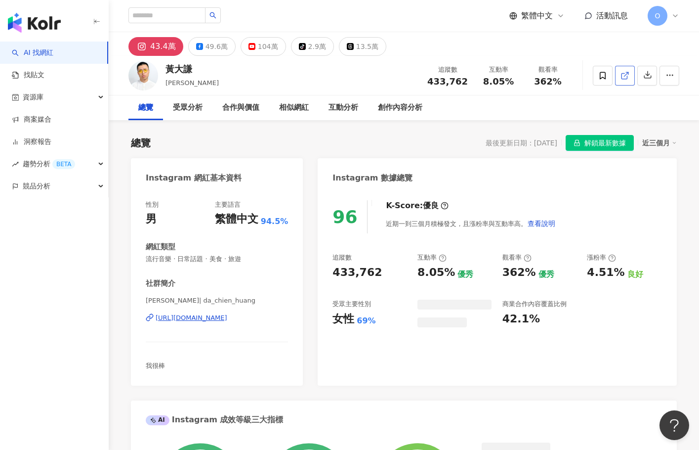
click at [625, 80] on span at bounding box center [625, 75] width 9 height 10
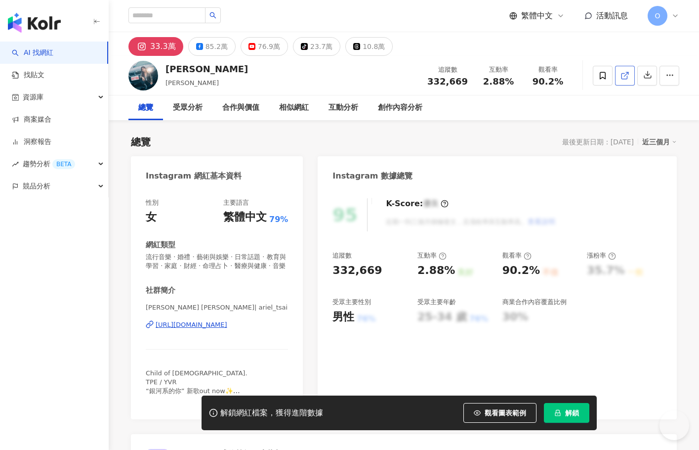
drag, startPoint x: 648, startPoint y: 73, endPoint x: 622, endPoint y: 76, distance: 25.9
click at [622, 76] on icon at bounding box center [624, 75] width 5 height 5
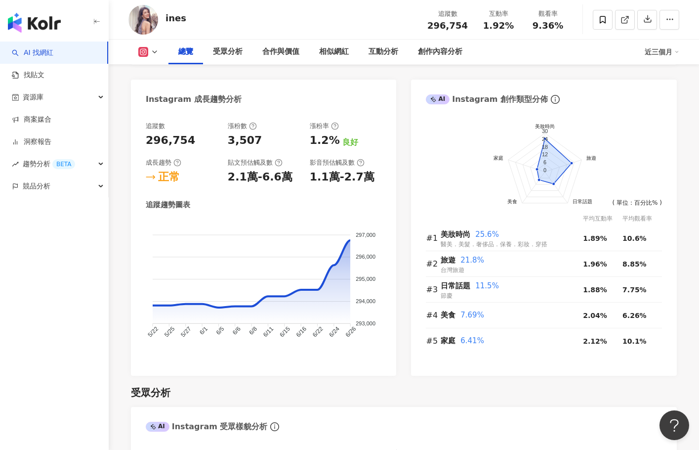
scroll to position [494, 0]
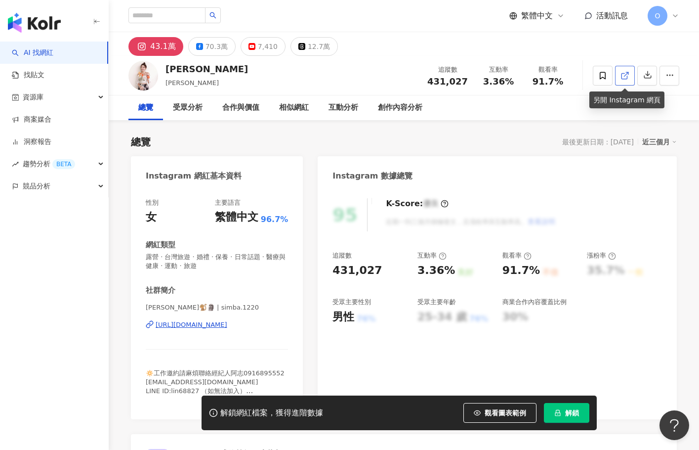
click at [621, 76] on icon at bounding box center [625, 75] width 9 height 9
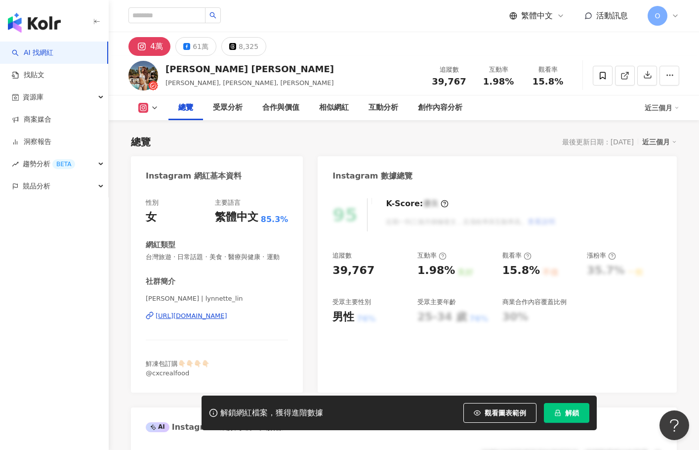
scroll to position [49, 0]
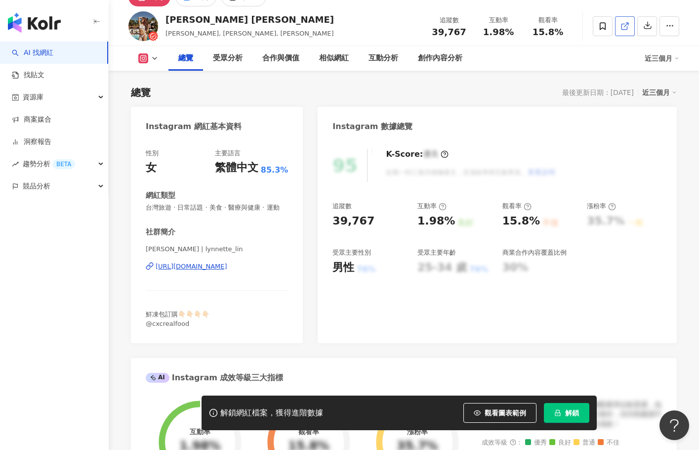
click at [627, 26] on icon at bounding box center [624, 26] width 5 height 5
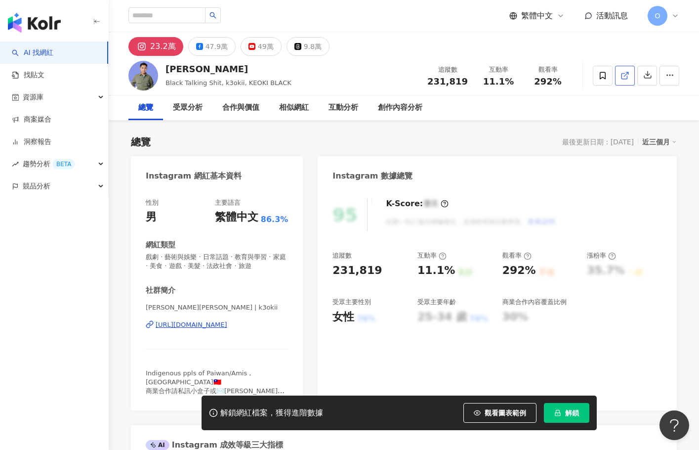
click at [628, 76] on icon at bounding box center [625, 75] width 9 height 9
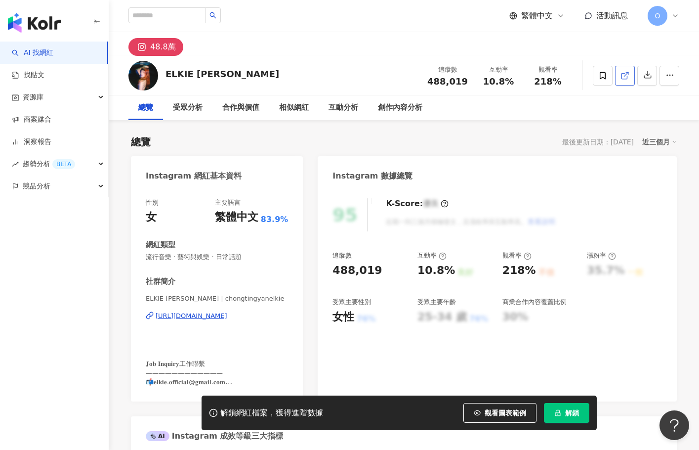
click at [629, 78] on icon at bounding box center [625, 75] width 9 height 9
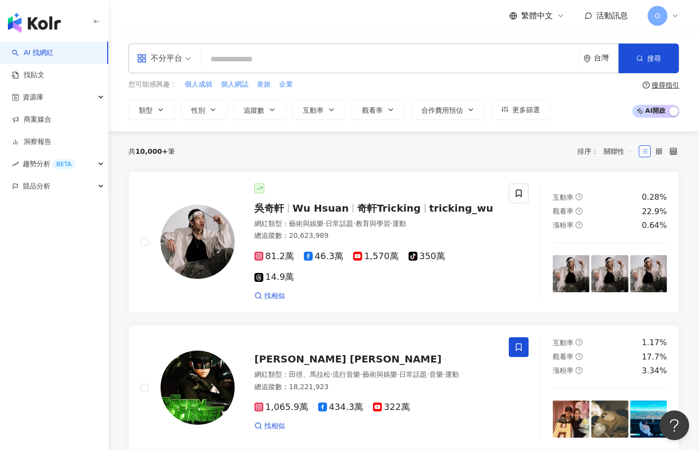
click at [248, 58] on input "search" at bounding box center [390, 59] width 370 height 19
click at [185, 58] on span "不分平台" at bounding box center [164, 58] width 54 height 16
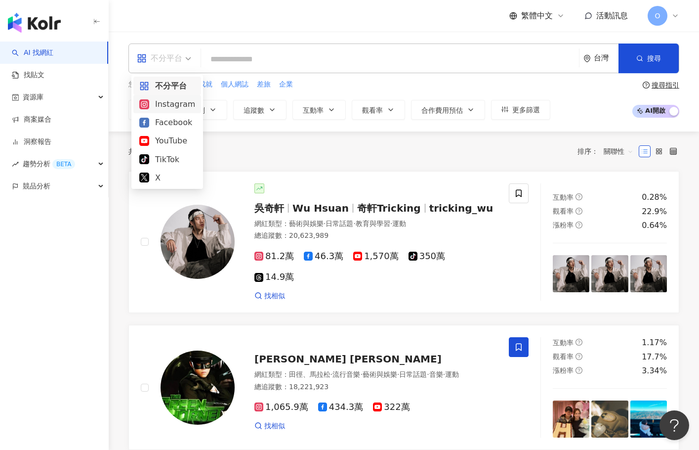
click at [175, 110] on div "Instagram" at bounding box center [167, 104] width 56 height 12
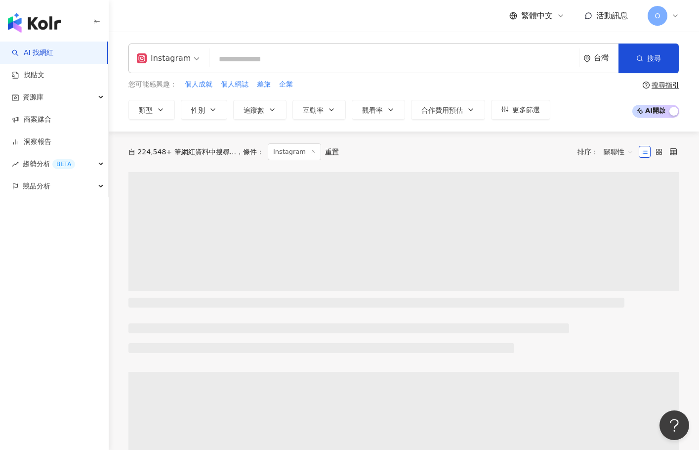
click at [242, 54] on input "search" at bounding box center [395, 59] width 362 height 19
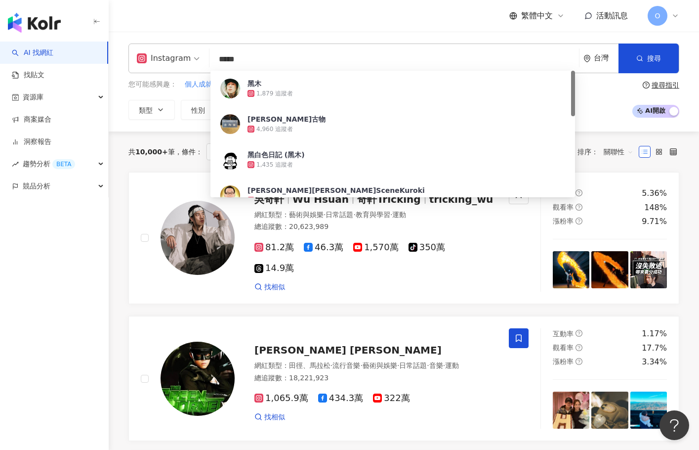
type input "****"
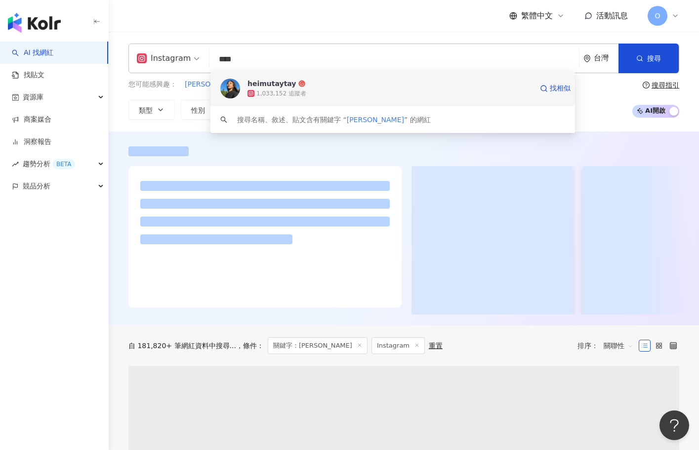
click at [286, 81] on div "heimutaytay" at bounding box center [272, 84] width 49 height 10
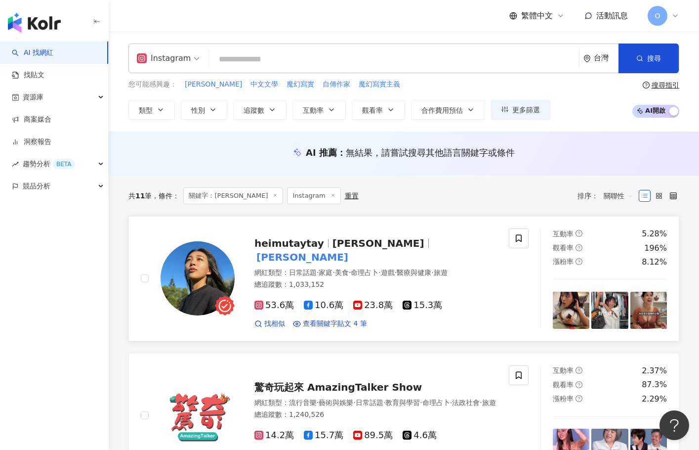
click at [350, 249] on mark "[PERSON_NAME]" at bounding box center [303, 257] width 96 height 16
click at [314, 59] on input "search" at bounding box center [395, 59] width 362 height 19
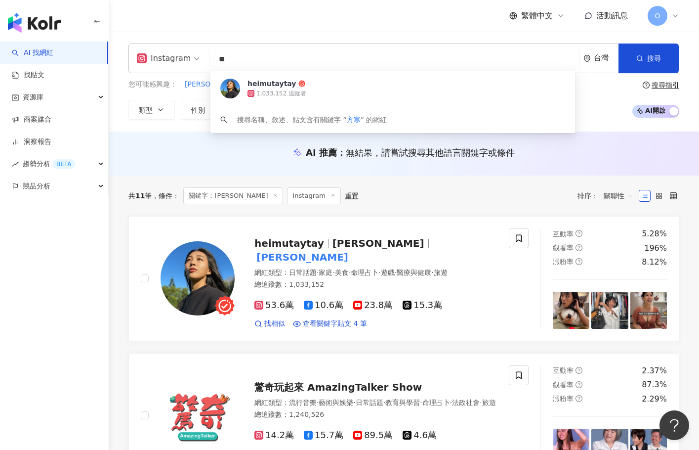
type input "**"
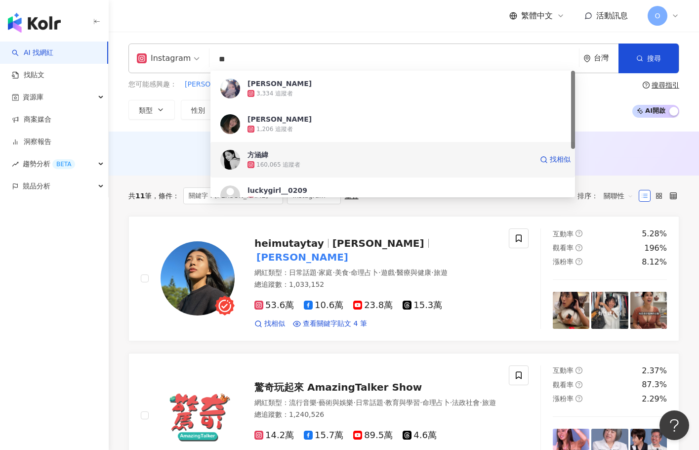
click at [278, 161] on div "160,065 追蹤者" at bounding box center [279, 165] width 44 height 8
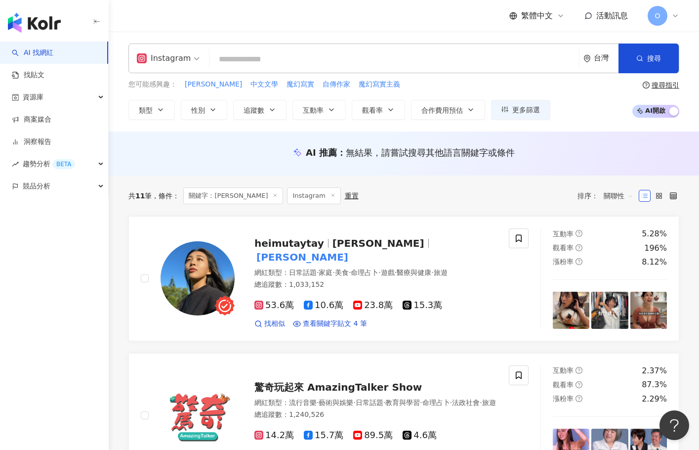
click at [252, 198] on span "關鍵字：黑木太太" at bounding box center [233, 195] width 100 height 17
click at [273, 194] on icon at bounding box center [275, 195] width 5 height 5
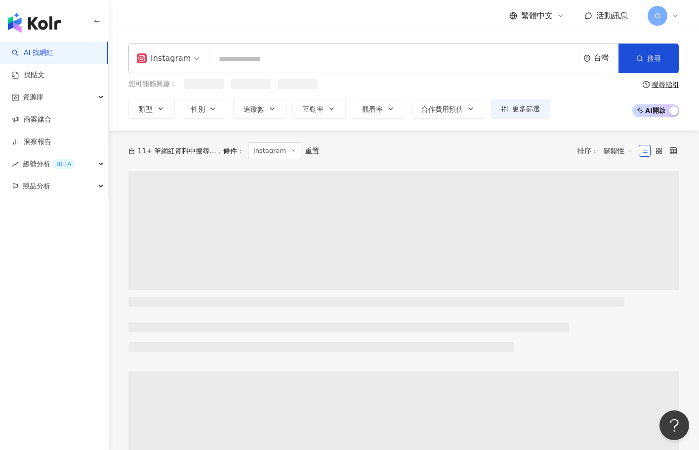
click at [262, 59] on input "search" at bounding box center [395, 59] width 362 height 19
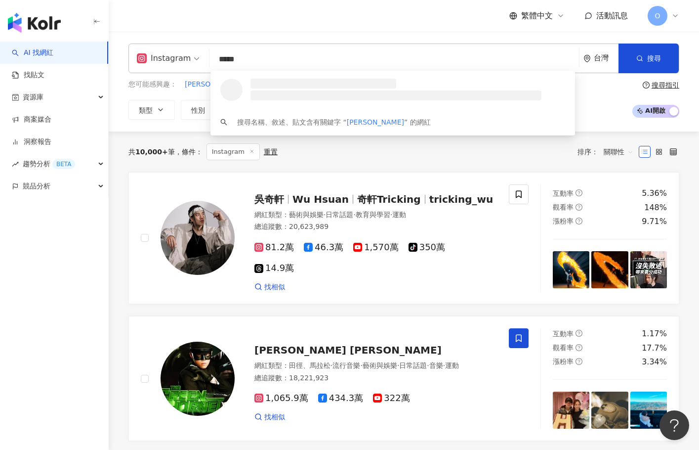
type input "******"
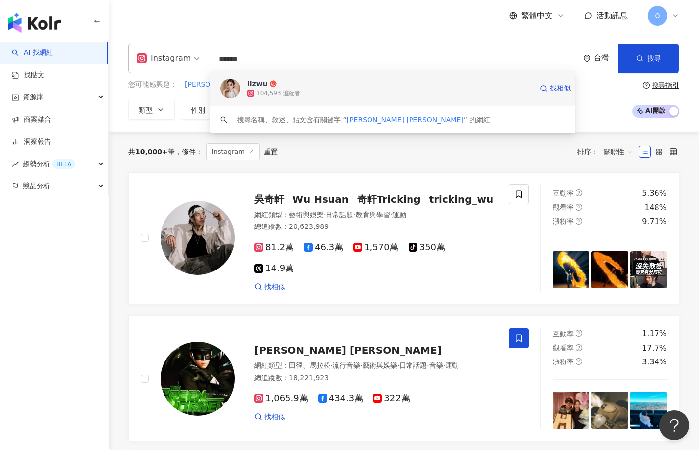
click at [241, 88] on div "lizwu 104,593 追蹤者 找相似" at bounding box center [393, 89] width 365 height 36
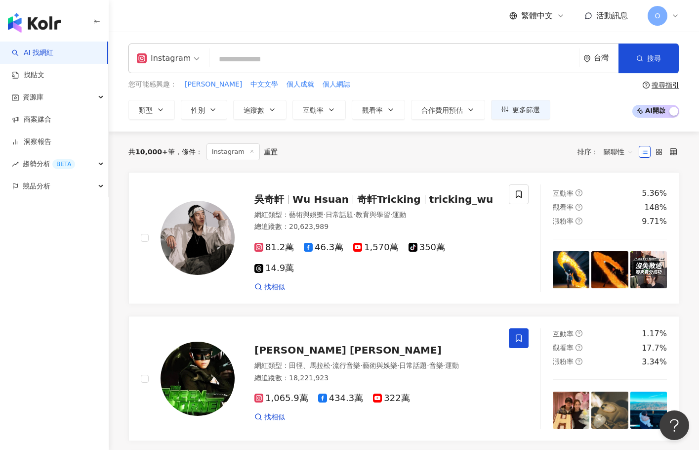
click at [405, 59] on input "search" at bounding box center [395, 59] width 362 height 19
click at [413, 55] on input "search" at bounding box center [395, 59] width 362 height 19
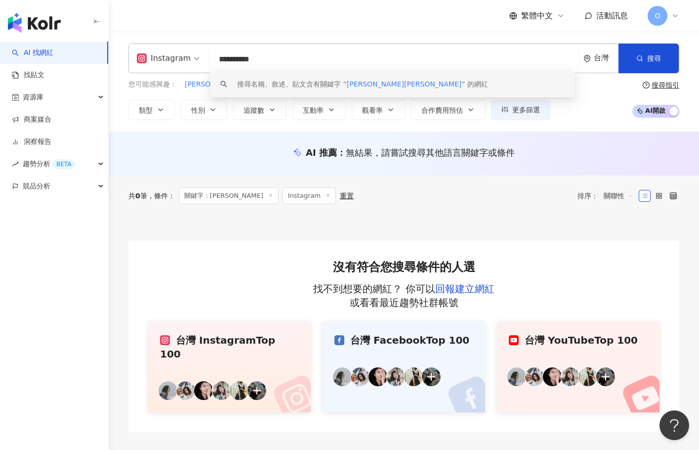
click at [247, 60] on input "**********" at bounding box center [395, 59] width 362 height 19
type input "***"
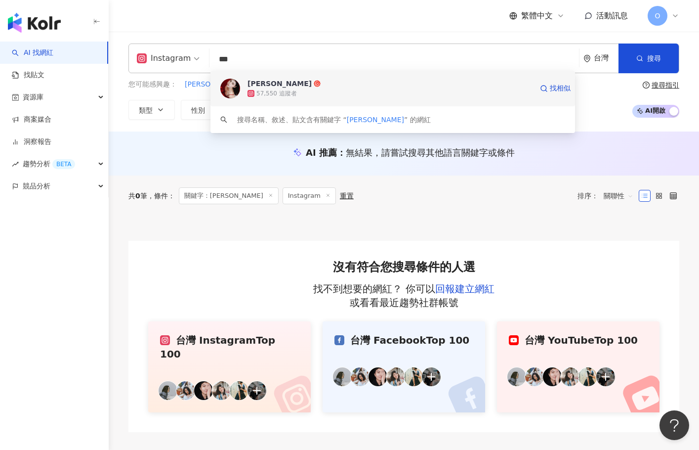
click at [258, 88] on div "Natasha Ho" at bounding box center [280, 84] width 64 height 10
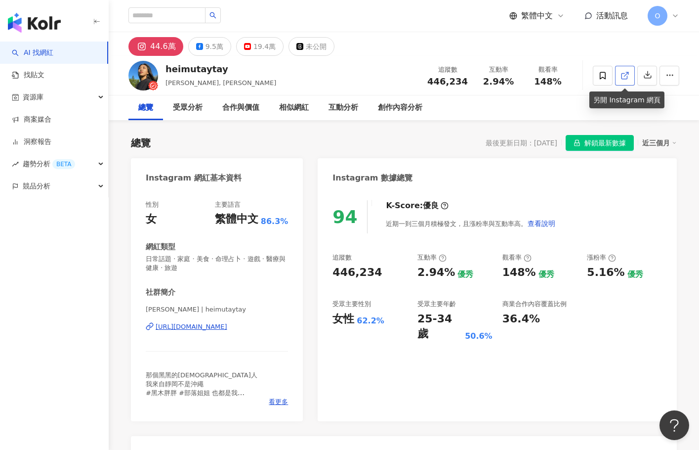
click at [624, 73] on icon at bounding box center [624, 75] width 5 height 5
click at [288, 107] on div "相似網紅" at bounding box center [294, 108] width 30 height 12
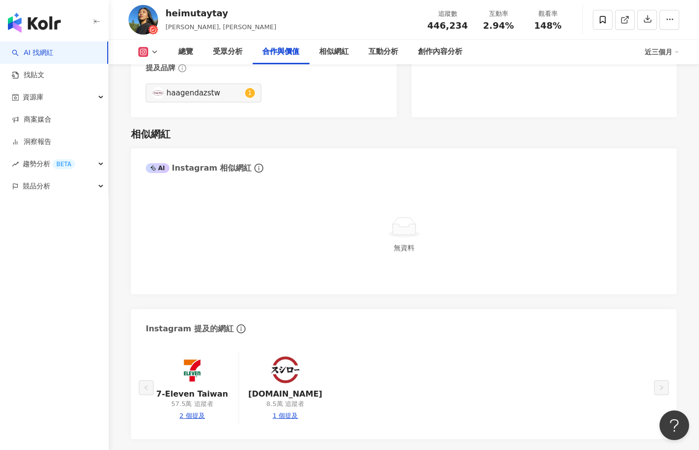
scroll to position [1504, 0]
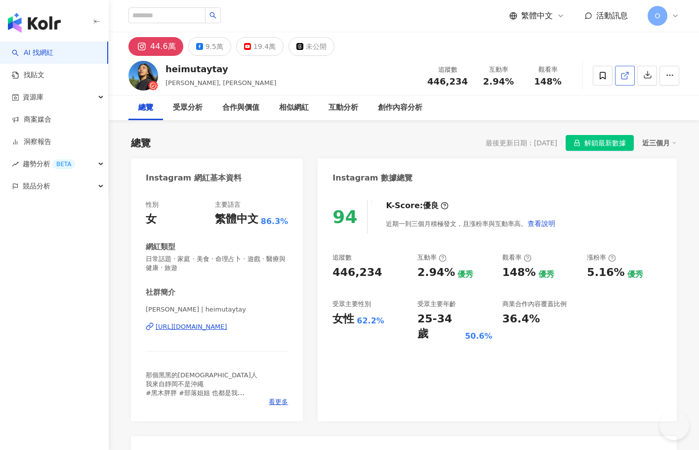
click at [627, 78] on icon at bounding box center [624, 75] width 5 height 5
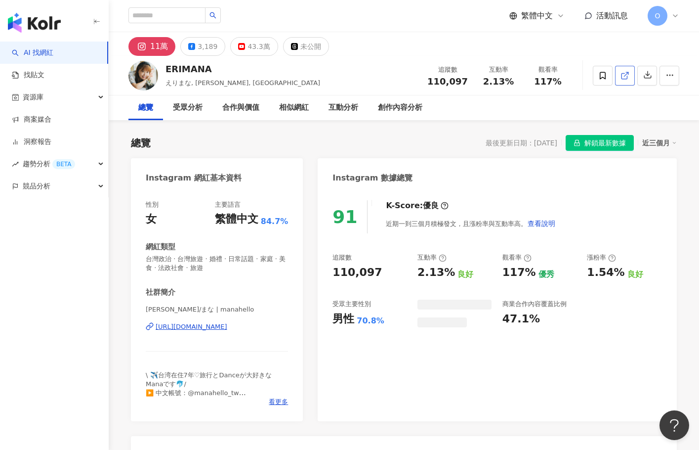
click at [628, 76] on icon at bounding box center [625, 75] width 9 height 9
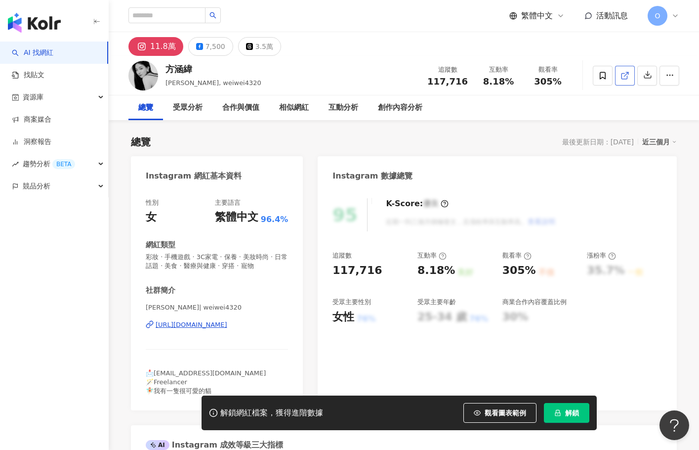
click at [625, 77] on icon at bounding box center [625, 75] width 9 height 9
click at [285, 103] on div "相似網紅" at bounding box center [294, 108] width 30 height 12
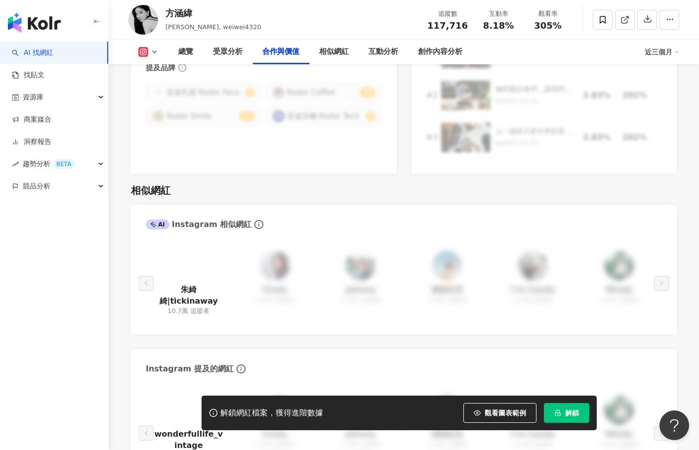
scroll to position [1508, 0]
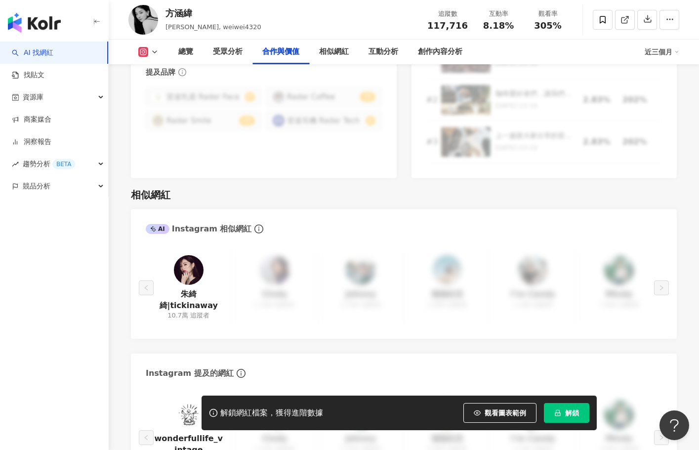
click at [186, 262] on img at bounding box center [189, 270] width 30 height 30
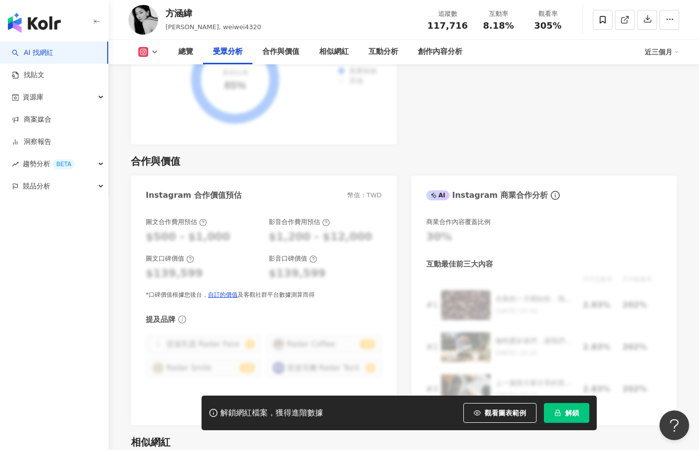
scroll to position [1063, 0]
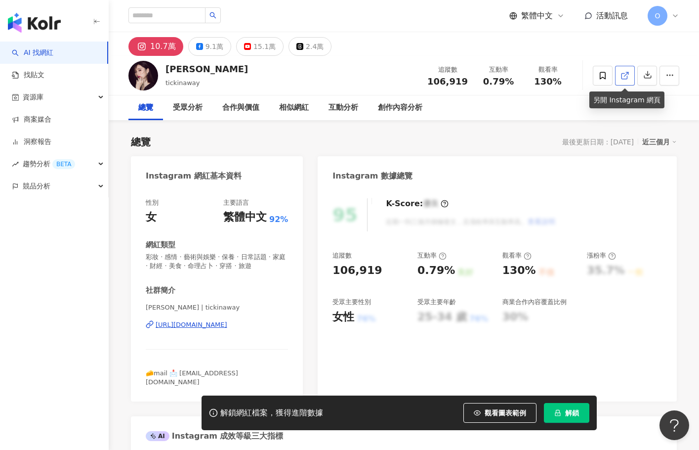
click at [627, 78] on icon at bounding box center [624, 75] width 5 height 5
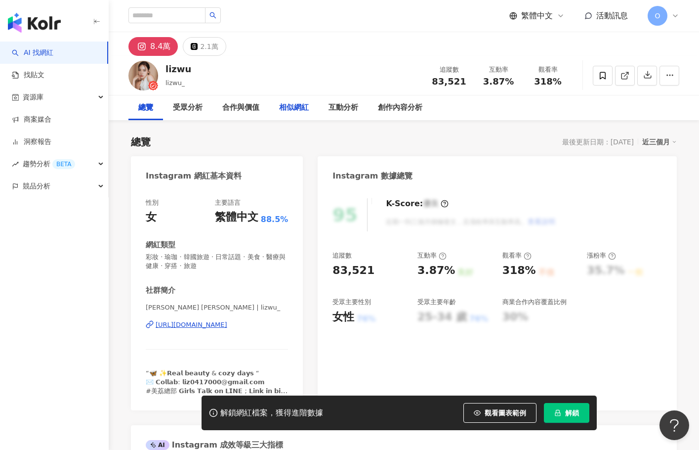
click at [285, 113] on div "相似網紅" at bounding box center [294, 108] width 30 height 12
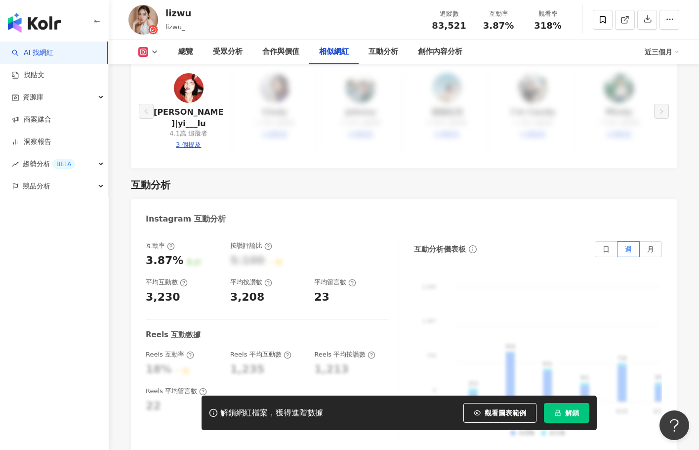
scroll to position [1755, 0]
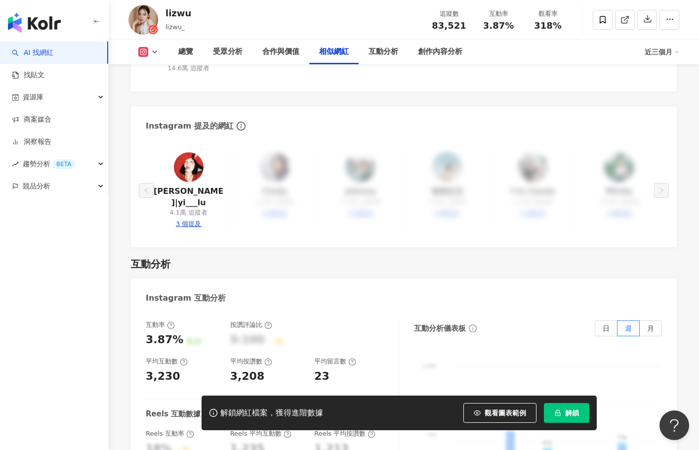
click at [192, 160] on img at bounding box center [189, 167] width 30 height 30
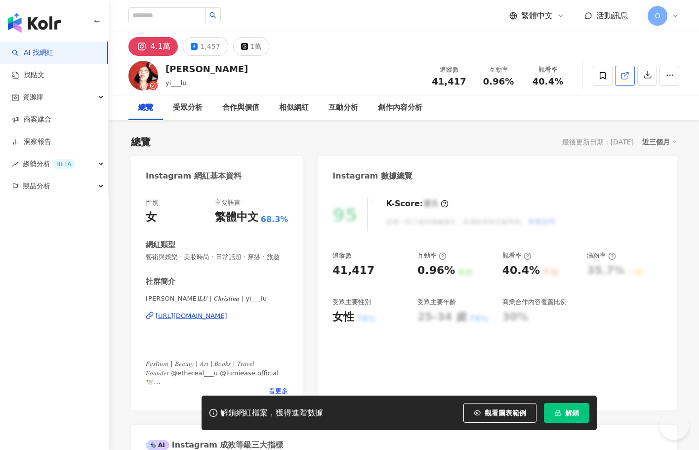
click at [627, 80] on span at bounding box center [625, 75] width 9 height 10
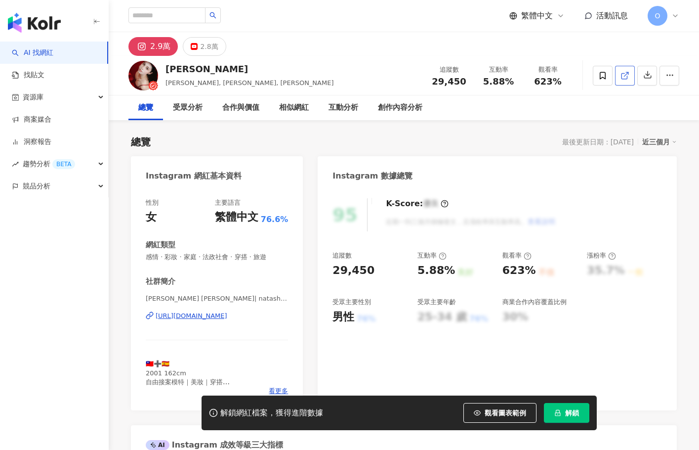
click at [620, 77] on link at bounding box center [625, 76] width 20 height 20
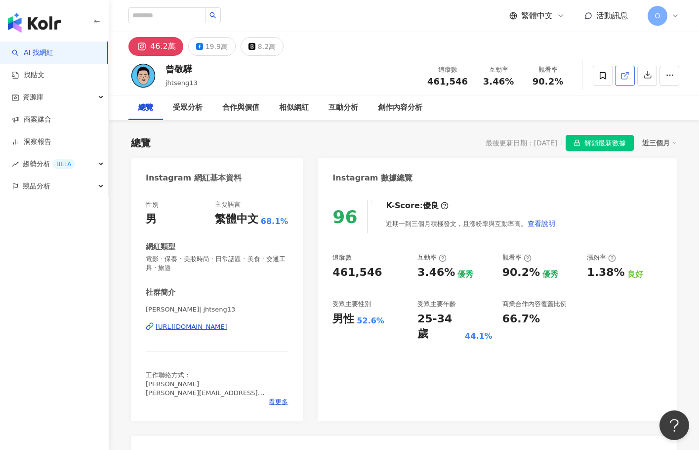
click at [622, 73] on icon at bounding box center [624, 75] width 5 height 5
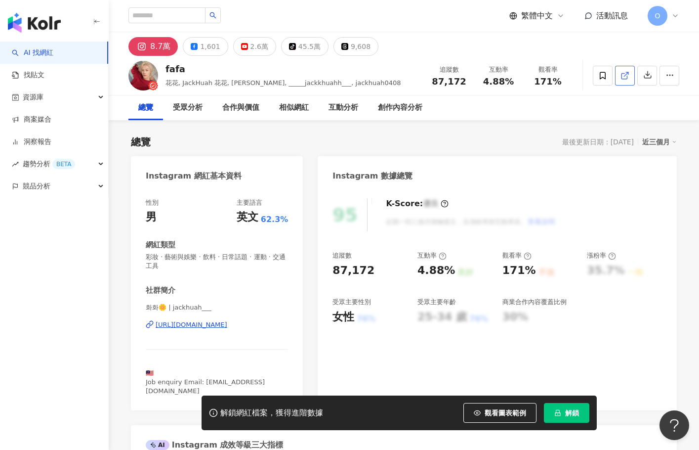
click at [622, 77] on icon at bounding box center [624, 75] width 5 height 5
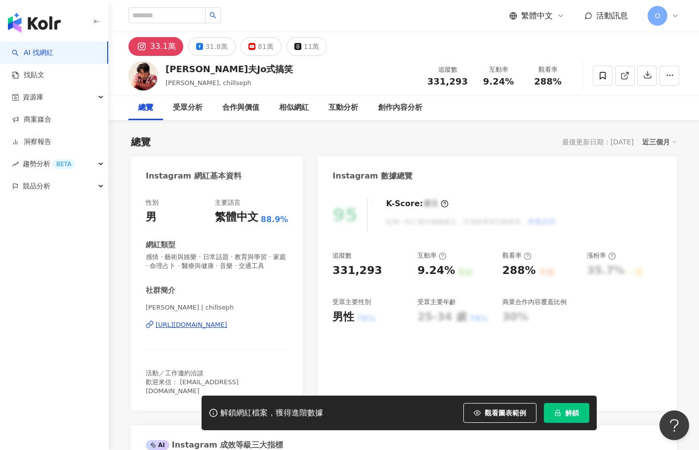
drag, startPoint x: 623, startPoint y: 75, endPoint x: 379, endPoint y: 57, distance: 244.9
click at [623, 75] on icon at bounding box center [625, 75] width 9 height 9
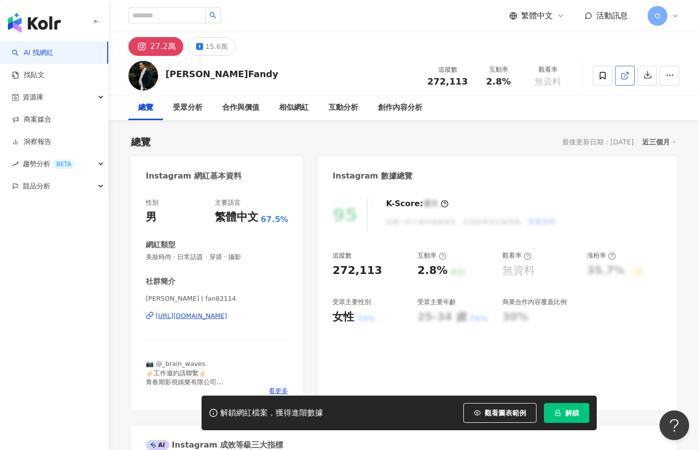
click at [618, 80] on link at bounding box center [625, 76] width 20 height 20
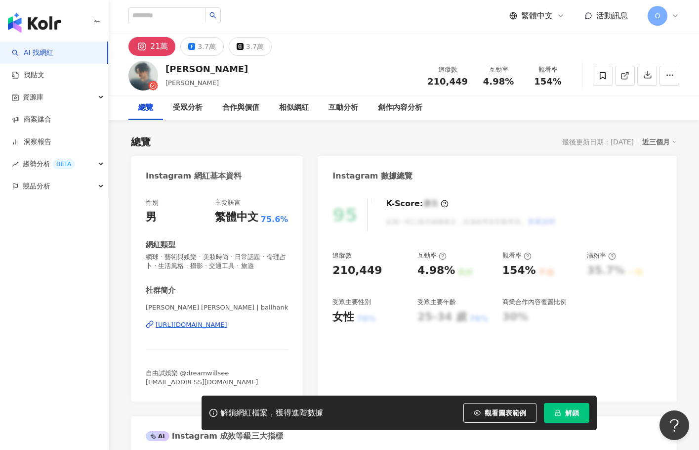
click at [627, 73] on line at bounding box center [627, 74] width 4 height 4
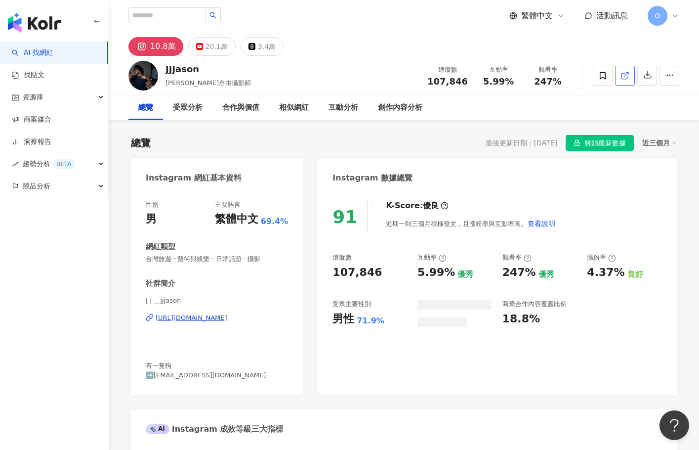
click at [632, 76] on link at bounding box center [625, 76] width 20 height 20
drag, startPoint x: 211, startPoint y: 69, endPoint x: 161, endPoint y: 67, distance: 50.5
click at [161, 67] on div "JJJason JJJason自由攝影師 追蹤數 107,846 互動率 5.99% 觀看率 247%" at bounding box center [404, 75] width 591 height 39
copy div "JJJason"
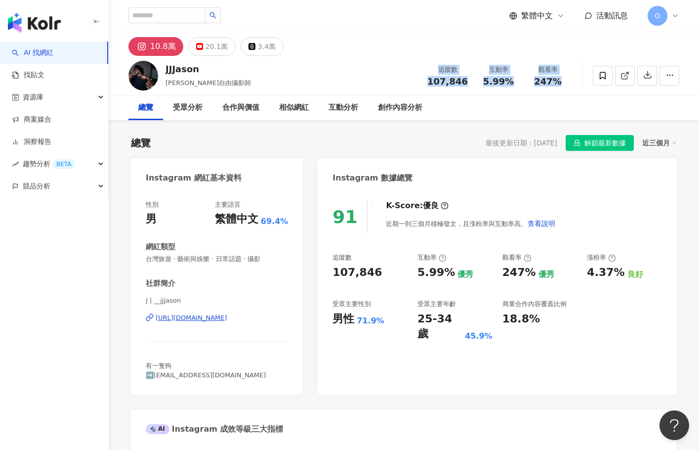
drag, startPoint x: 433, startPoint y: 67, endPoint x: 557, endPoint y: 90, distance: 126.2
click at [557, 90] on div "JJJason JJJason自由攝影師 追蹤數 107,846 互動率 5.99% 觀看率 247%" at bounding box center [404, 75] width 591 height 39
copy div "追蹤數 107,846 互動率 5.99% 觀看率 247%"
click at [320, 62] on div "JJJason JJJason自由攝影師 追蹤數 107,846 互動率 5.99% 觀看率 247%" at bounding box center [404, 75] width 591 height 39
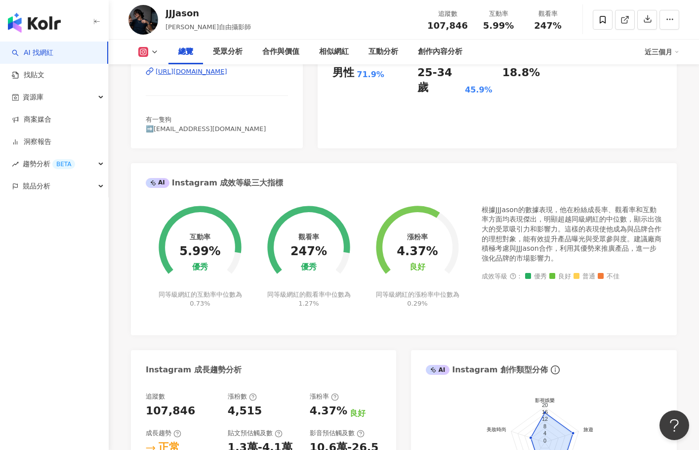
scroll to position [247, 0]
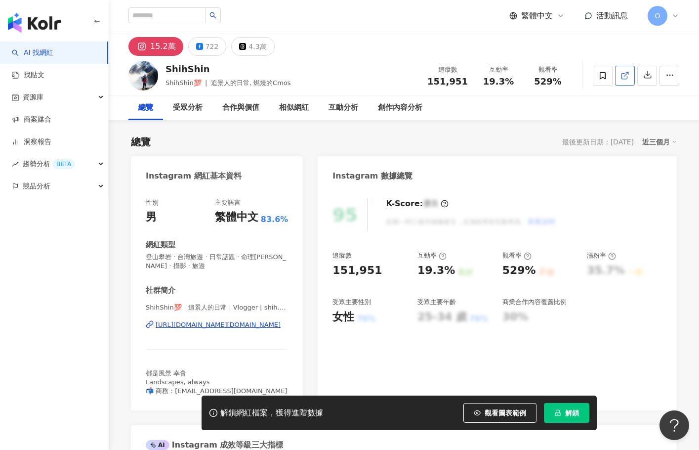
click at [625, 78] on icon at bounding box center [625, 75] width 9 height 9
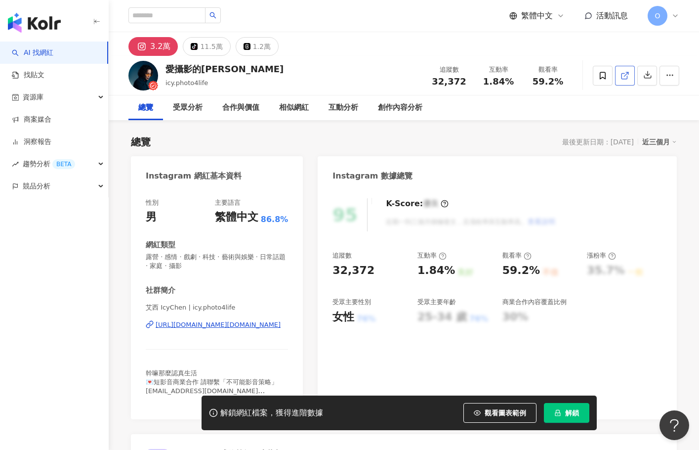
click at [622, 80] on icon at bounding box center [625, 75] width 9 height 9
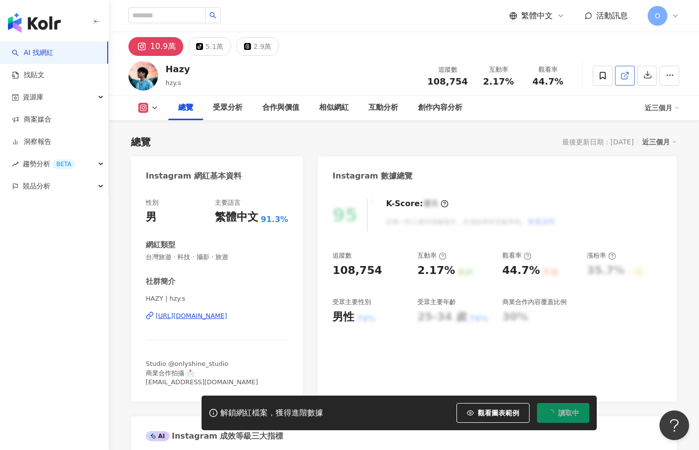
click at [623, 80] on icon at bounding box center [625, 75] width 9 height 9
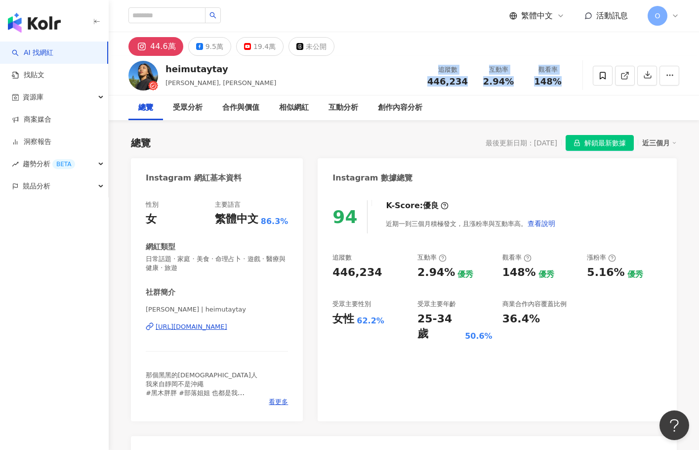
drag, startPoint x: 438, startPoint y: 70, endPoint x: 565, endPoint y: 82, distance: 127.1
click at [565, 82] on div "追蹤數 446,234 互動率 2.94% 觀看率 148%" at bounding box center [497, 75] width 151 height 29
copy div "追蹤數 446,234 互動率 2.94% 觀看率 148%"
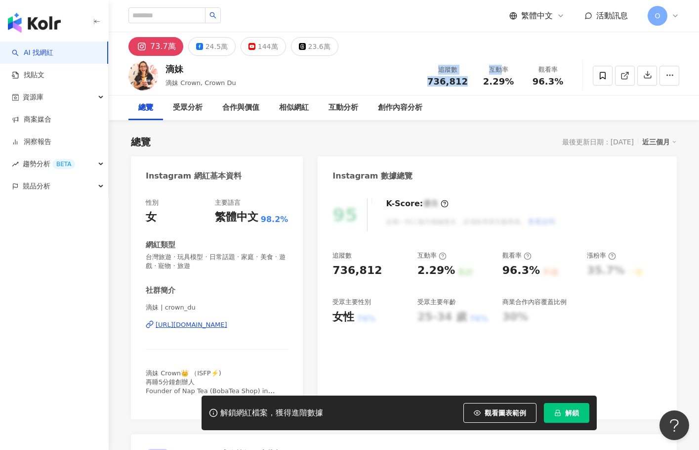
click at [436, 71] on div "追蹤數" at bounding box center [448, 70] width 41 height 10
drag, startPoint x: 464, startPoint y: 70, endPoint x: 566, endPoint y: 80, distance: 101.9
click at [566, 80] on div "追蹤數 736,812 互動率 2.29% 觀看率 96.3%" at bounding box center [497, 75] width 151 height 29
copy div "追蹤數 736,812 互動率 2.29% 觀看率 96.3%"
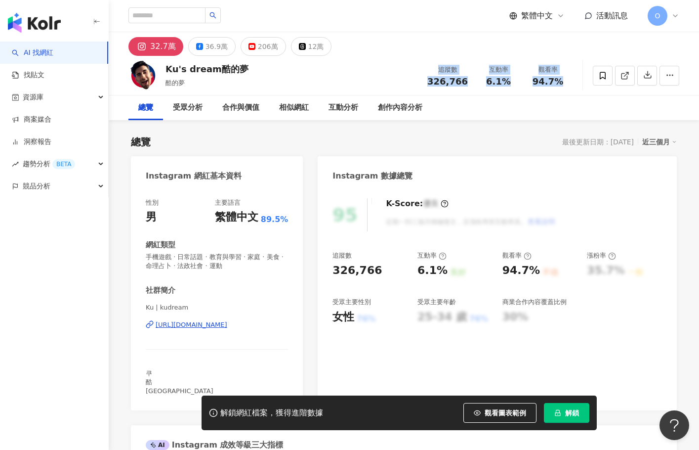
click at [563, 83] on div "追蹤數 326,766 互動率 6.1% 觀看率 94.7%" at bounding box center [497, 75] width 151 height 29
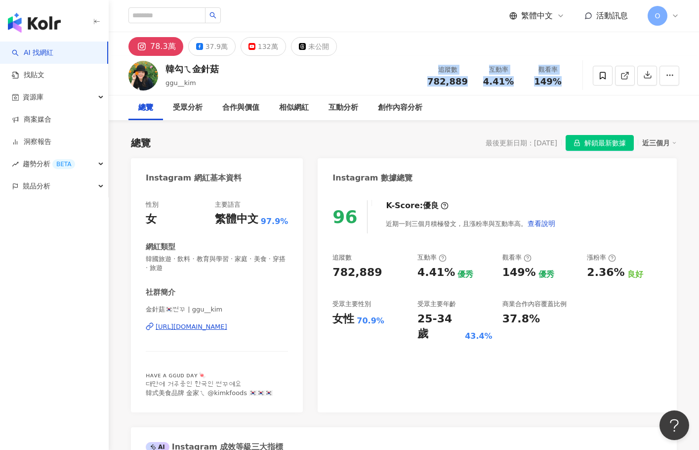
drag, startPoint x: 438, startPoint y: 68, endPoint x: 562, endPoint y: 82, distance: 124.4
click at [562, 82] on div "追蹤數 782,889 互動率 4.41% 觀看率 149%" at bounding box center [497, 75] width 151 height 29
copy div "追蹤數 782,889 互動率 4.41% 觀看率 149%"
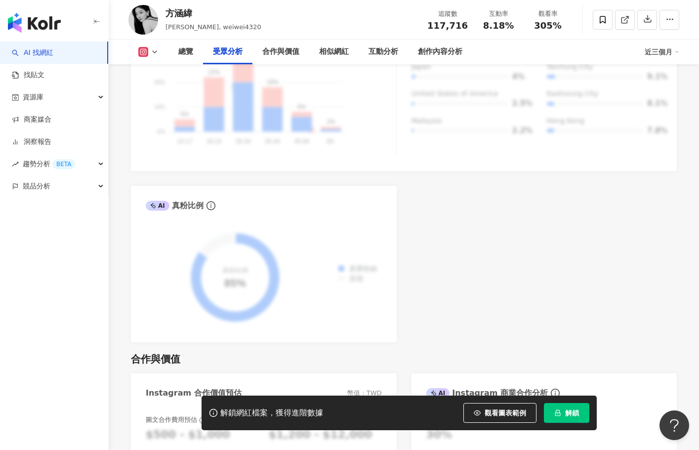
scroll to position [1063, 0]
drag, startPoint x: 441, startPoint y: 14, endPoint x: 579, endPoint y: 26, distance: 138.9
click at [579, 26] on div "[PERSON_NAME][PERSON_NAME], weiwei4320 追蹤數 117,716 互動率 8.18% 觀看率 305%" at bounding box center [404, 19] width 591 height 39
copy div "追蹤數 117,716 互動率 8.18% 觀看率 305%"
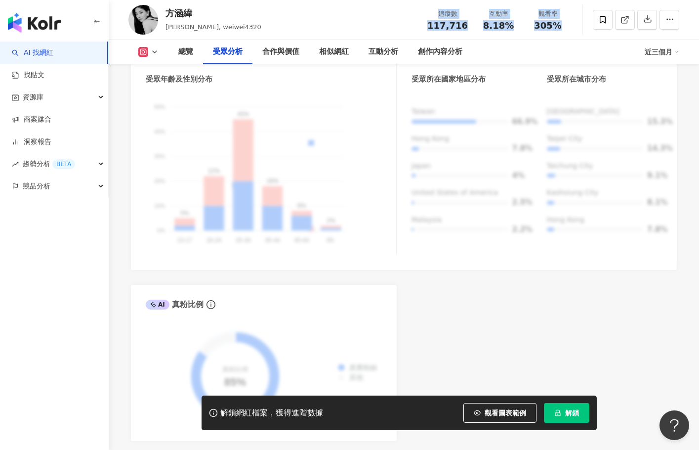
click at [341, 23] on div "[PERSON_NAME][PERSON_NAME], weiwei4320 追蹤數 117,716 互動率 8.18% 觀看率 305%" at bounding box center [404, 19] width 591 height 39
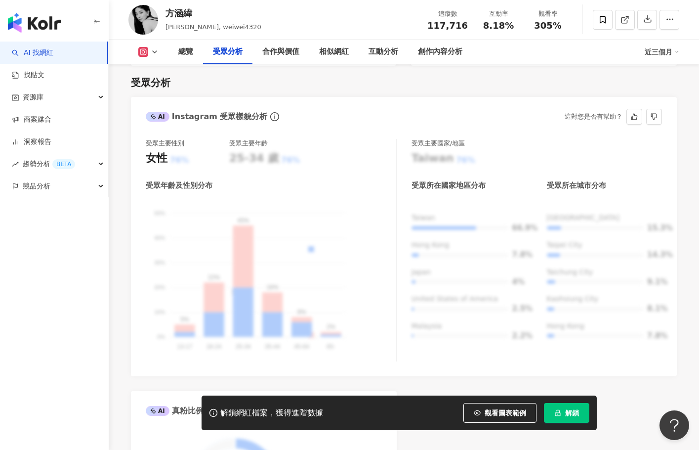
scroll to position [717, 0]
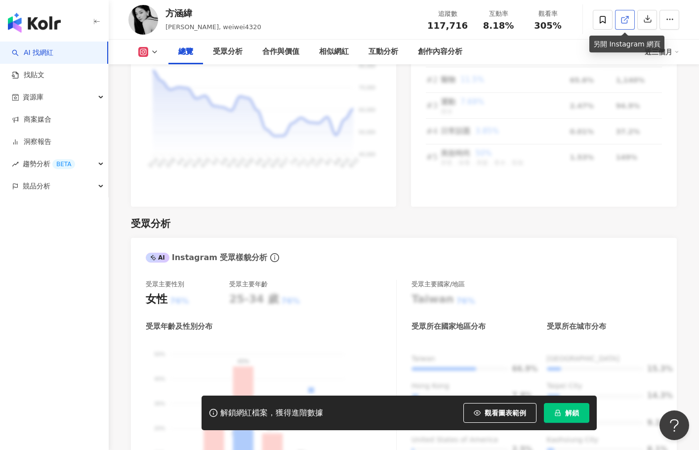
click at [626, 16] on icon at bounding box center [625, 19] width 9 height 9
drag, startPoint x: 515, startPoint y: 26, endPoint x: 473, endPoint y: 24, distance: 41.6
click at [473, 24] on div "追蹤數 117,716 互動率 8.18% 觀看率 305%" at bounding box center [497, 19] width 151 height 29
click at [494, 30] on span "8.18%" at bounding box center [498, 26] width 31 height 10
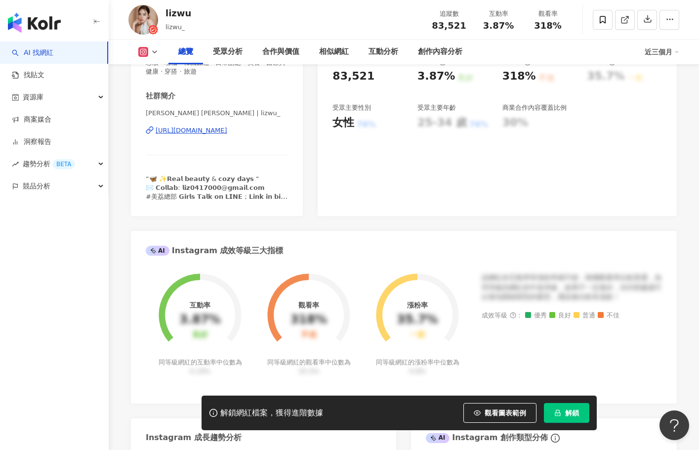
scroll to position [124, 0]
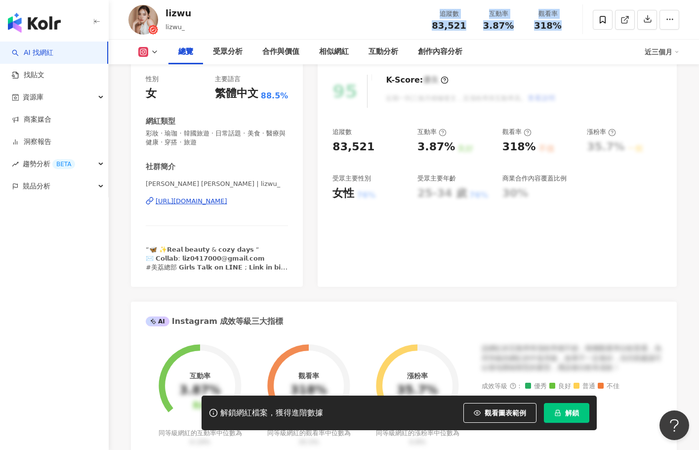
drag, startPoint x: 437, startPoint y: 14, endPoint x: 592, endPoint y: 29, distance: 154.9
click at [592, 29] on div "lizwu lizwu_ 追蹤數 83,521 互動率 3.87% 觀看率 318%" at bounding box center [404, 19] width 591 height 39
copy div "追蹤數 83,521 互動率 3.87% 觀看率 318%"
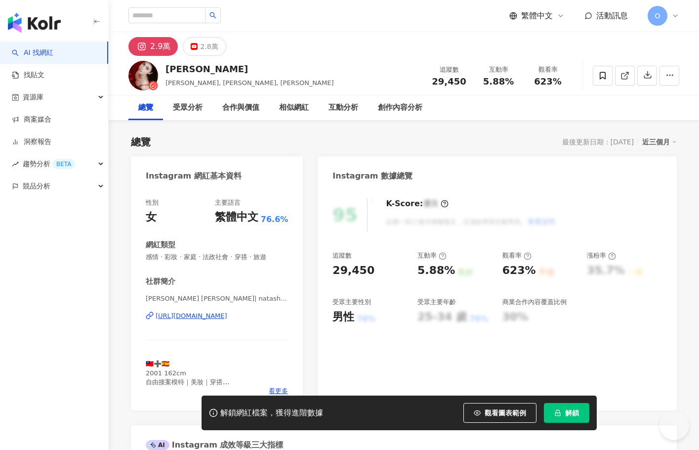
click at [569, 87] on div "追蹤數 29,450 互動率 5.88% 觀看率 623%" at bounding box center [499, 75] width 148 height 29
